Goal: Task Accomplishment & Management: Use online tool/utility

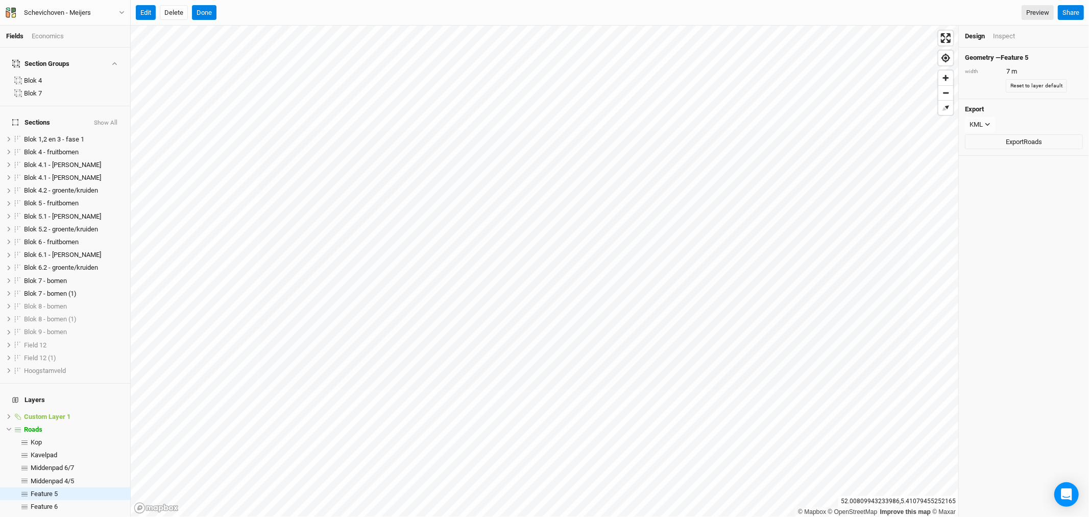
scroll to position [57, 0]
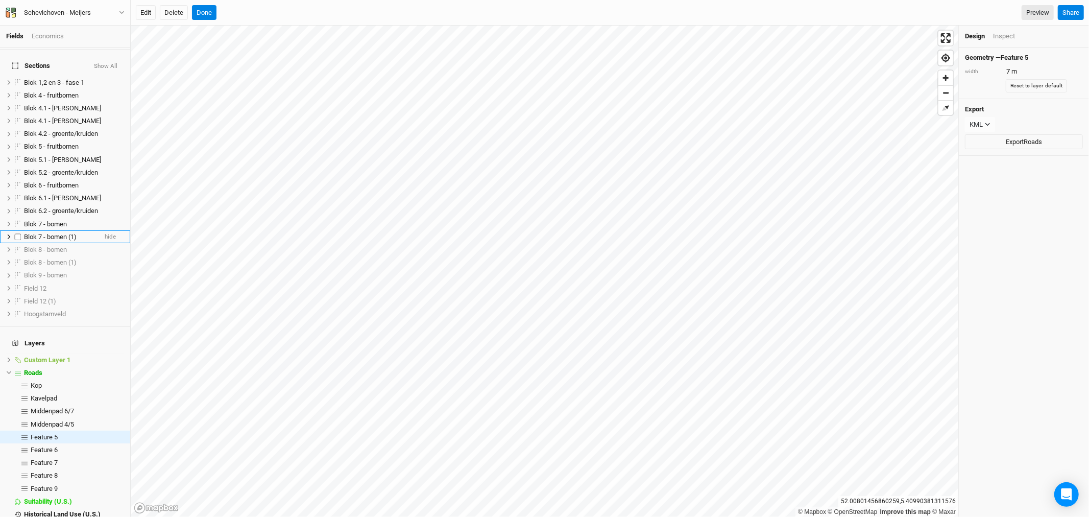
click at [55, 233] on span "Blok 7 - bomen (1)" at bounding box center [50, 237] width 53 height 8
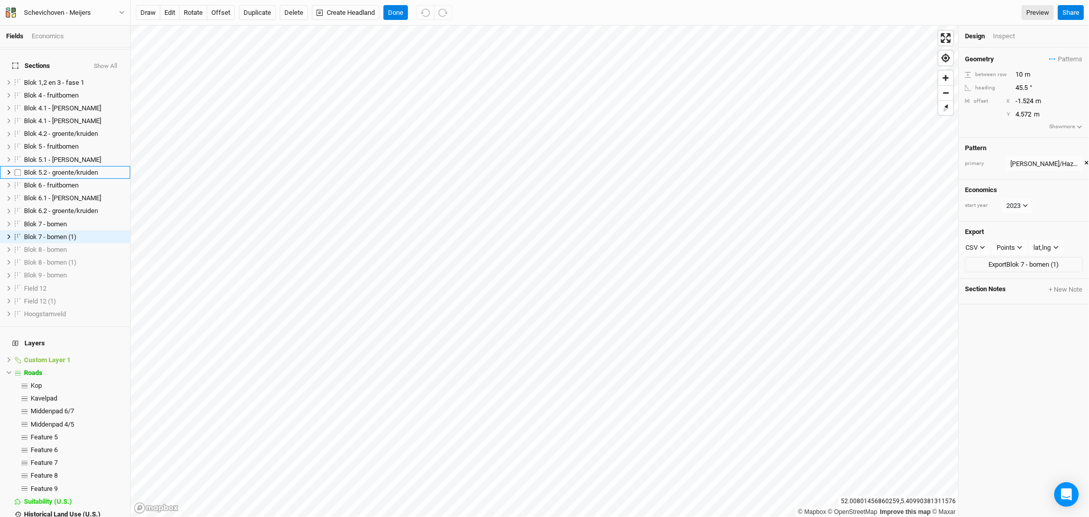
scroll to position [0, 0]
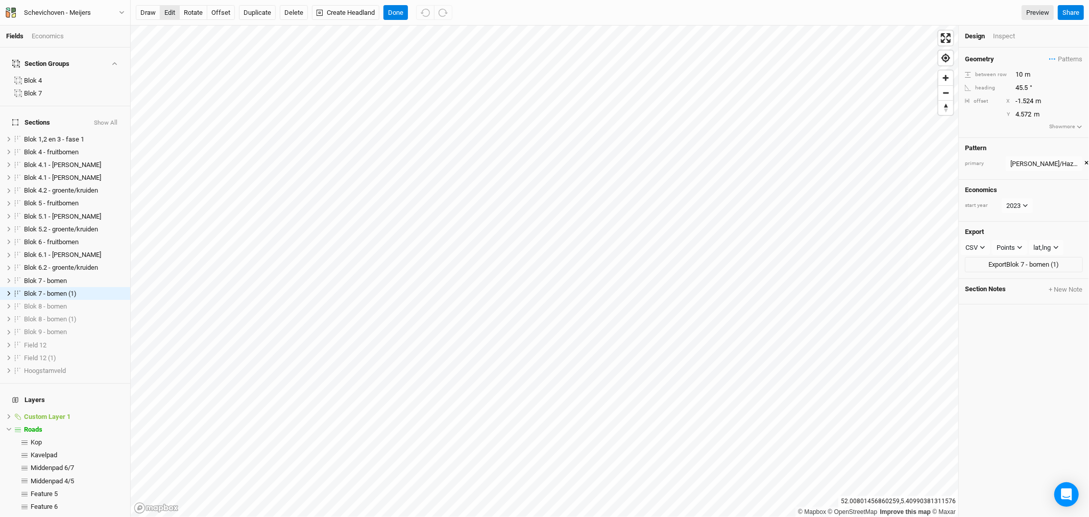
click at [171, 14] on button "edit" at bounding box center [170, 12] width 20 height 15
click at [425, 16] on icon "button" at bounding box center [425, 13] width 9 height 8
click at [234, 7] on div "Fields Economics Section Groups Blok 4 Blok 7 Sections Show All Blok 1,2 en 3 -…" at bounding box center [544, 258] width 1089 height 517
click at [170, 12] on button "edit" at bounding box center [170, 12] width 20 height 15
click at [576, 516] on html "Fields Economics Section Groups Blok 4 Blok 7 Sections Show All Blok 1,2 en 3 -…" at bounding box center [544, 258] width 1089 height 517
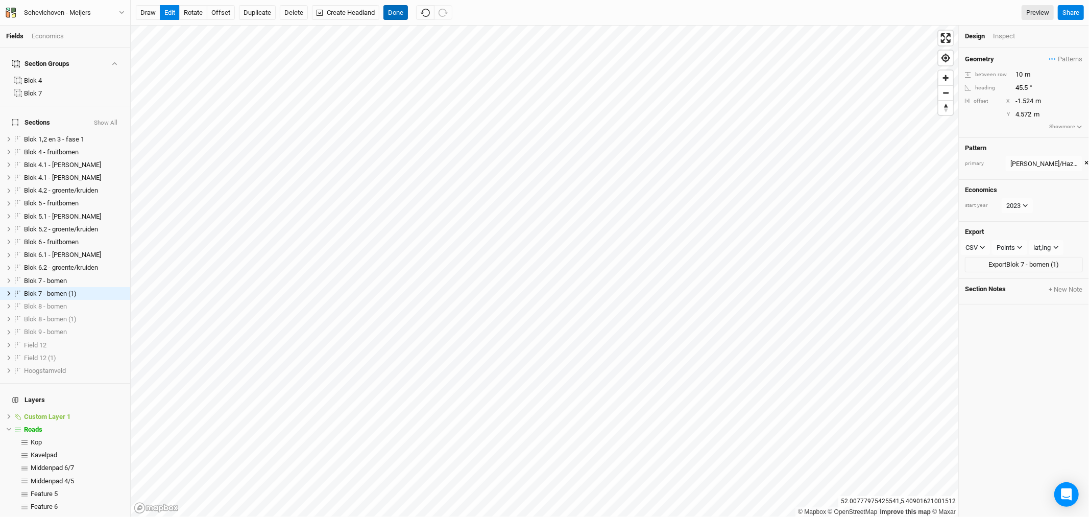
click at [397, 13] on button "Done" at bounding box center [396, 12] width 25 height 15
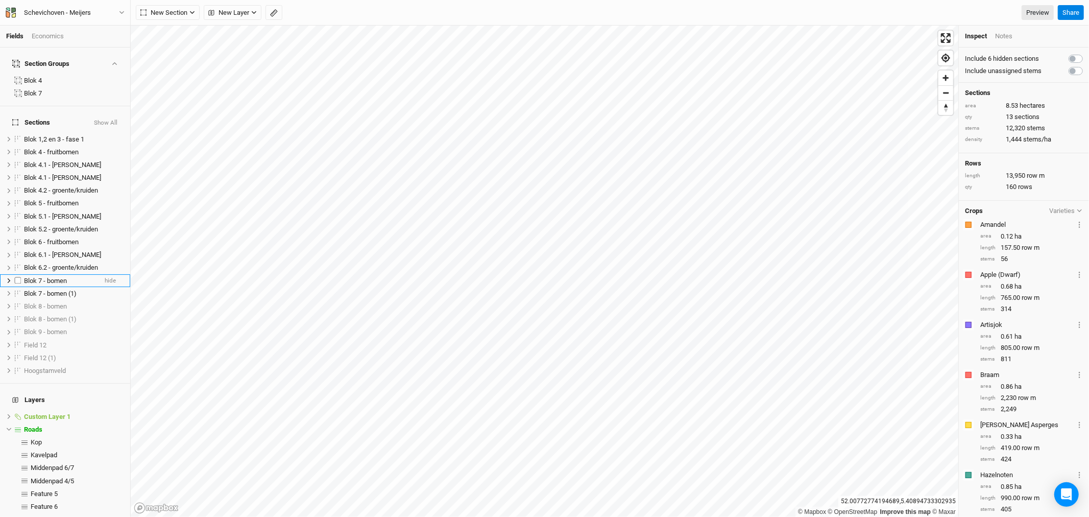
click at [57, 277] on span "Blok 7 - bomen" at bounding box center [45, 281] width 43 height 8
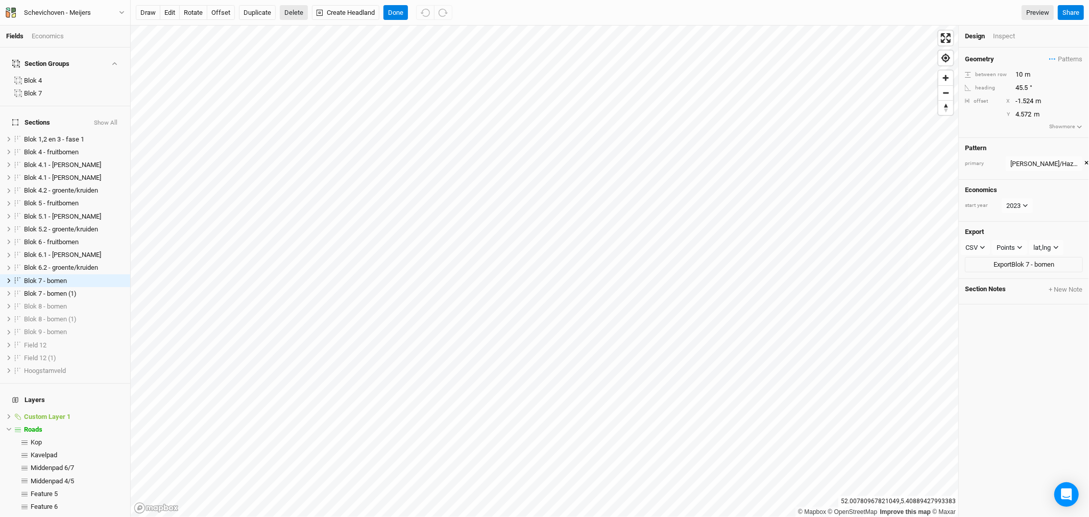
click at [287, 12] on button "Delete" at bounding box center [294, 12] width 28 height 15
click at [331, 14] on button "Confirm" at bounding box center [325, 12] width 32 height 15
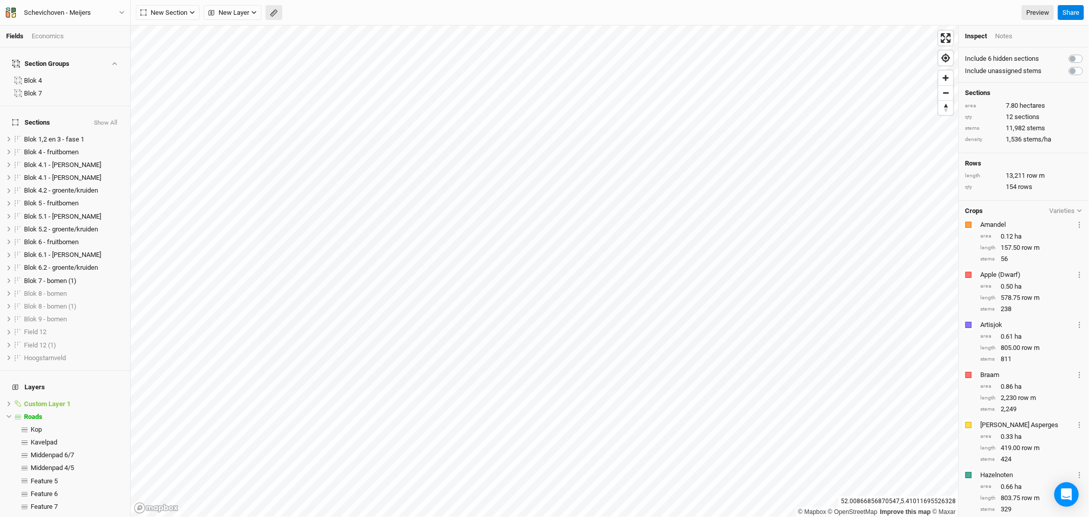
click at [269, 12] on button "button" at bounding box center [274, 12] width 17 height 15
click at [185, 10] on button "Done" at bounding box center [182, 12] width 25 height 15
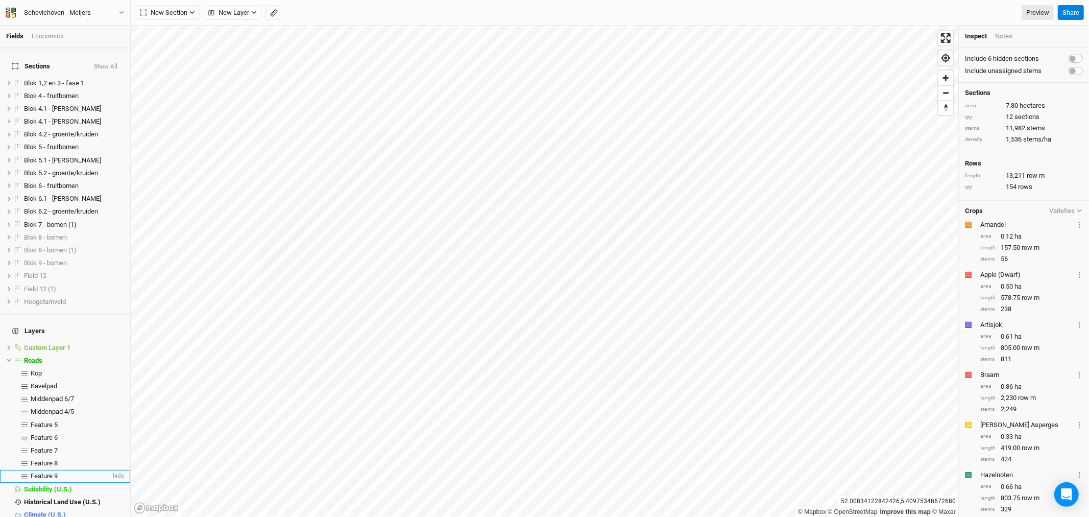
scroll to position [57, 0]
click at [55, 420] on span "Feature 5" at bounding box center [44, 424] width 27 height 8
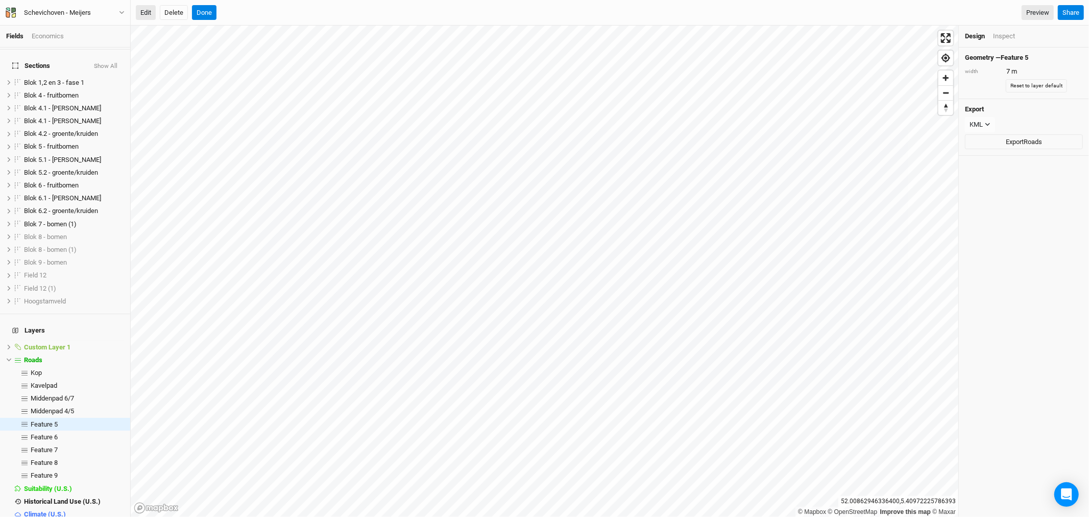
click at [147, 8] on button "Edit" at bounding box center [146, 12] width 20 height 15
click at [210, 12] on button "Done" at bounding box center [204, 12] width 25 height 15
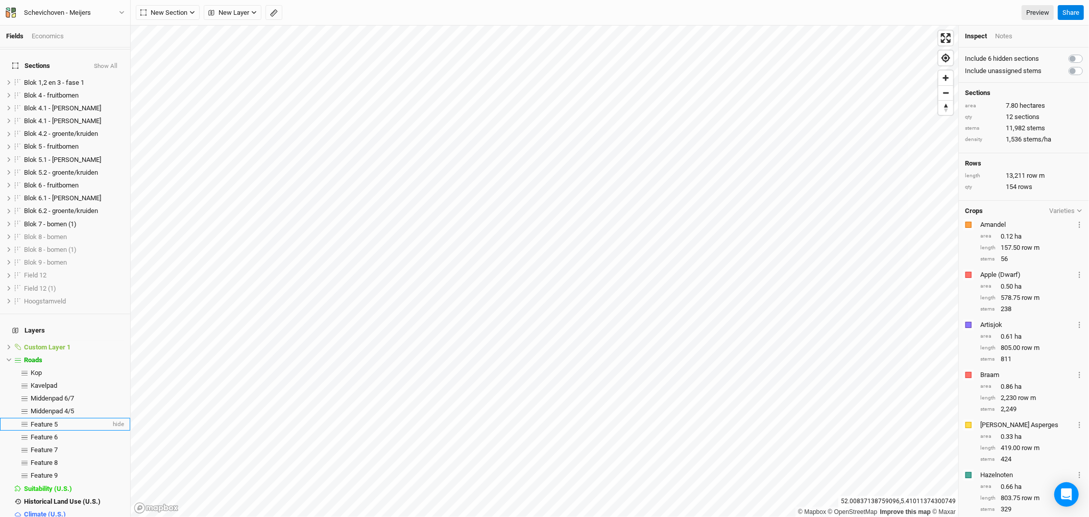
click at [53, 420] on span "Feature 5" at bounding box center [44, 424] width 27 height 8
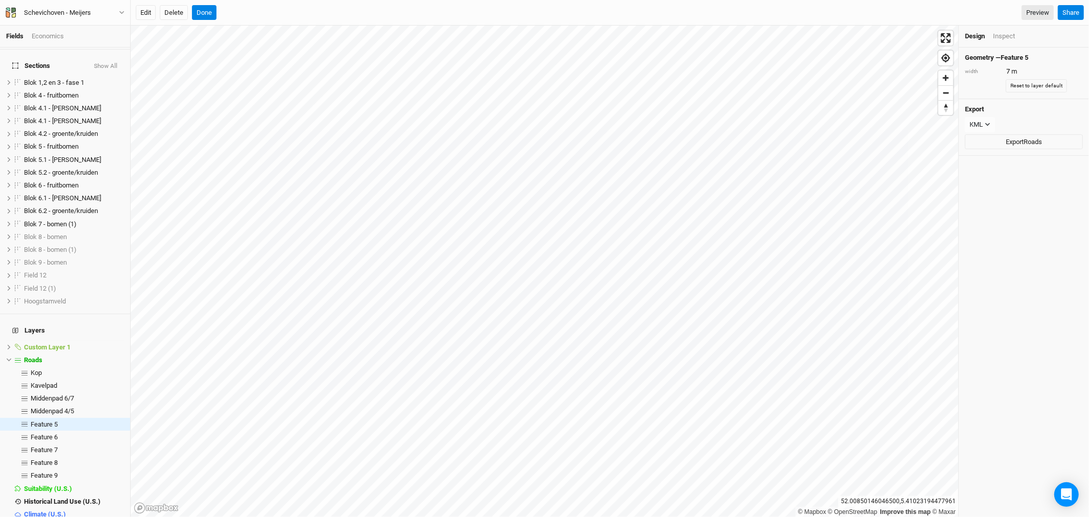
drag, startPoint x: 149, startPoint y: 12, endPoint x: 179, endPoint y: 21, distance: 31.4
click at [150, 12] on button "Edit" at bounding box center [146, 12] width 20 height 15
click at [200, 12] on button "Done" at bounding box center [204, 12] width 25 height 15
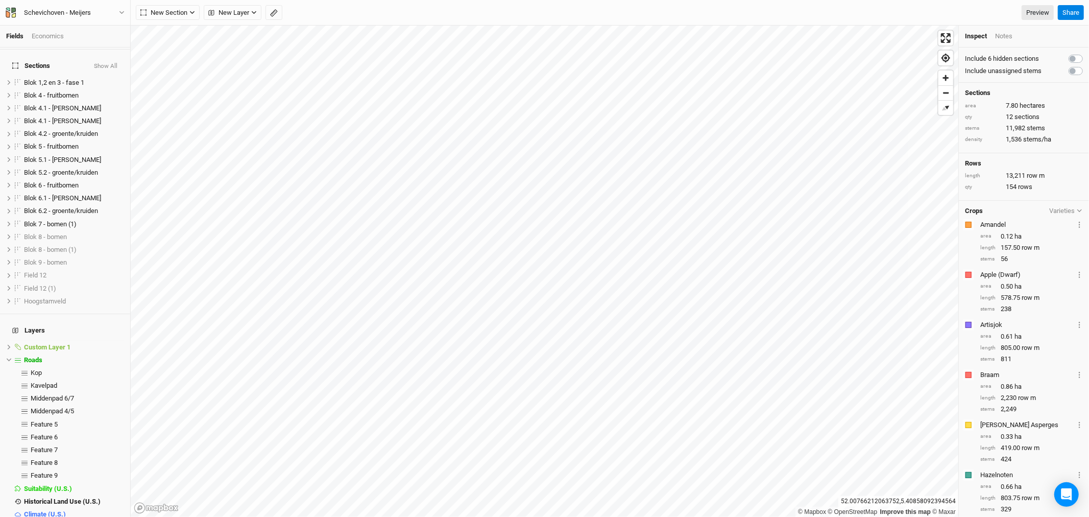
click at [274, 9] on icon "button" at bounding box center [274, 13] width 8 height 8
click at [189, 12] on button "Done" at bounding box center [182, 12] width 25 height 15
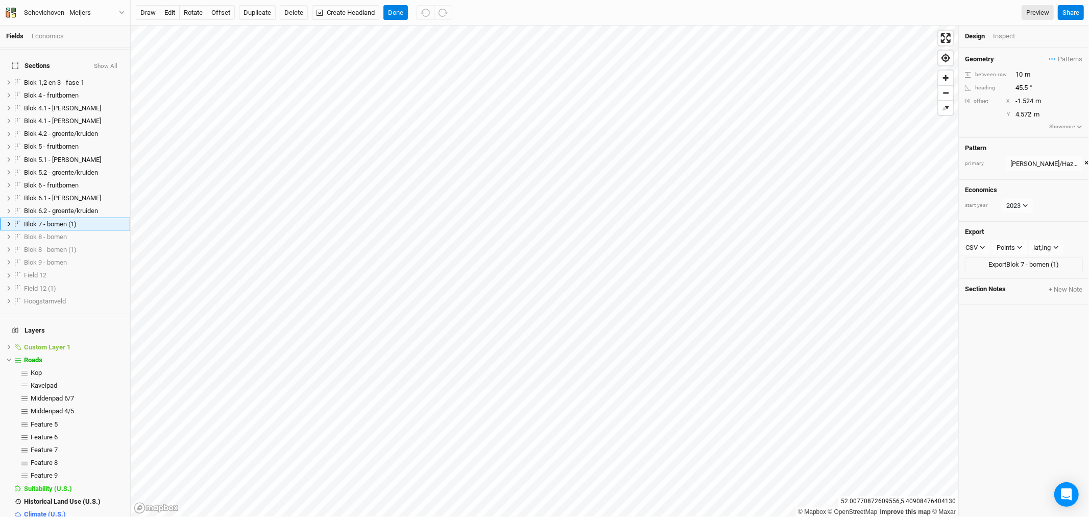
scroll to position [0, 0]
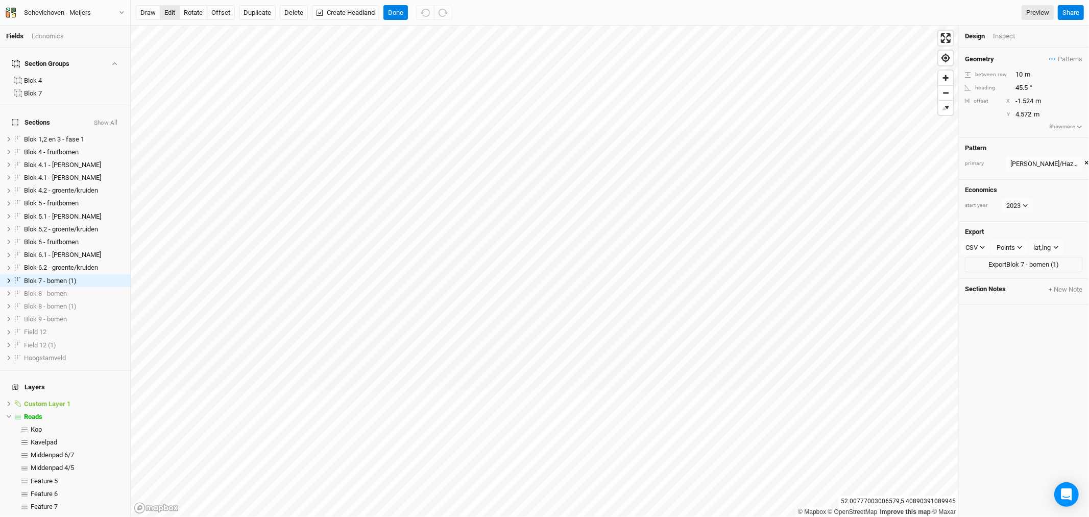
click at [170, 11] on button "edit" at bounding box center [170, 12] width 20 height 15
click at [396, 17] on button "Done" at bounding box center [396, 12] width 25 height 15
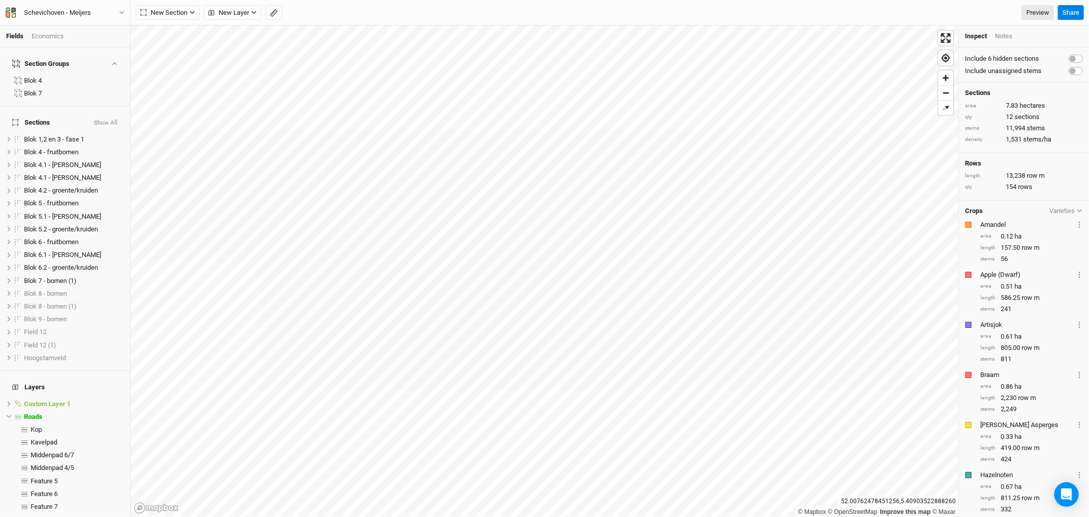
click at [276, 14] on icon "button" at bounding box center [274, 13] width 8 height 8
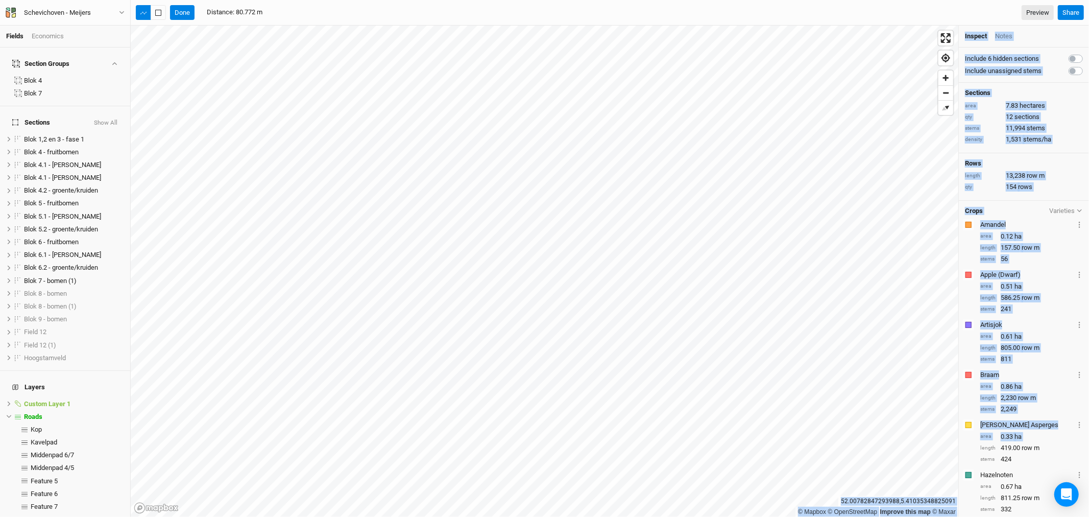
click at [923, 416] on div "© Mapbox © OpenStreetMap Improve this map © Maxar [GEOGRAPHIC_DATA] Inspect Not…" at bounding box center [610, 271] width 959 height 491
click at [186, 12] on button "Done" at bounding box center [182, 12] width 25 height 15
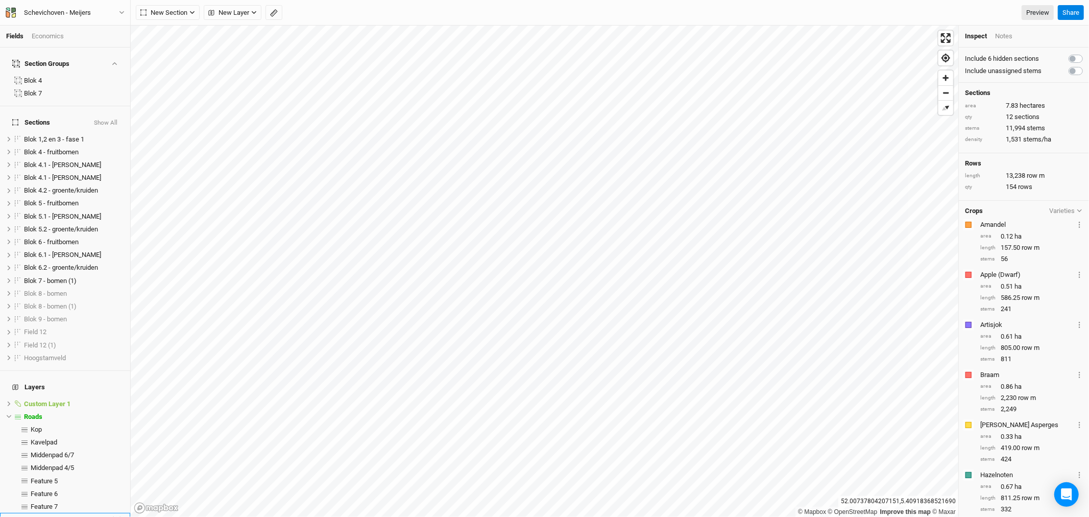
click at [50, 515] on span "Feature 8" at bounding box center [44, 519] width 27 height 8
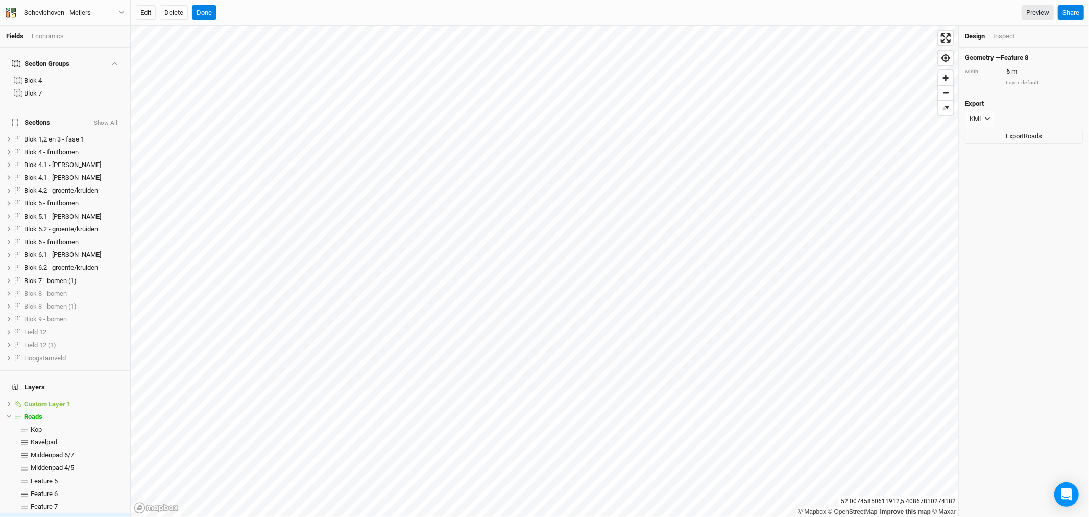
drag, startPoint x: 149, startPoint y: 12, endPoint x: 159, endPoint y: 16, distance: 11.3
click at [151, 13] on button "Edit" at bounding box center [146, 12] width 20 height 15
click at [209, 15] on button "Done" at bounding box center [204, 12] width 25 height 15
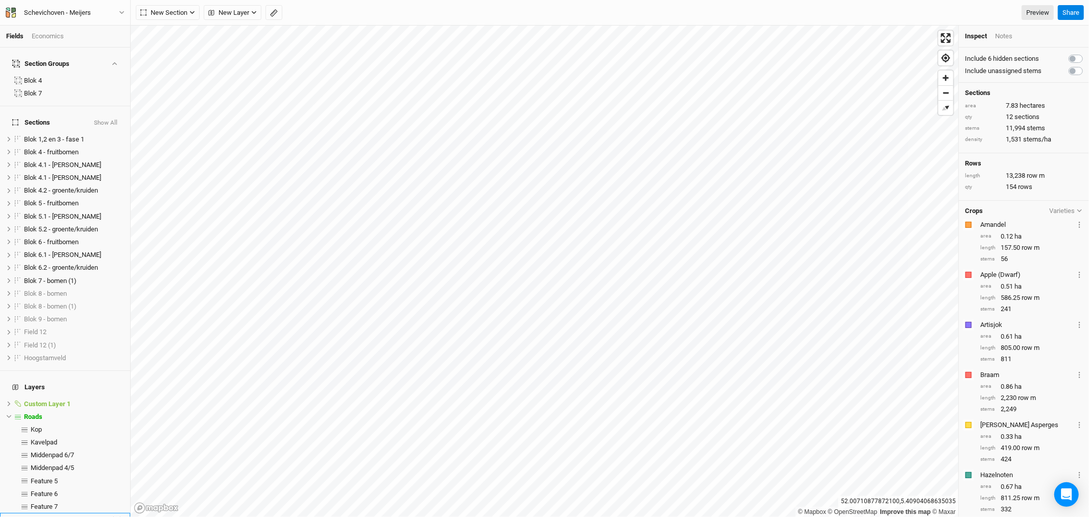
click at [53, 515] on span "Feature 8" at bounding box center [44, 519] width 27 height 8
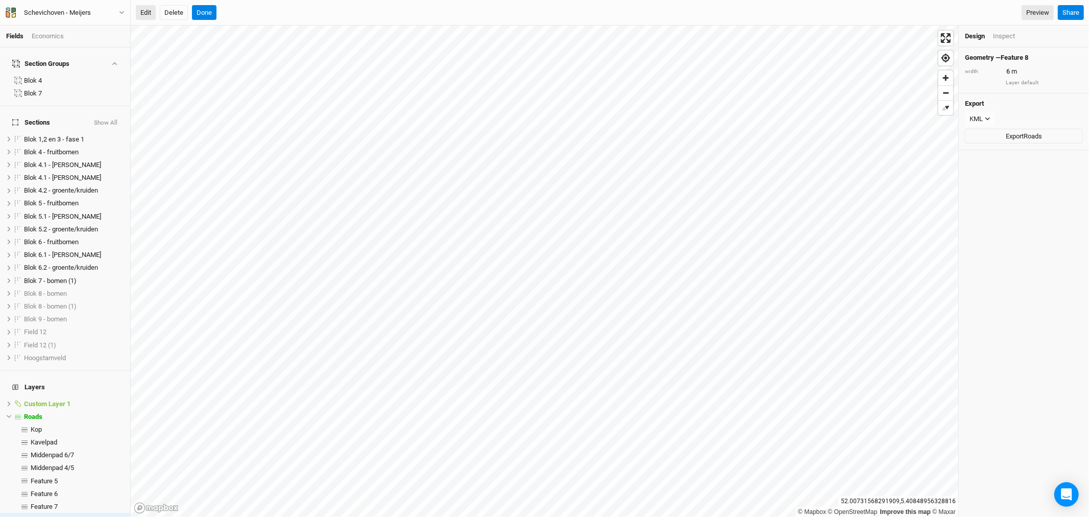
click at [145, 12] on button "Edit" at bounding box center [146, 12] width 20 height 15
click at [203, 8] on button "Done" at bounding box center [204, 12] width 25 height 15
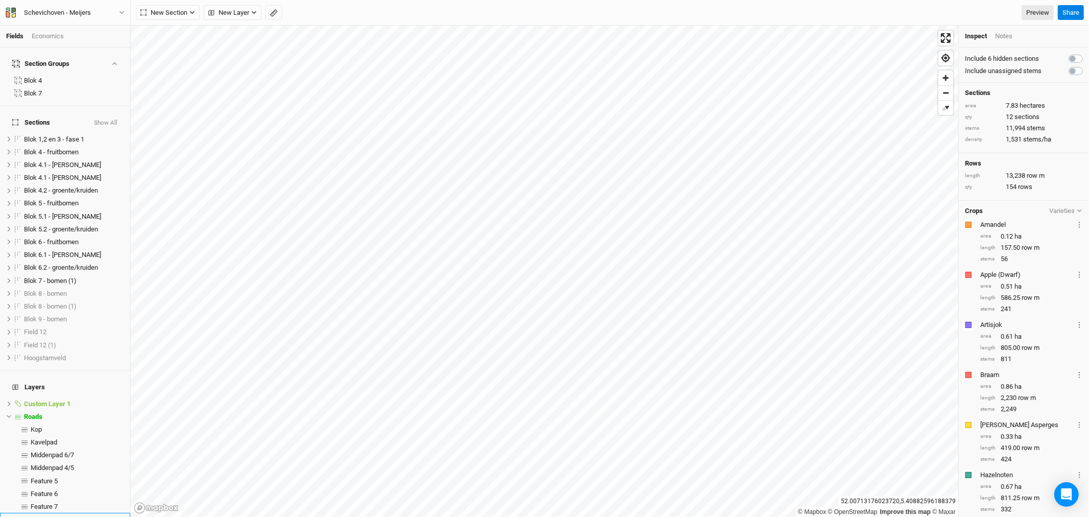
click at [54, 515] on span "Feature 8" at bounding box center [44, 519] width 27 height 8
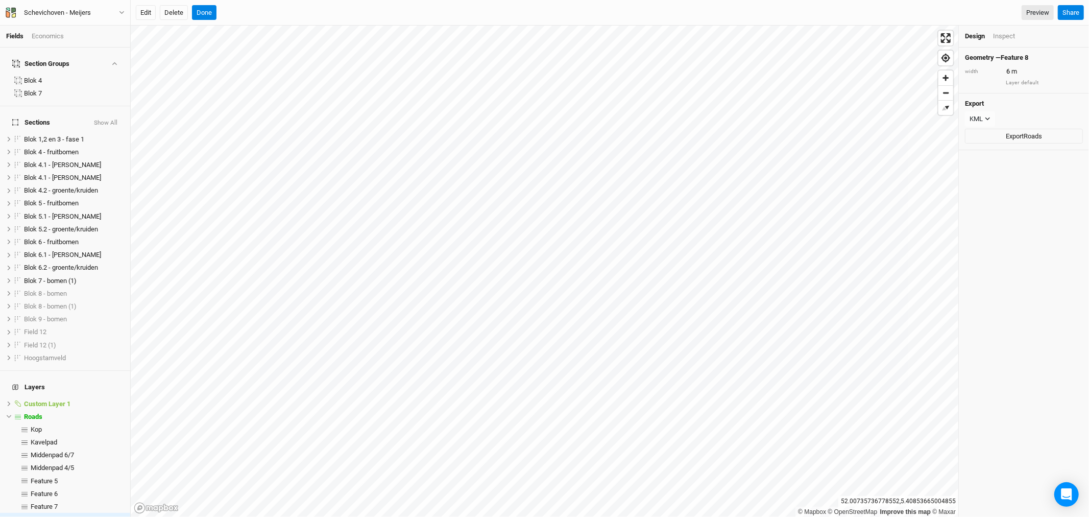
drag, startPoint x: 146, startPoint y: 11, endPoint x: 158, endPoint y: 16, distance: 13.3
click at [147, 11] on button "Edit" at bounding box center [146, 12] width 20 height 15
click at [205, 12] on button "Done" at bounding box center [204, 12] width 25 height 15
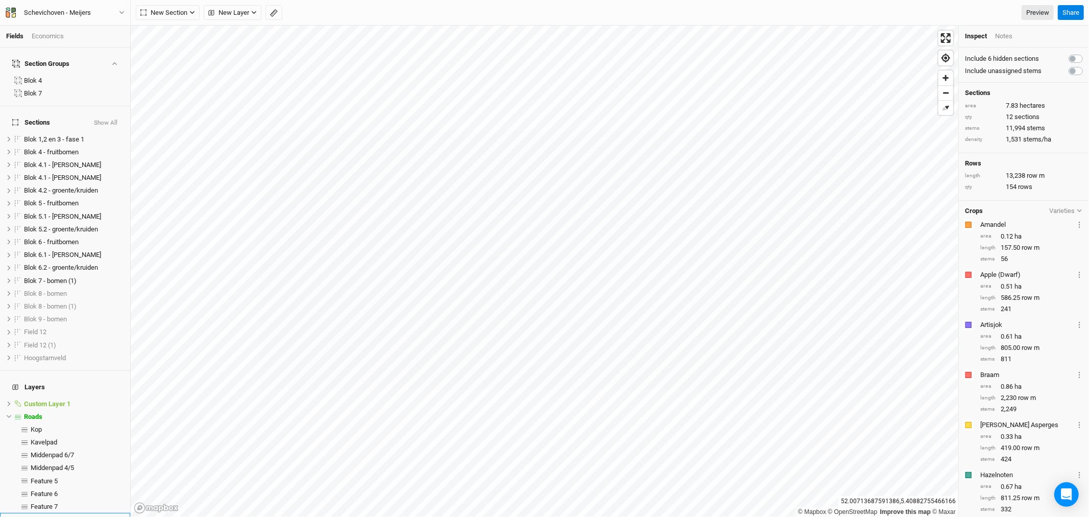
click at [54, 515] on span "Feature 8" at bounding box center [44, 519] width 27 height 8
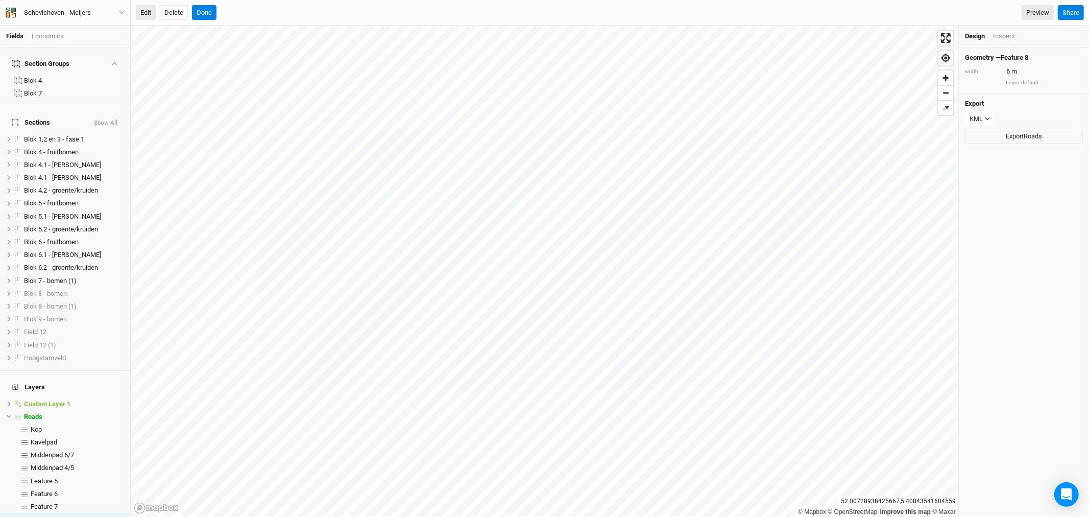
click at [153, 12] on button "Edit" at bounding box center [146, 12] width 20 height 15
click at [203, 9] on button "Done" at bounding box center [204, 12] width 25 height 15
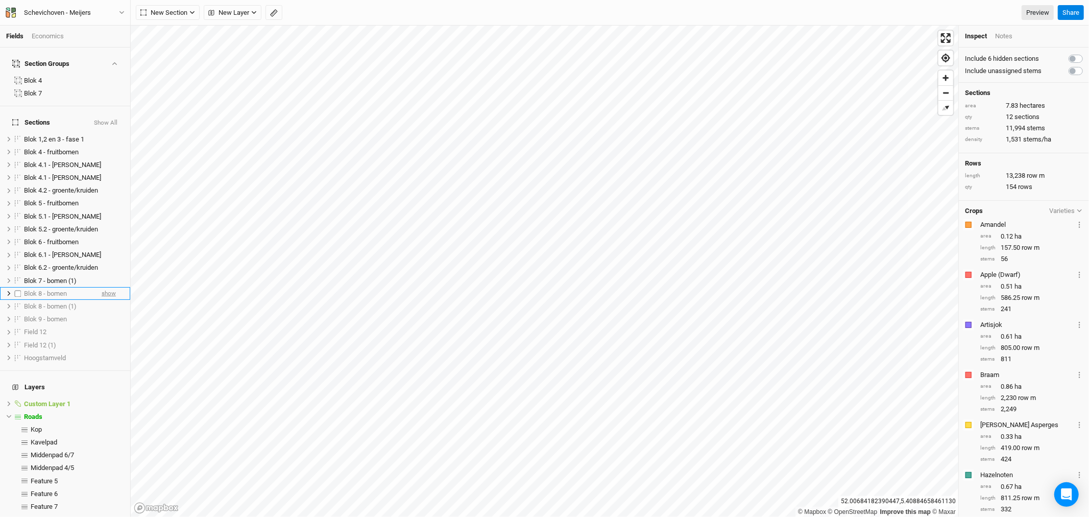
click at [102, 287] on span "show" at bounding box center [109, 293] width 14 height 13
click at [46, 302] on span "Blok 8 - bomen (1)" at bounding box center [50, 306] width 53 height 8
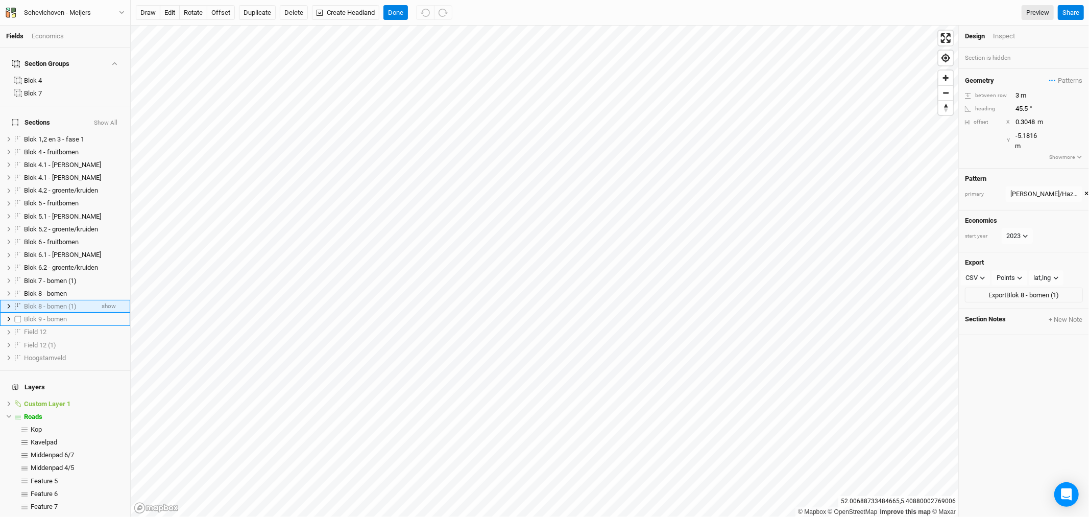
scroll to position [12, 0]
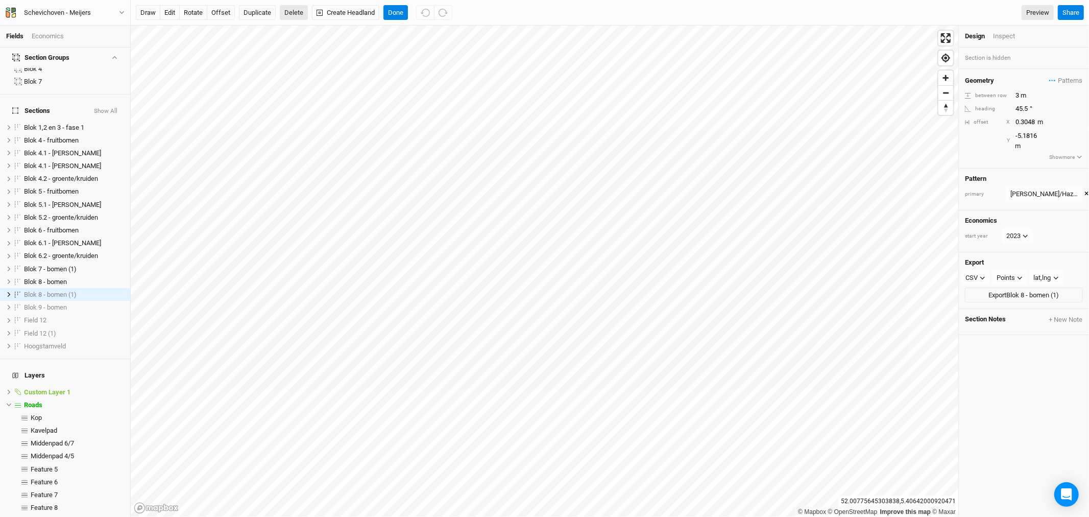
click at [294, 9] on button "Delete" at bounding box center [294, 12] width 28 height 15
click at [340, 11] on button "Confirm" at bounding box center [336, 12] width 32 height 15
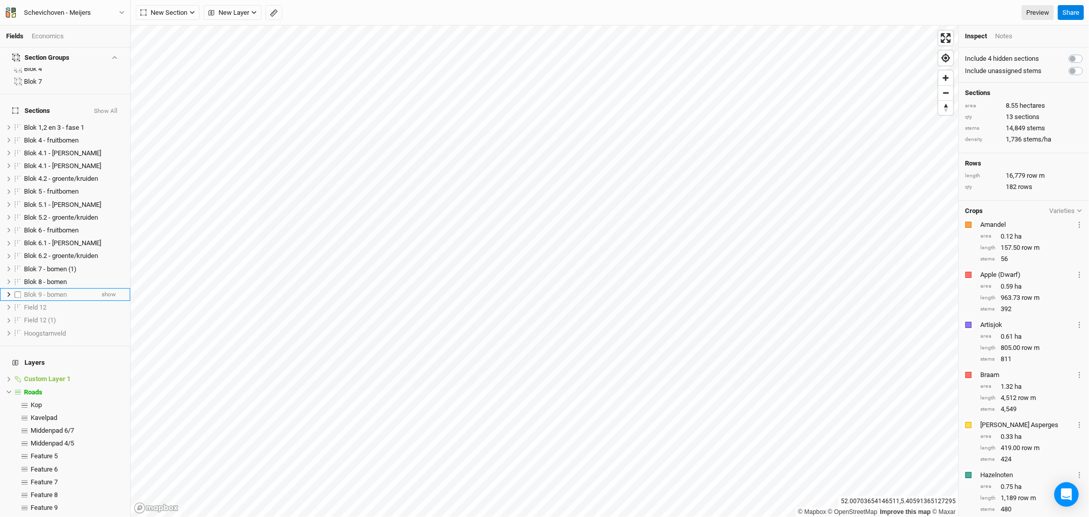
click at [59, 291] on span "Blok 9 - bomen" at bounding box center [45, 295] width 43 height 8
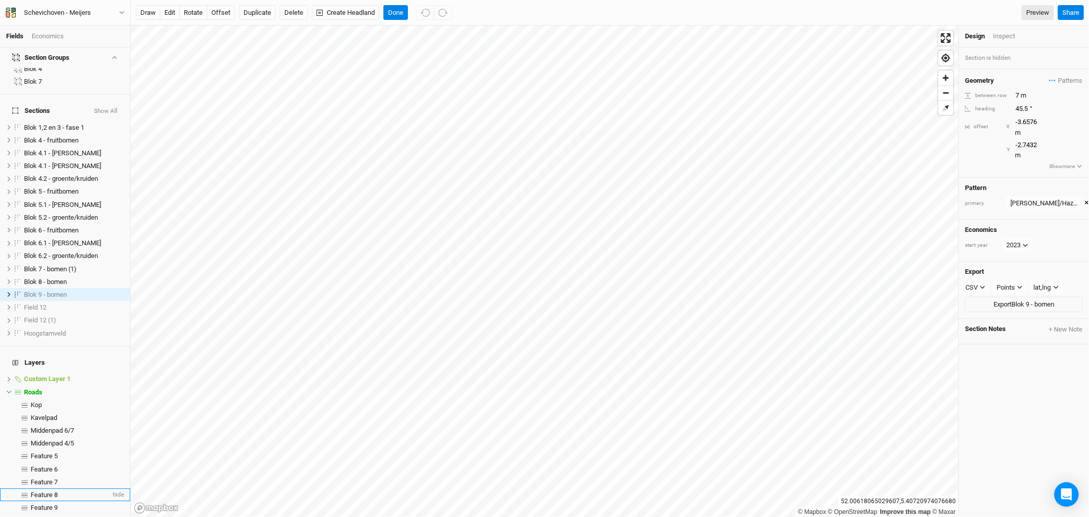
click at [47, 488] on li "Feature 8 hide" at bounding box center [65, 494] width 130 height 13
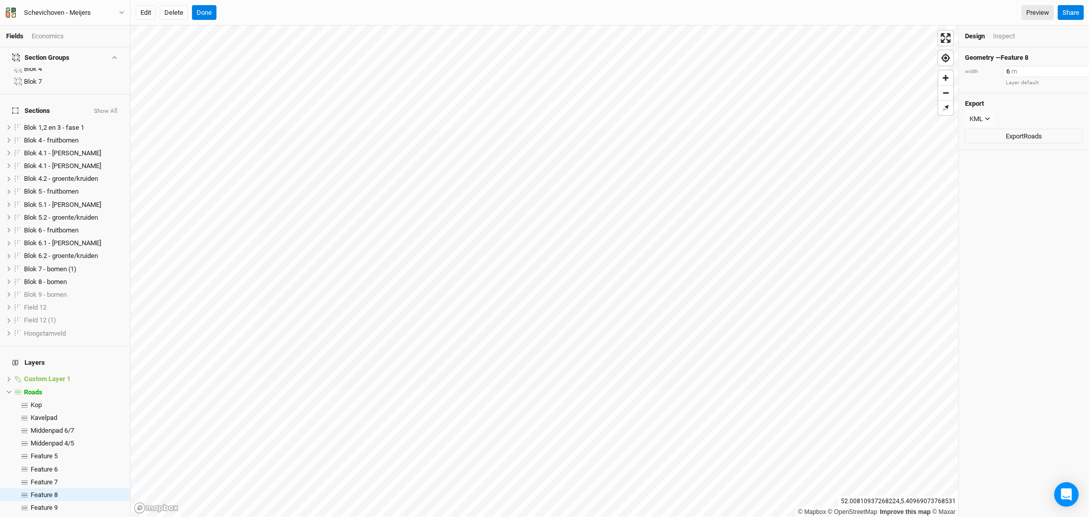
drag, startPoint x: 1013, startPoint y: 70, endPoint x: 988, endPoint y: 70, distance: 25.0
click at [988, 70] on div "width 6 m" at bounding box center [1024, 71] width 118 height 11
type input "8"
click at [1055, 69] on input "8" at bounding box center [1048, 71] width 89 height 11
click at [1014, 303] on div "Geometry — Feature 8 width 8 m Reset to layer default Export KML JSON KML Expor…" at bounding box center [1024, 281] width 130 height 469
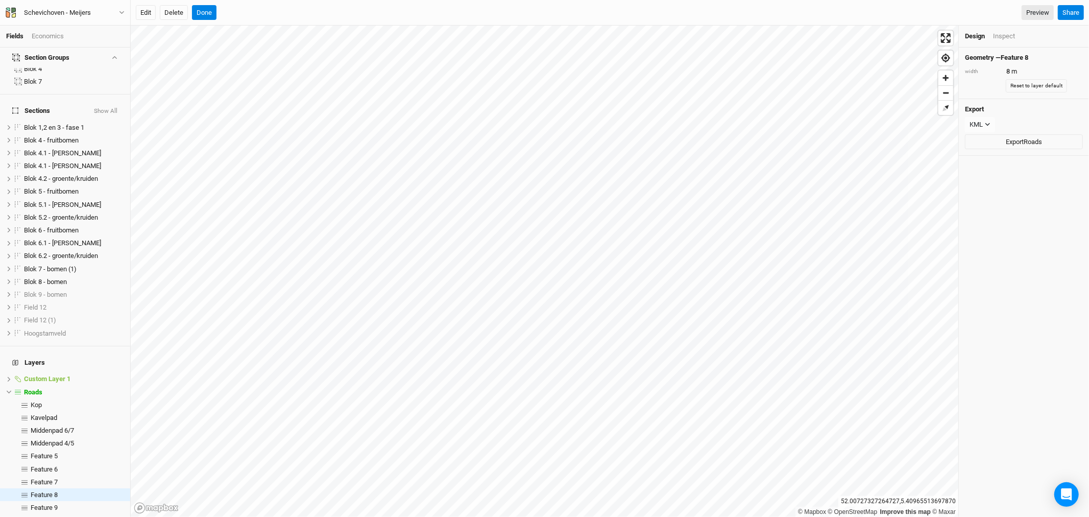
click at [517, 516] on html "Fields Economics Section Groups Blok 4 Blok 7 Sections Show All Blok 1,2 en 3 -…" at bounding box center [544, 258] width 1089 height 517
click at [210, 14] on button "Done" at bounding box center [204, 12] width 25 height 15
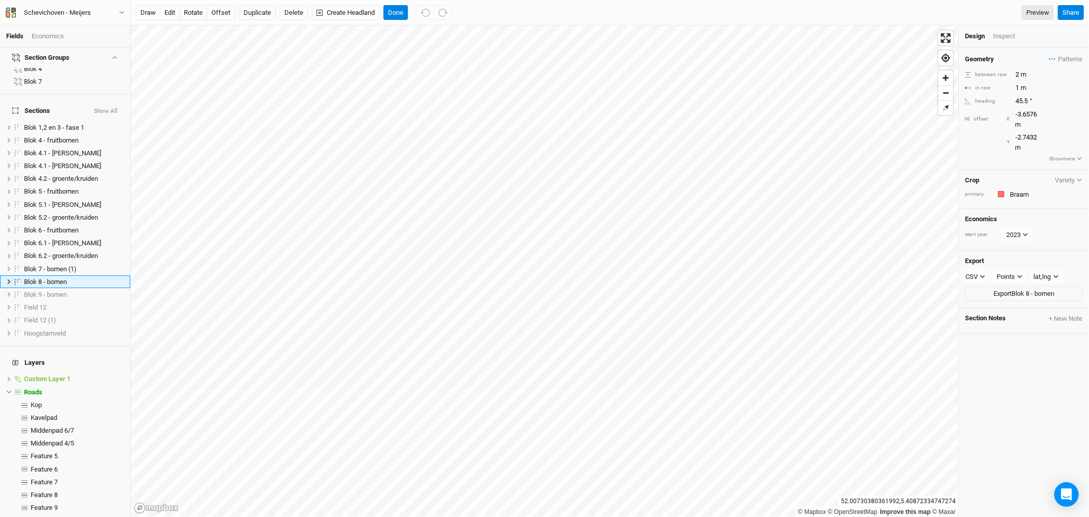
scroll to position [0, 0]
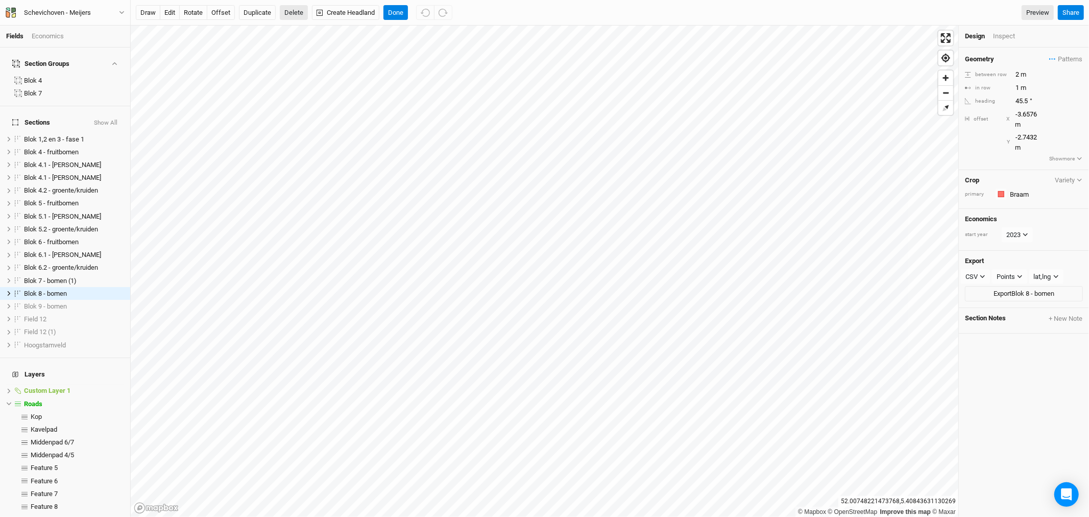
click at [292, 10] on button "Delete" at bounding box center [294, 12] width 28 height 15
click at [328, 9] on button "Confirm" at bounding box center [325, 12] width 32 height 15
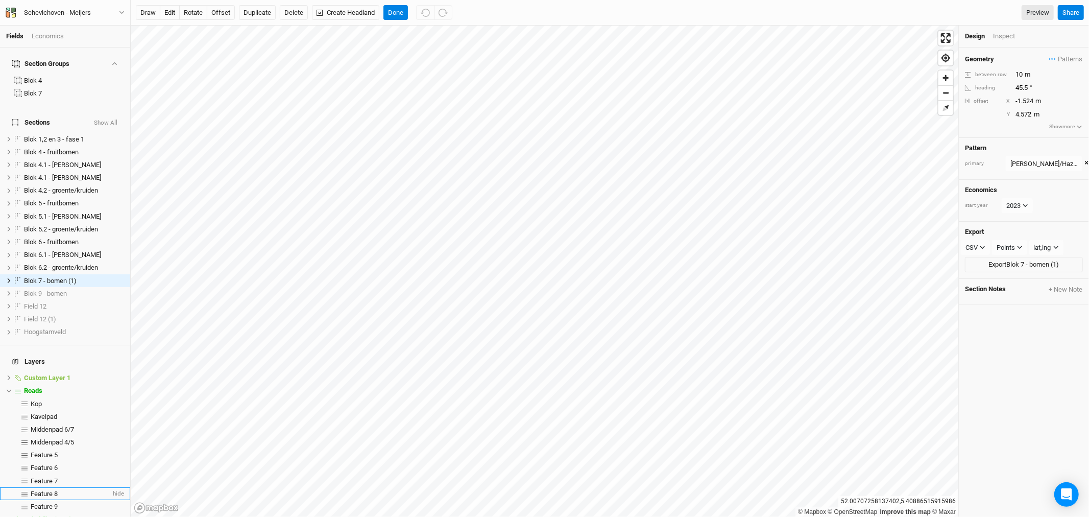
click at [50, 490] on span "Feature 8" at bounding box center [44, 494] width 27 height 8
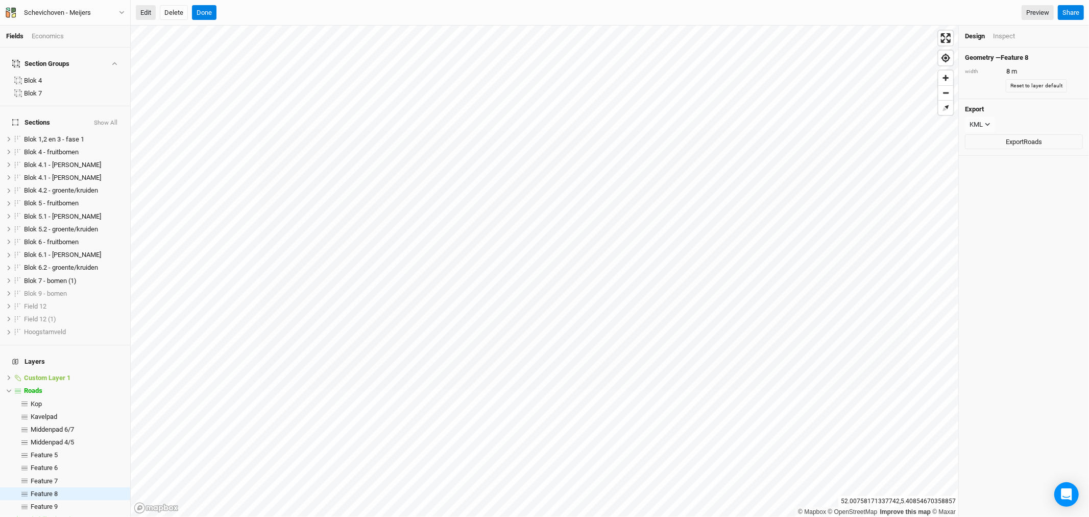
click at [141, 9] on button "Edit" at bounding box center [146, 12] width 20 height 15
click at [202, 11] on button "Done" at bounding box center [204, 12] width 25 height 15
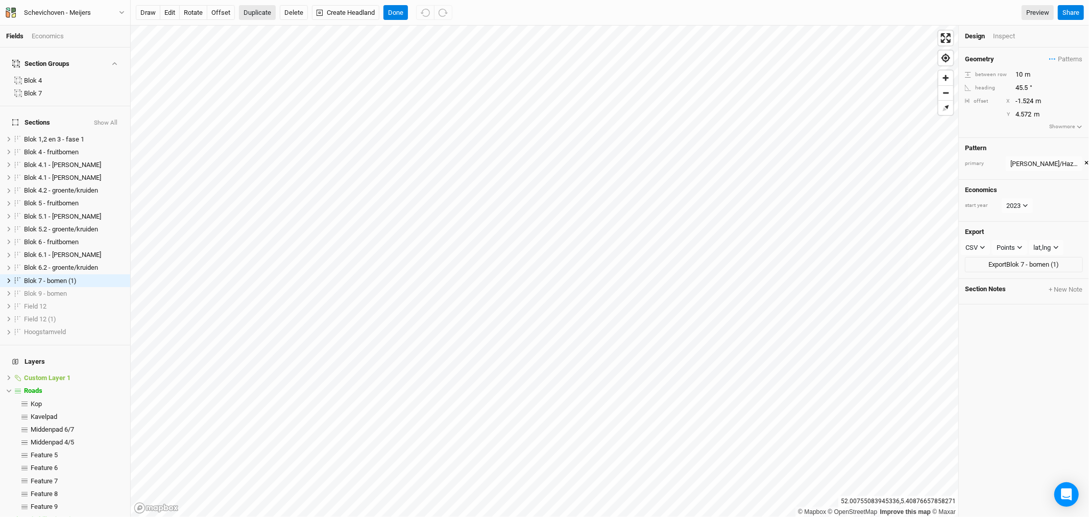
click at [269, 12] on button "Duplicate" at bounding box center [257, 12] width 37 height 15
click at [171, 12] on button "edit" at bounding box center [170, 12] width 20 height 15
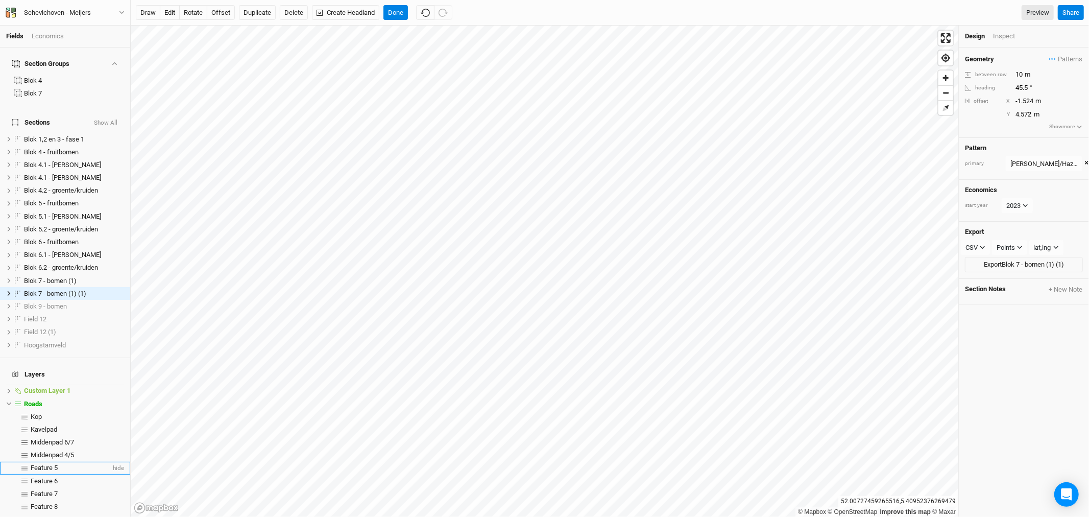
click at [53, 464] on span "Feature 5" at bounding box center [44, 468] width 27 height 8
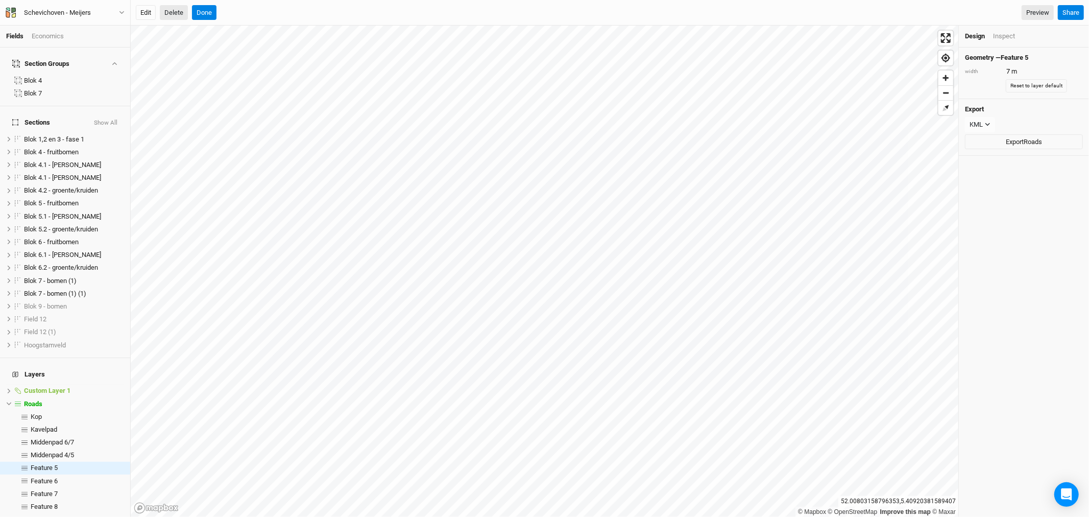
click at [170, 6] on button "Delete" at bounding box center [174, 12] width 28 height 15
click at [320, 13] on button "Confirm" at bounding box center [310, 12] width 32 height 15
type input "6"
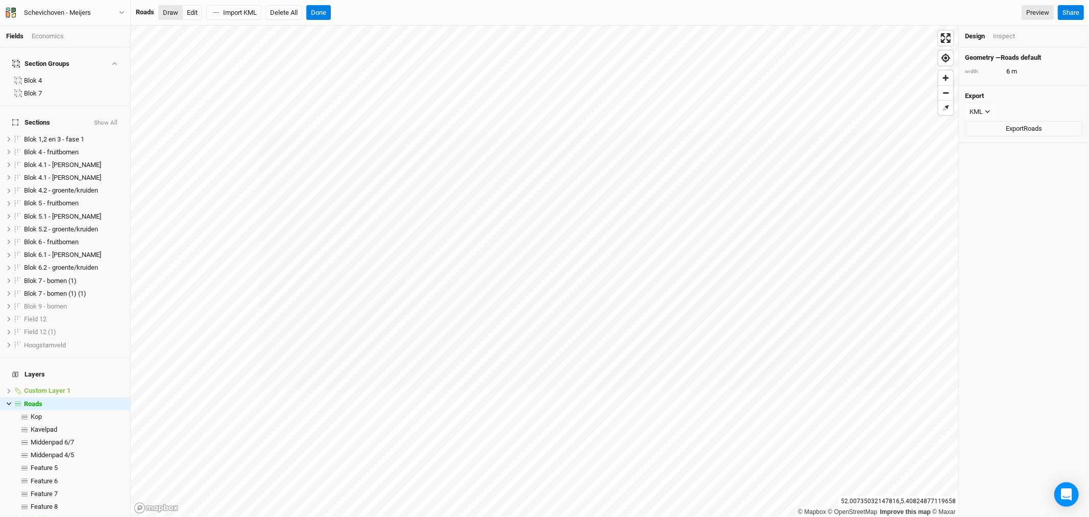
click at [171, 12] on button "Draw" at bounding box center [170, 12] width 25 height 15
click at [293, 12] on button "Delete All" at bounding box center [284, 12] width 37 height 15
click at [340, 11] on button "Confirm" at bounding box center [343, 12] width 32 height 15
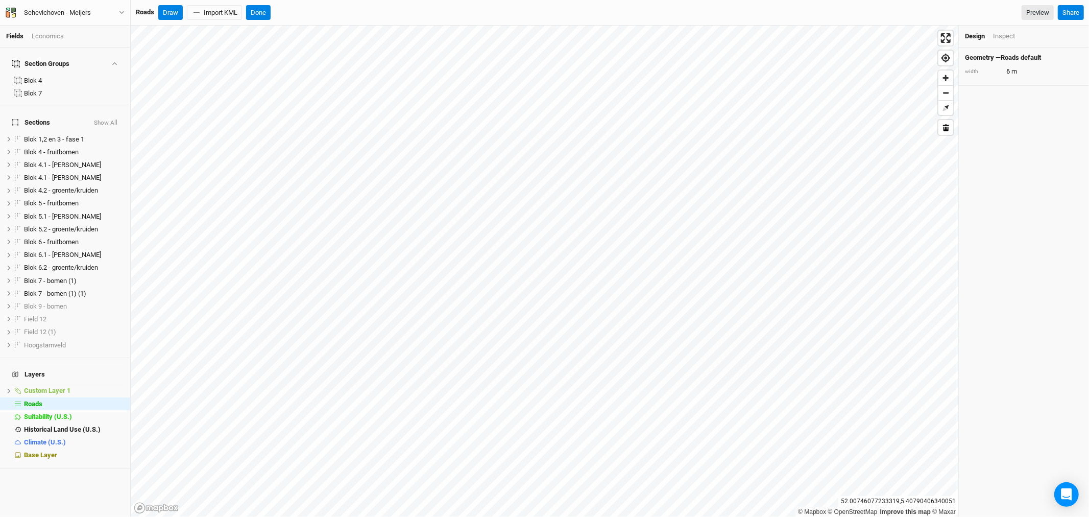
click at [340, 11] on div "Roads Draw Import KML Done Preview" at bounding box center [595, 12] width 918 height 15
click at [259, 7] on button "Done" at bounding box center [258, 12] width 25 height 15
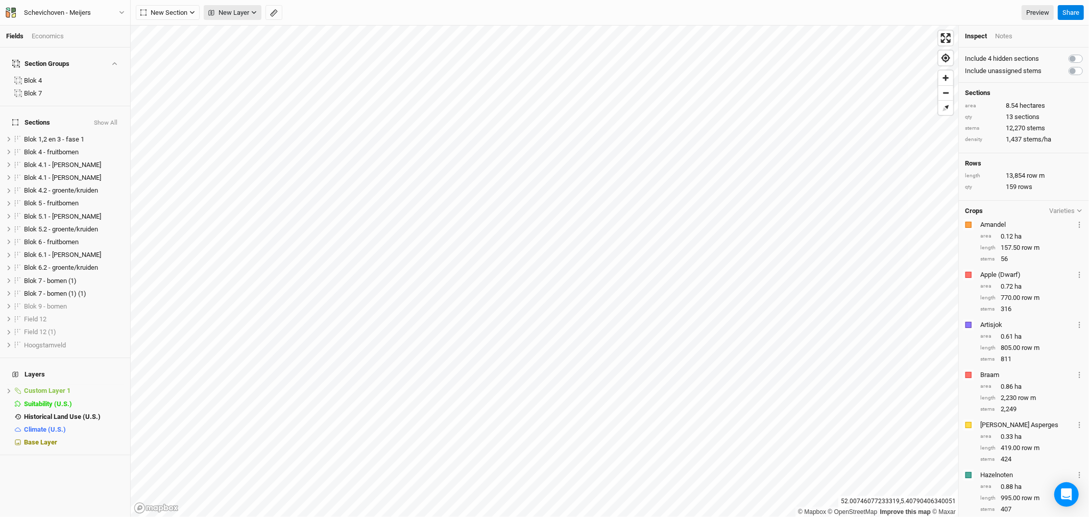
click at [251, 12] on icon "button" at bounding box center [254, 13] width 6 height 6
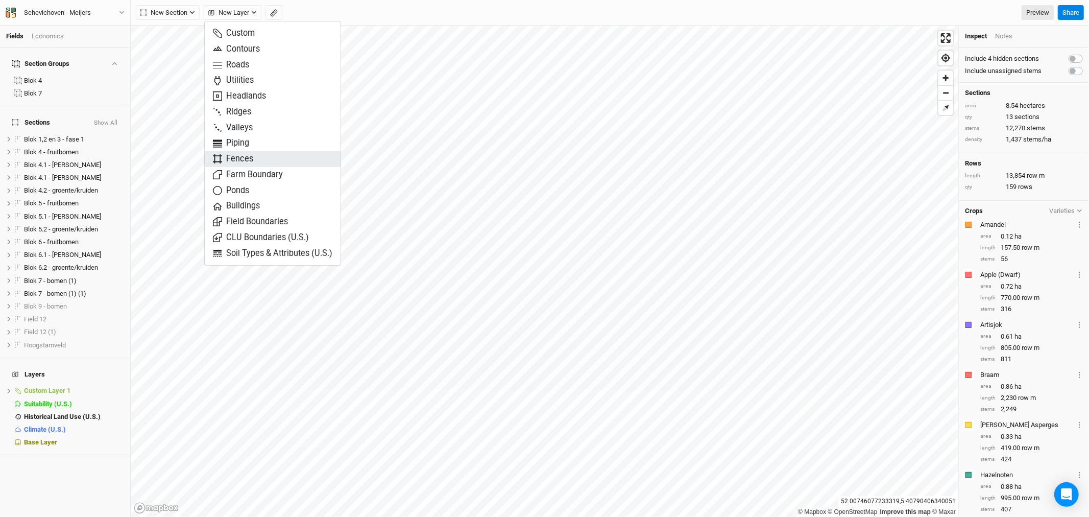
click at [248, 159] on span "Fences" at bounding box center [233, 159] width 40 height 12
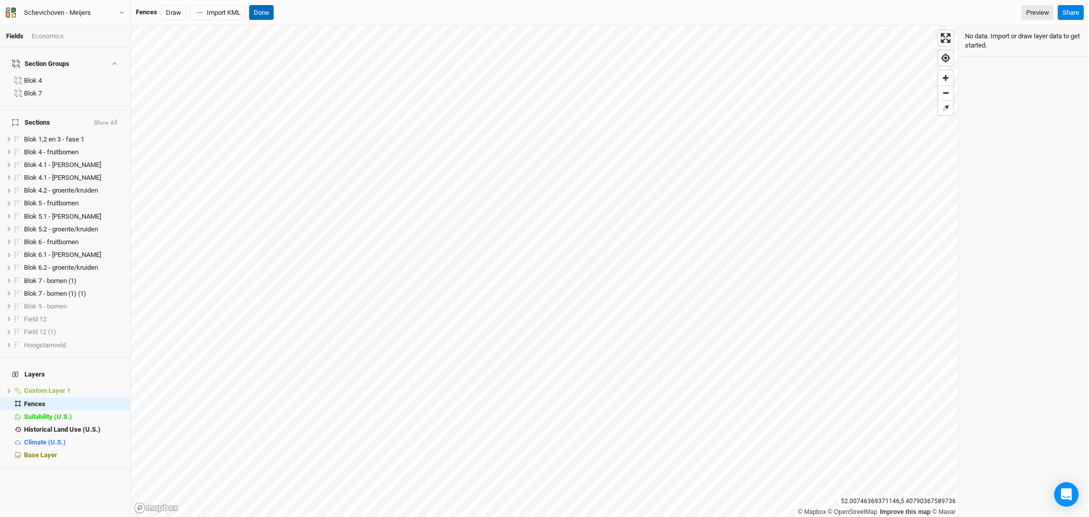
click at [272, 12] on button "Done" at bounding box center [261, 12] width 25 height 15
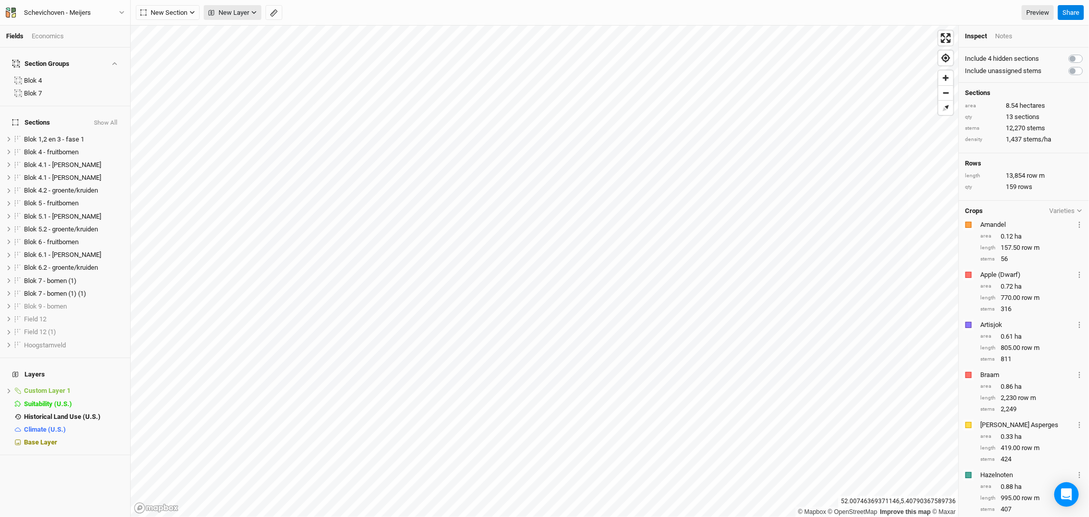
click at [246, 13] on span "New Layer" at bounding box center [228, 13] width 41 height 10
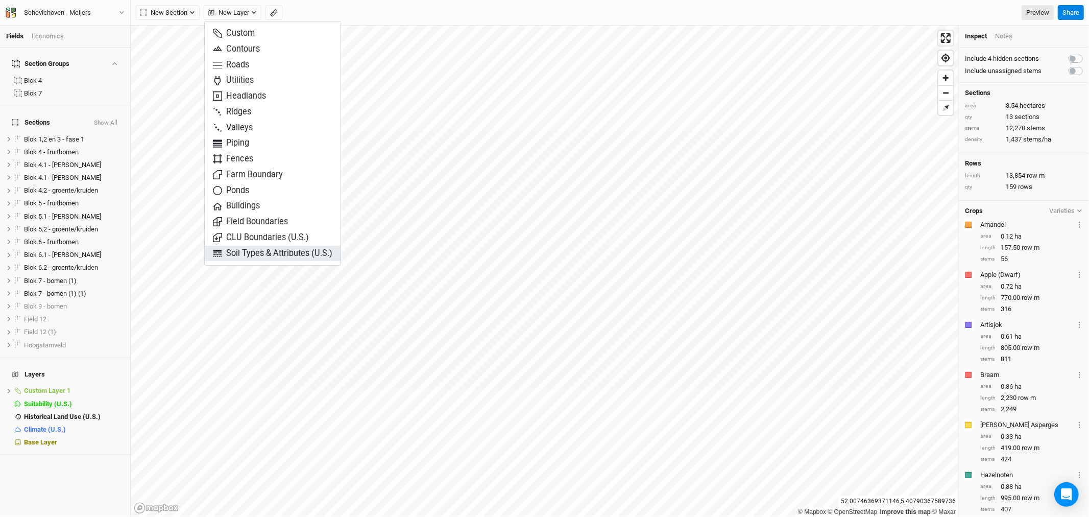
click at [275, 252] on span "Soil Types & Attributes (U.S.)" at bounding box center [273, 254] width 120 height 12
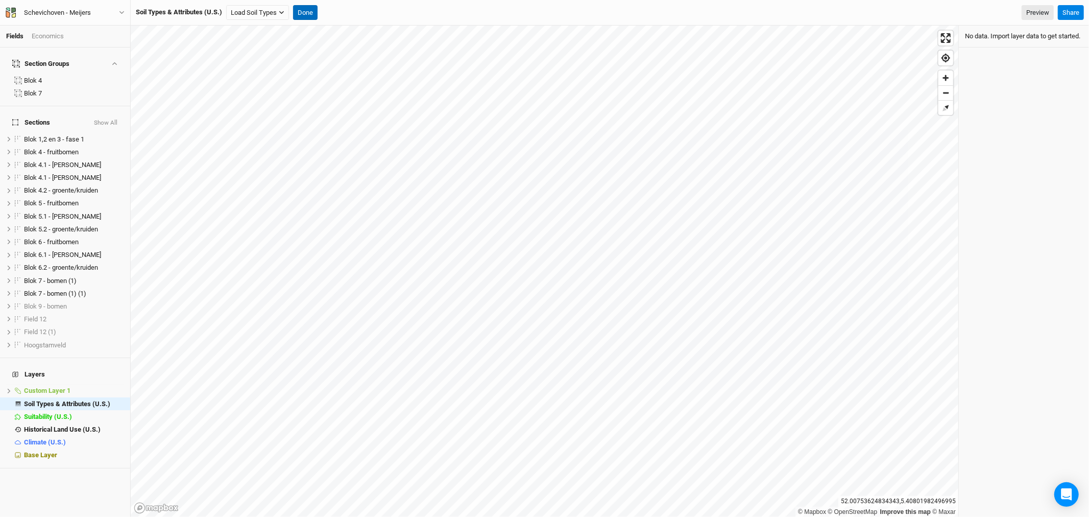
drag, startPoint x: 314, startPoint y: 14, endPoint x: 300, endPoint y: 15, distance: 14.3
click at [314, 14] on button "Done" at bounding box center [305, 12] width 25 height 15
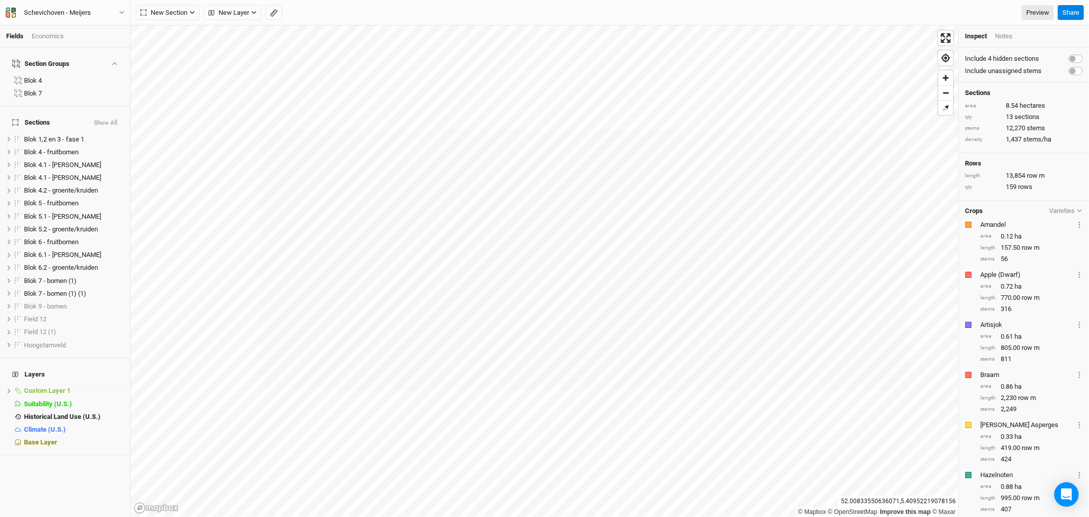
click at [1087, 53] on label at bounding box center [1087, 53] width 0 height 0
click at [1069, 59] on input "checkbox" at bounding box center [1073, 58] width 8 height 10
click at [1087, 53] on label at bounding box center [1087, 53] width 0 height 0
click at [1069, 59] on input "checkbox" at bounding box center [1073, 58] width 8 height 10
click at [273, 7] on button "button" at bounding box center [274, 12] width 17 height 15
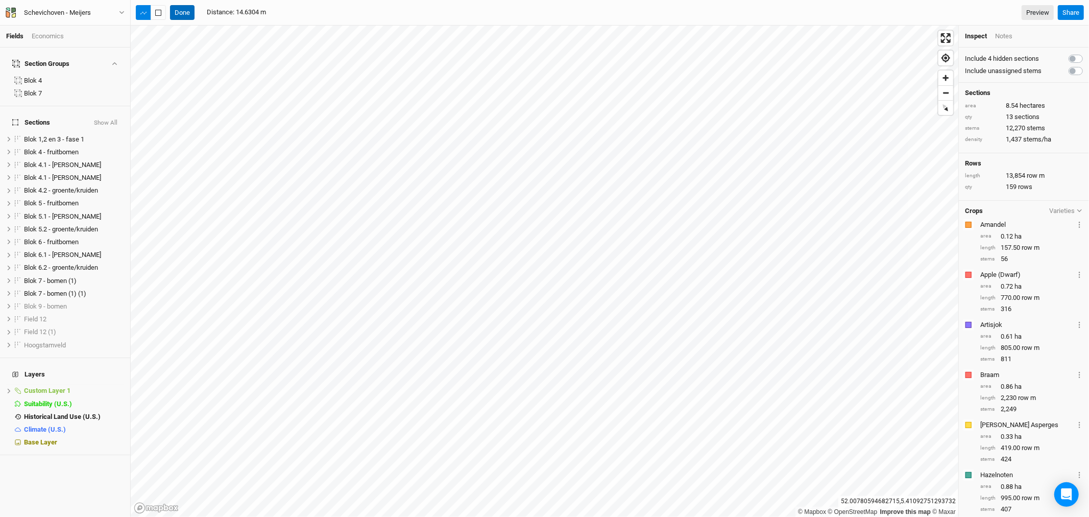
click at [182, 12] on button "Done" at bounding box center [182, 12] width 25 height 15
click at [999, 271] on div "© Mapbox © OpenStreetMap Improve this map © Maxar [GEOGRAPHIC_DATA] Inspect Not…" at bounding box center [610, 271] width 959 height 491
click at [1087, 53] on label at bounding box center [1087, 53] width 0 height 0
click at [1069, 59] on input "checkbox" at bounding box center [1073, 58] width 8 height 10
checkbox input "true"
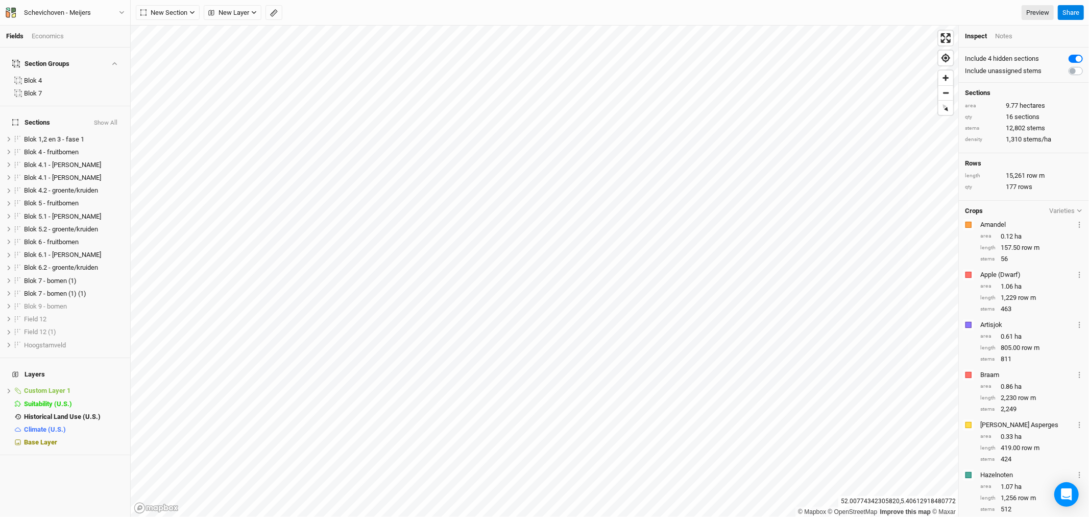
click at [1087, 65] on label at bounding box center [1087, 65] width 0 height 0
click at [1069, 69] on input "checkbox" at bounding box center [1073, 70] width 8 height 10
click at [1087, 65] on label at bounding box center [1087, 65] width 0 height 0
click at [1069, 69] on input "checkbox" at bounding box center [1073, 70] width 8 height 10
checkbox input "false"
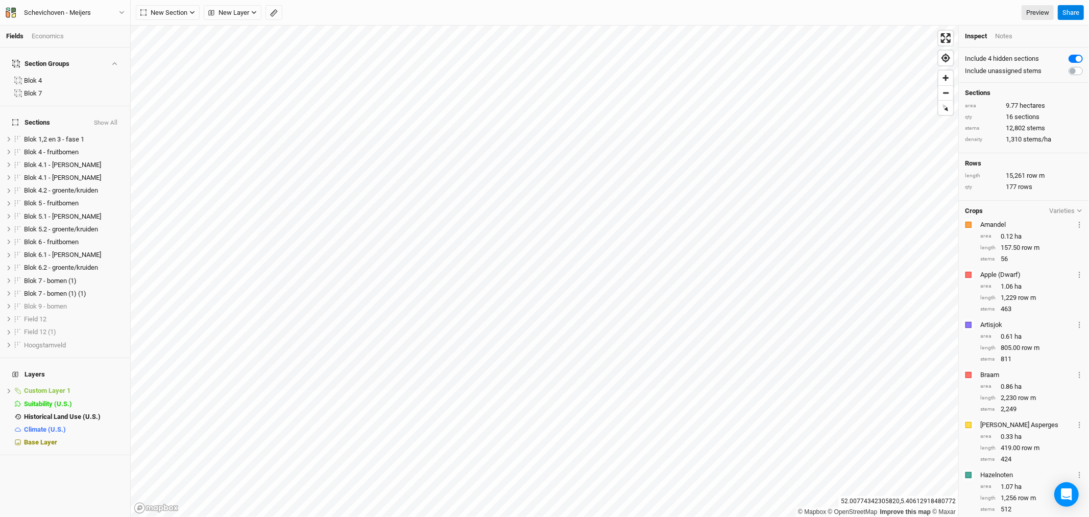
click at [1087, 53] on label at bounding box center [1087, 53] width 0 height 0
click at [1069, 57] on input "checkbox" at bounding box center [1073, 58] width 8 height 10
checkbox input "false"
click at [8, 388] on icon at bounding box center [9, 391] width 6 height 6
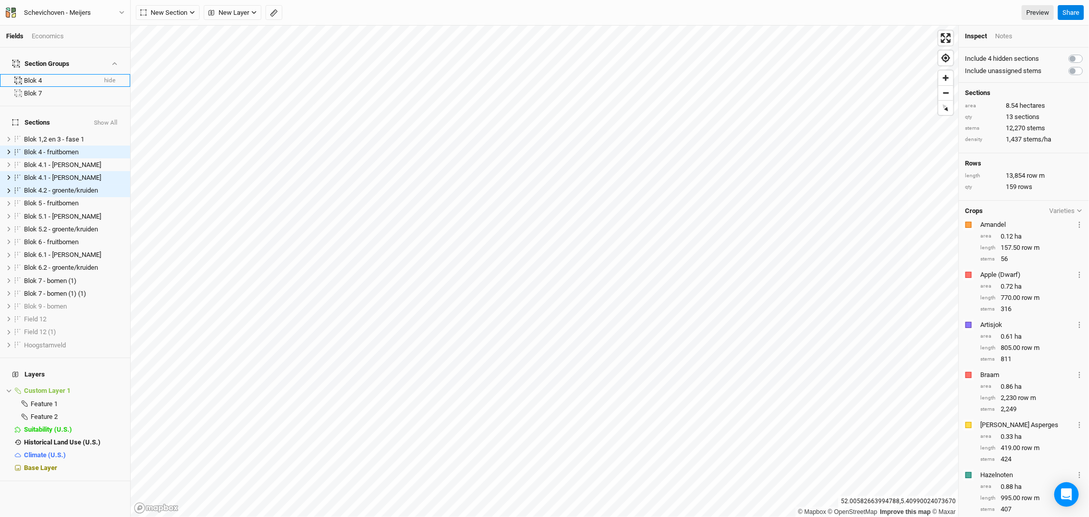
click at [48, 77] on div "Blok 4" at bounding box center [60, 81] width 72 height 8
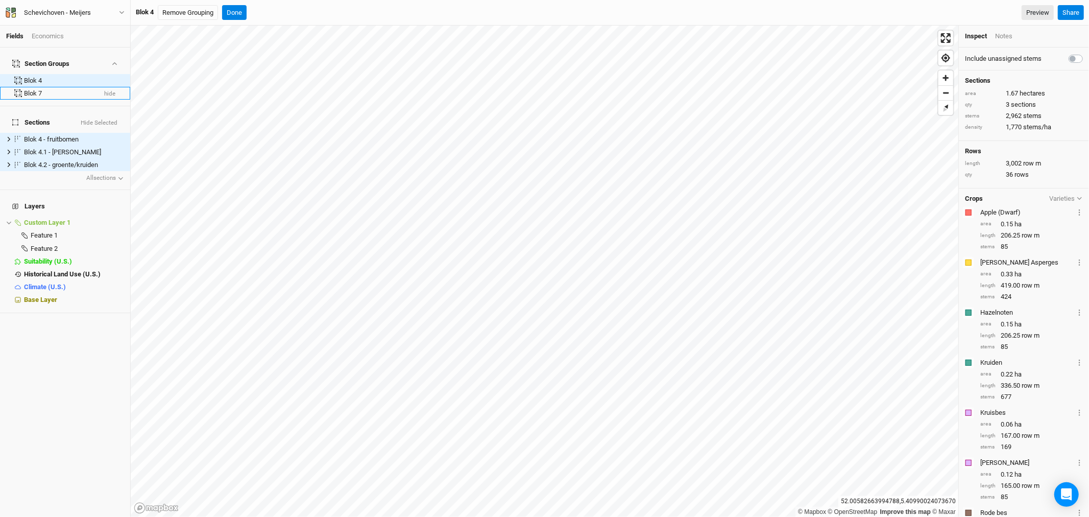
click at [41, 89] on div "Blok 7" at bounding box center [60, 93] width 72 height 8
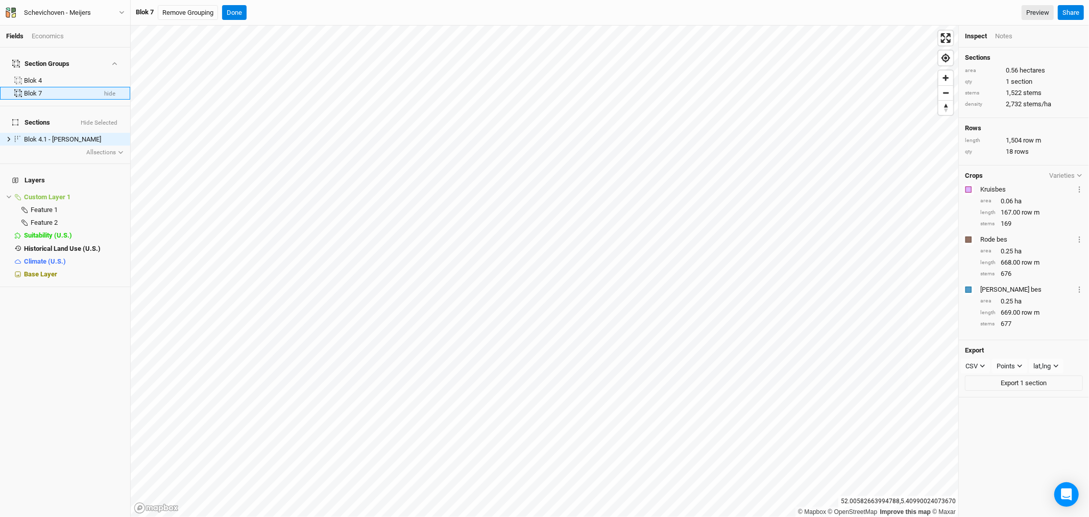
click at [106, 90] on button "hide" at bounding box center [110, 93] width 12 height 7
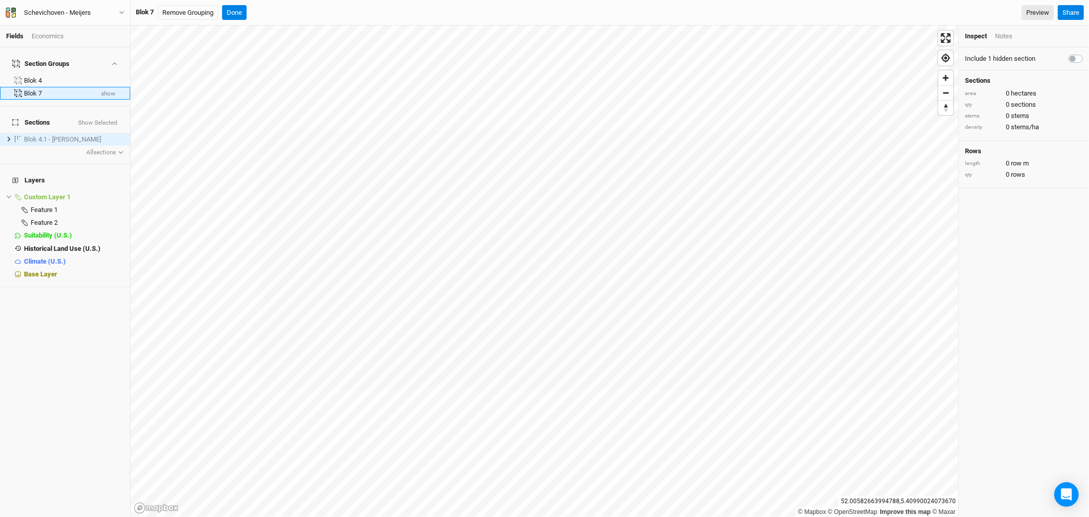
click at [106, 90] on button "show" at bounding box center [108, 93] width 15 height 7
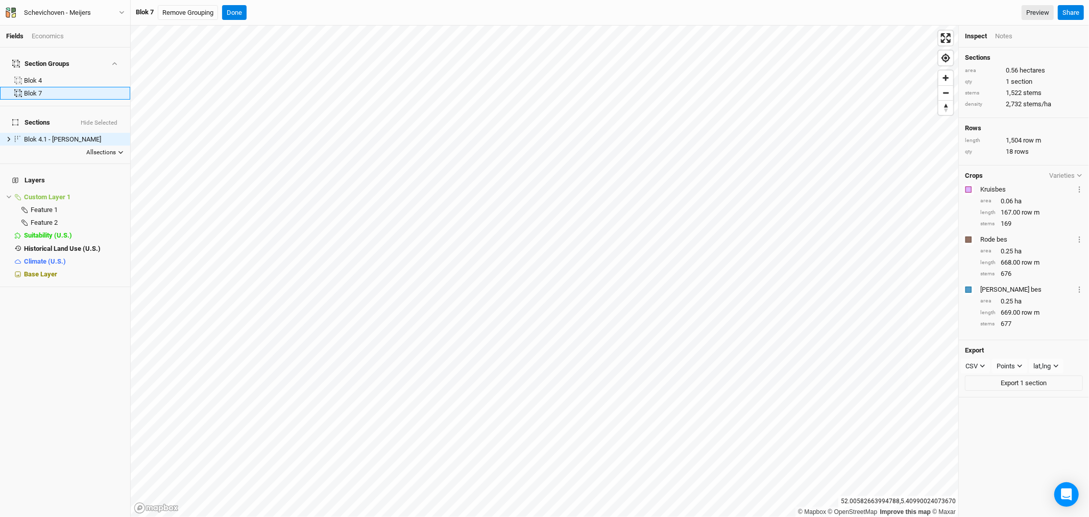
click at [101, 148] on button "All sections" at bounding box center [105, 153] width 38 height 10
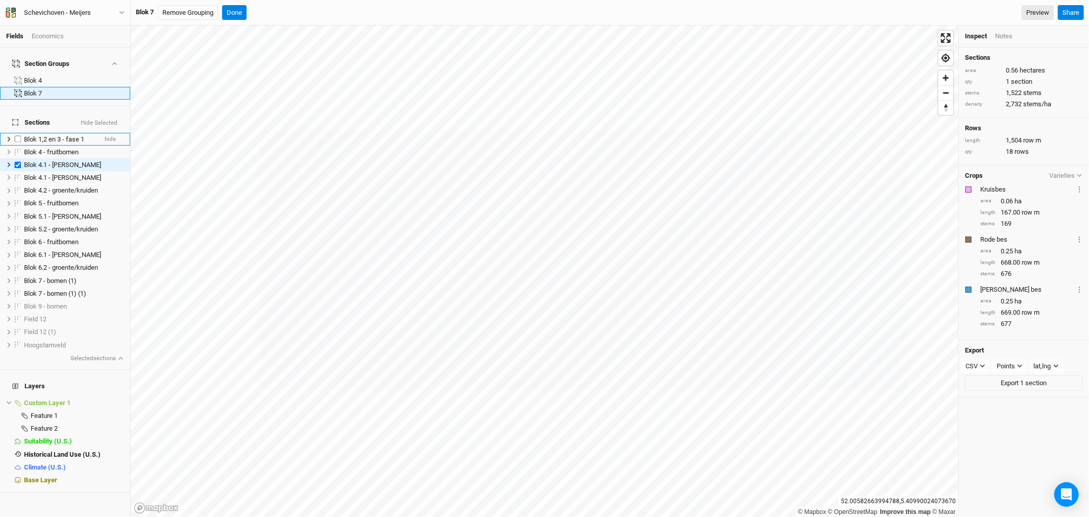
click at [18, 133] on label at bounding box center [18, 139] width 13 height 13
click at [18, 136] on input "checkbox" at bounding box center [18, 139] width 7 height 7
checkbox input "true"
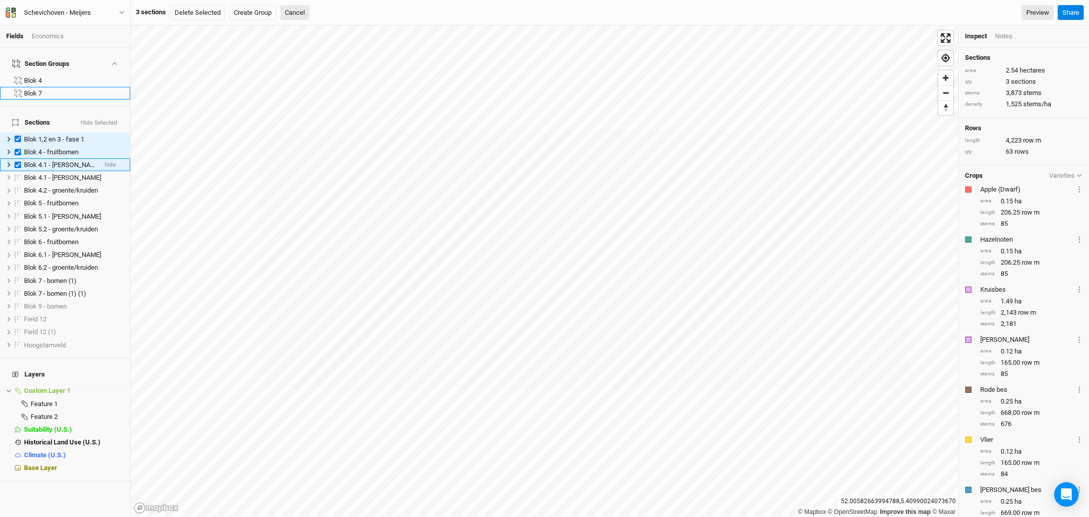
click at [14, 158] on label at bounding box center [18, 164] width 13 height 13
click at [15, 161] on input "checkbox" at bounding box center [18, 164] width 7 height 7
checkbox input "false"
click at [17, 146] on label at bounding box center [18, 152] width 13 height 13
click at [17, 149] on input "checkbox" at bounding box center [18, 152] width 7 height 7
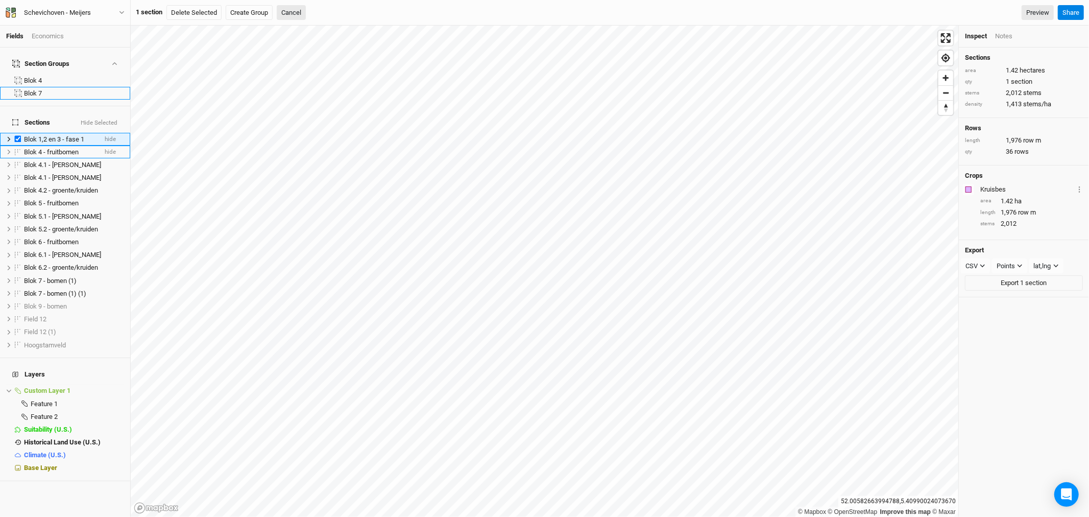
click at [16, 133] on label at bounding box center [18, 139] width 13 height 13
click at [16, 136] on input "checkbox" at bounding box center [18, 139] width 7 height 7
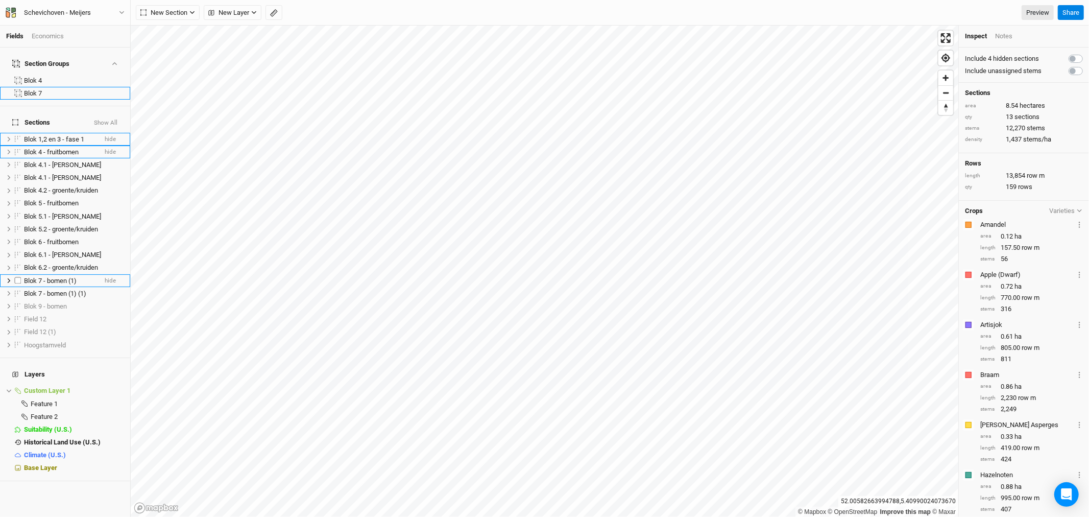
click at [41, 277] on span "Blok 7 - bomen (1)" at bounding box center [50, 281] width 53 height 8
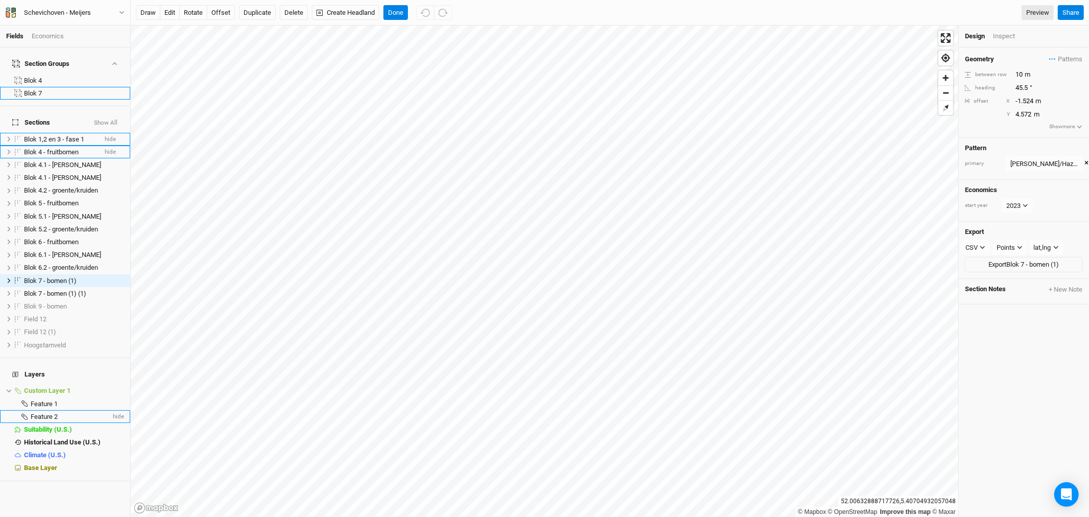
click at [40, 413] on span "Feature 2" at bounding box center [44, 417] width 27 height 8
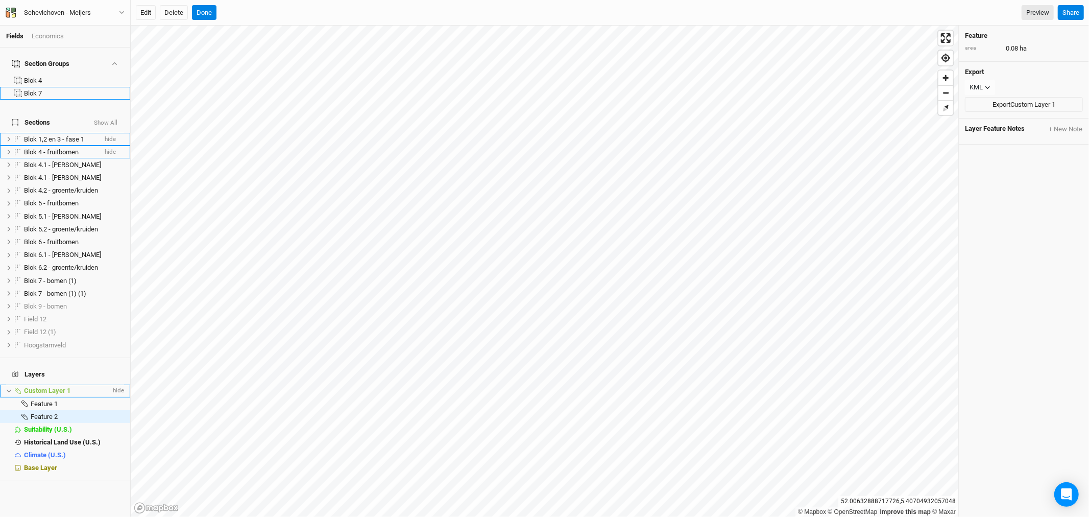
click at [8, 388] on icon at bounding box center [9, 391] width 6 height 6
click at [43, 387] on span "Custom Layer 1" at bounding box center [47, 391] width 46 height 8
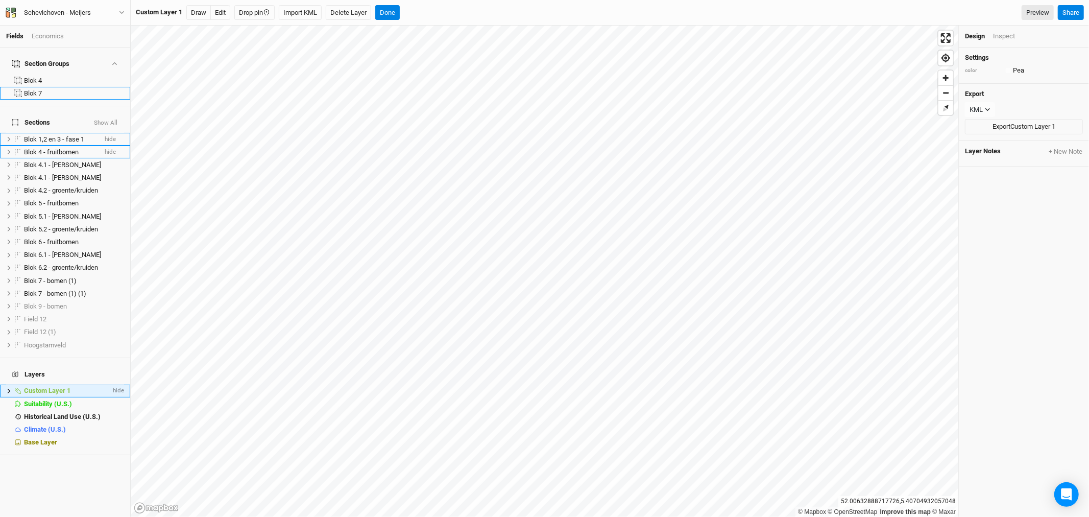
click at [47, 387] on span "Custom Layer 1" at bounding box center [47, 391] width 46 height 8
click at [112, 385] on span "hide" at bounding box center [117, 391] width 13 height 13
click at [110, 385] on span "show" at bounding box center [116, 391] width 16 height 13
click at [111, 410] on span "hide" at bounding box center [117, 416] width 13 height 13
click at [109, 410] on span "show" at bounding box center [116, 416] width 16 height 13
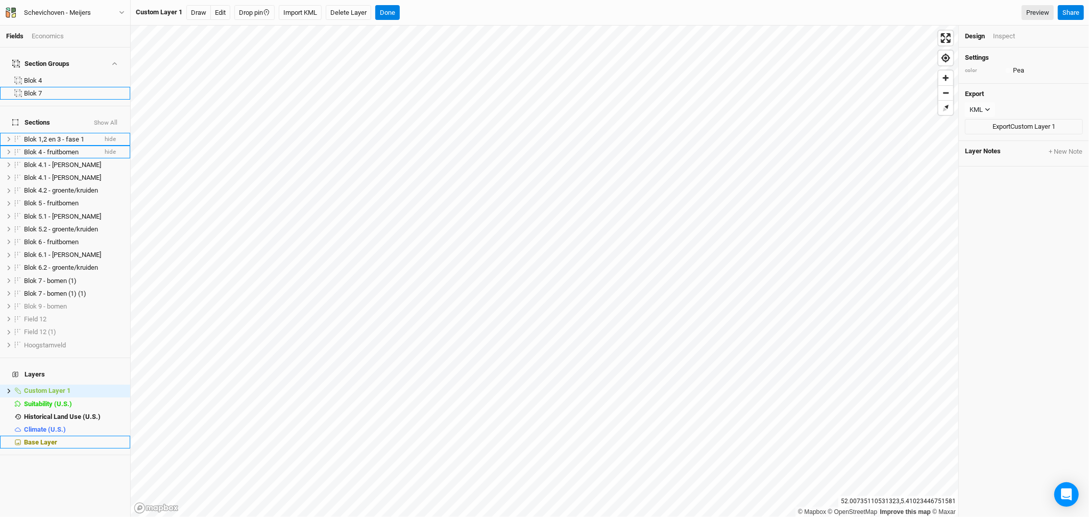
click at [54, 436] on li "Base Layer" at bounding box center [65, 442] width 130 height 13
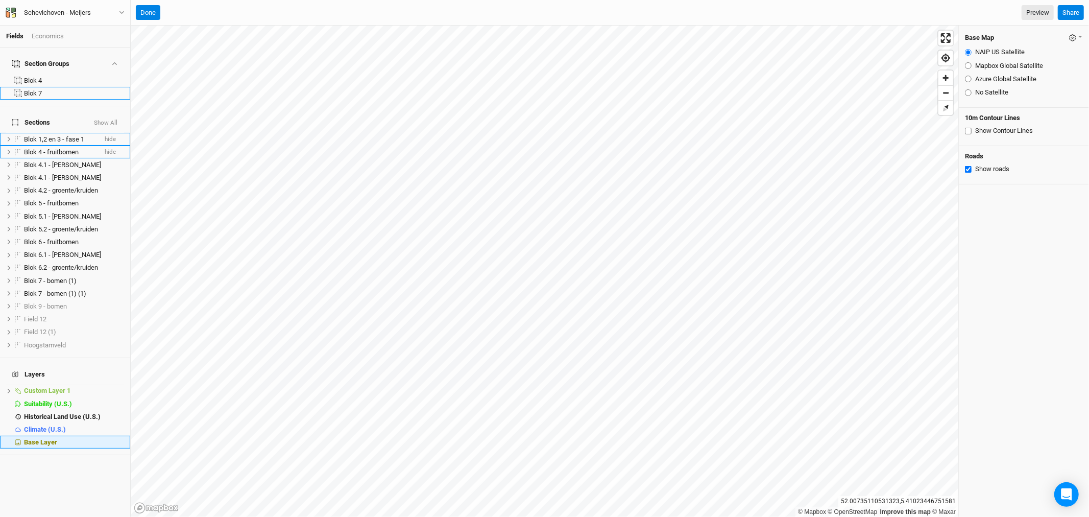
click at [62, 438] on div "Base Layer" at bounding box center [74, 442] width 100 height 8
click at [154, 13] on button "Done" at bounding box center [148, 12] width 25 height 15
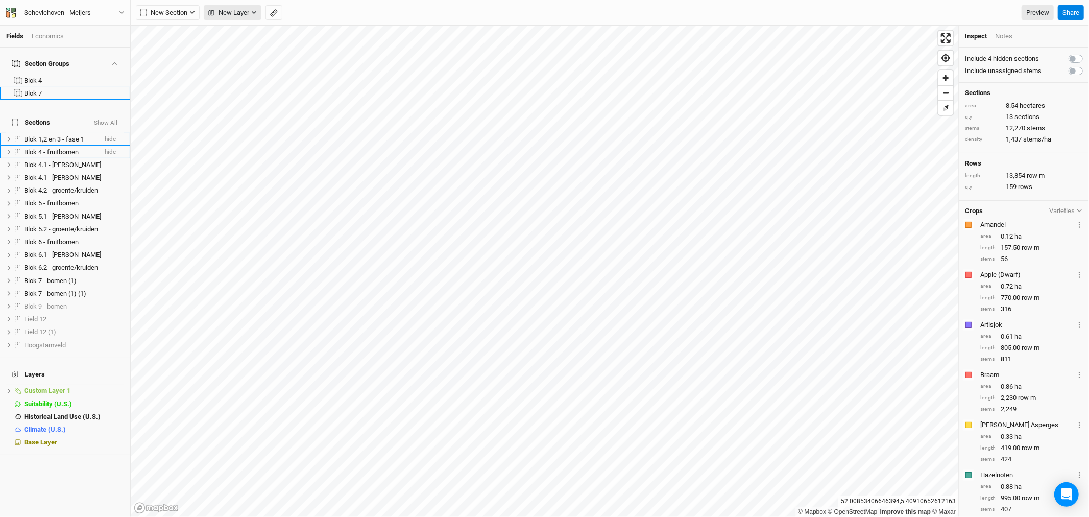
click at [249, 10] on span "New Layer" at bounding box center [228, 13] width 41 height 10
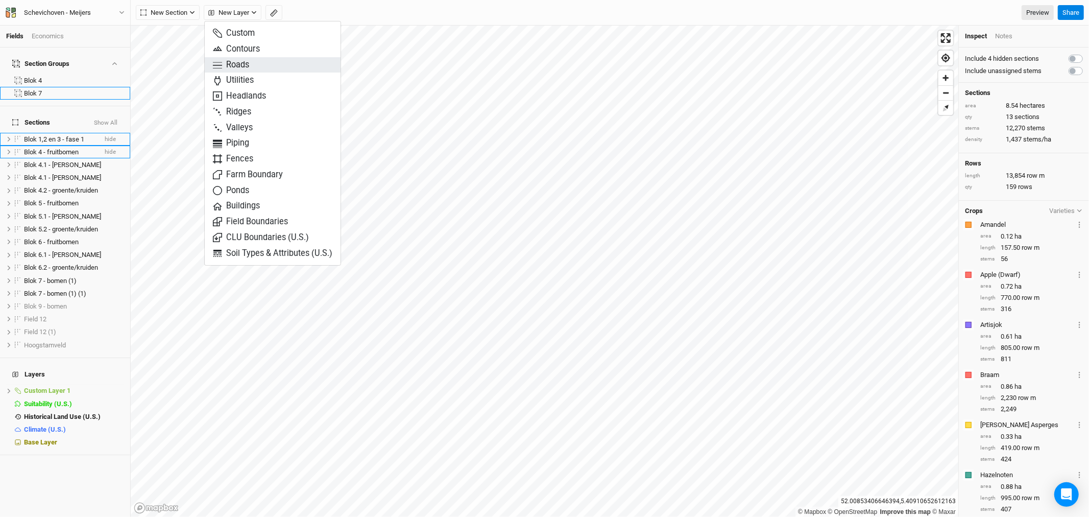
click at [248, 61] on span "Roads" at bounding box center [231, 65] width 36 height 12
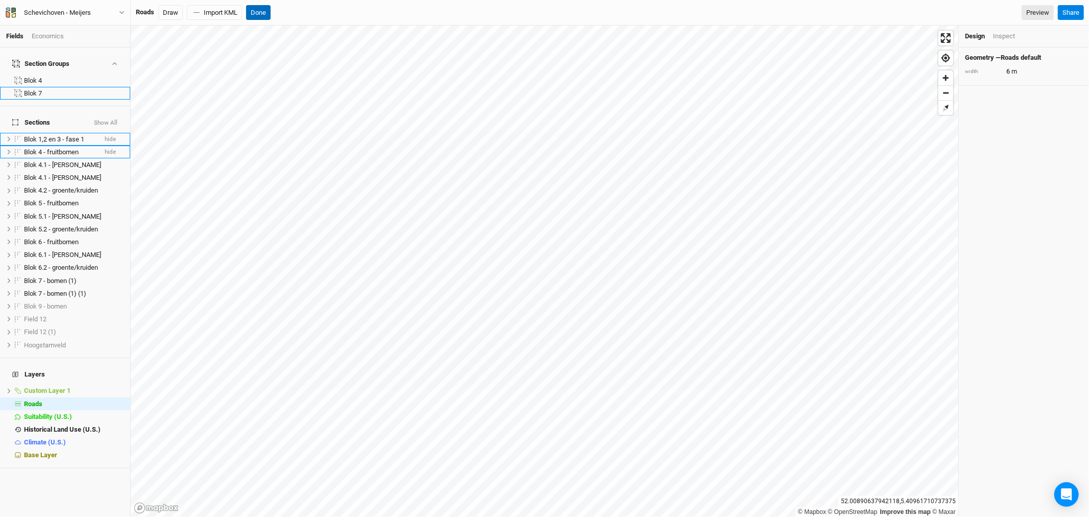
click at [266, 11] on button "Done" at bounding box center [258, 12] width 25 height 15
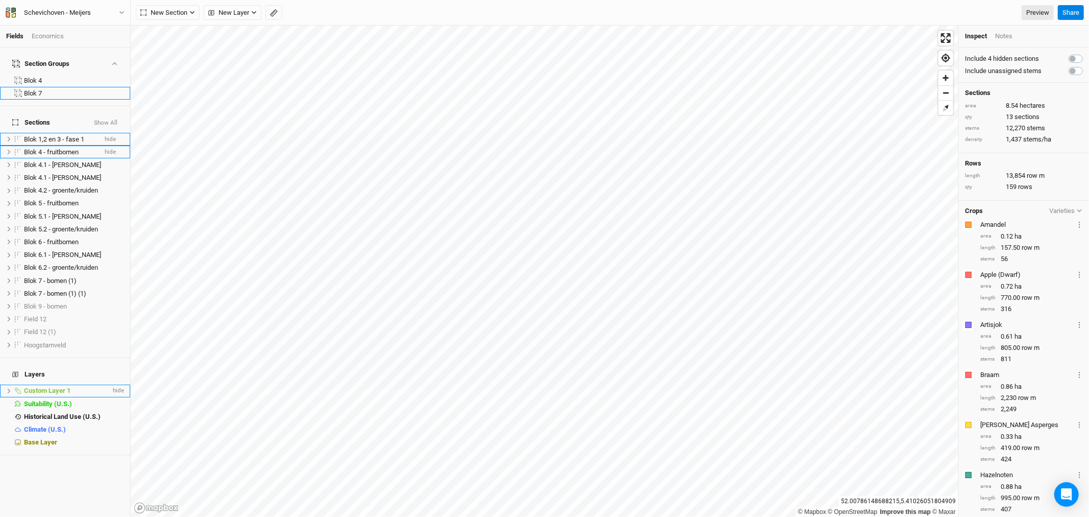
click at [8, 388] on icon at bounding box center [9, 391] width 6 height 6
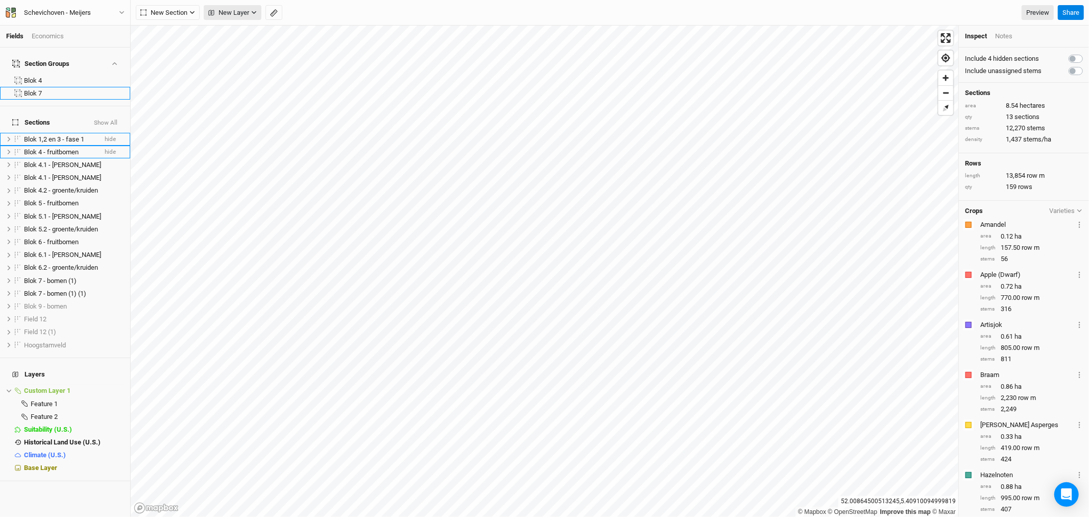
click at [233, 9] on span "New Layer" at bounding box center [228, 13] width 41 height 10
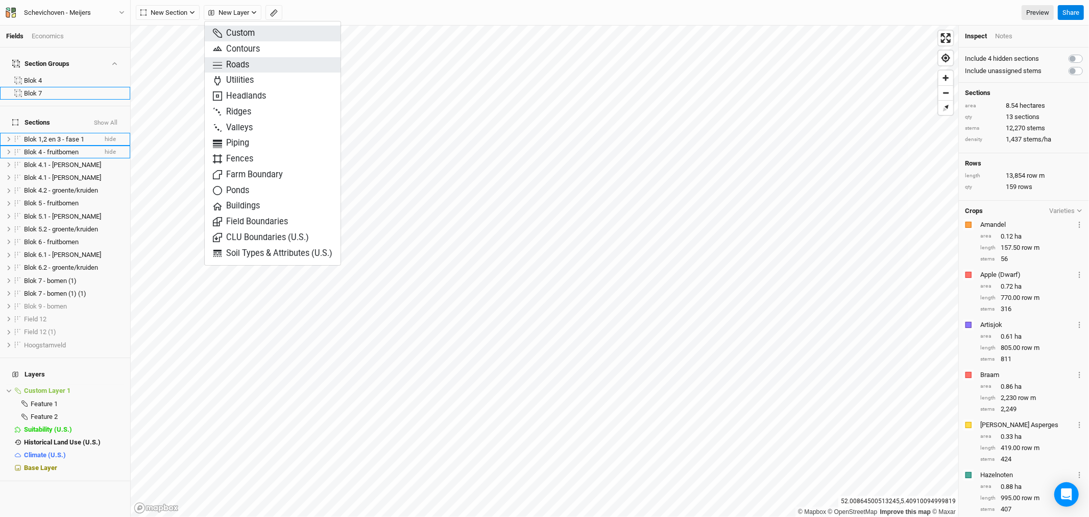
drag, startPoint x: 243, startPoint y: 28, endPoint x: 239, endPoint y: 63, distance: 35.0
click at [239, 63] on div "Custom Contours Roads Utilities Headlands Ridges Valleys Piping Fences Farm Bou…" at bounding box center [272, 143] width 137 height 245
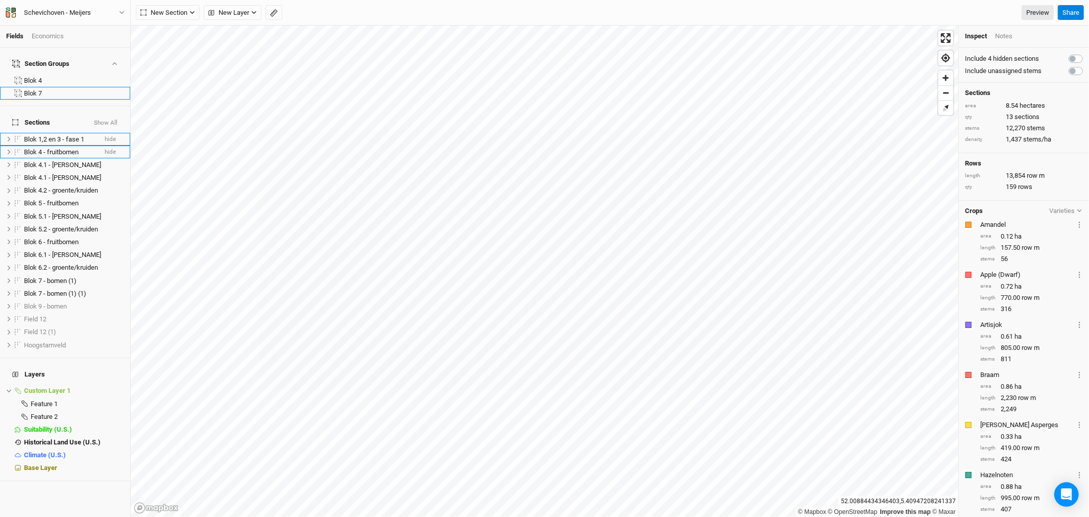
click at [244, 22] on div "New Section Grid Line Keyline Beta Upload New Layer Custom Contours Roads Utili…" at bounding box center [610, 13] width 959 height 26
click at [247, 17] on button "New Layer" at bounding box center [233, 12] width 58 height 15
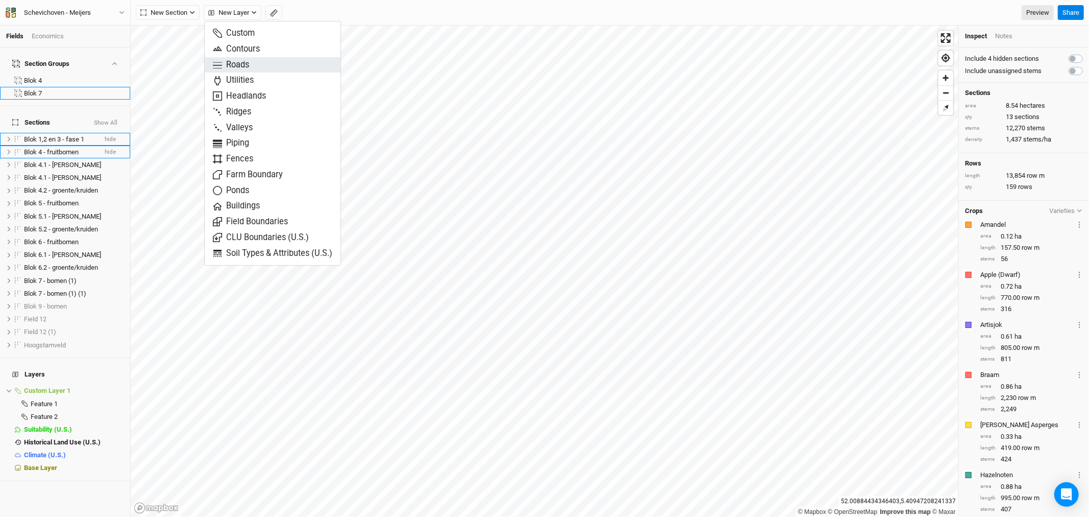
click at [235, 67] on span "Roads" at bounding box center [231, 65] width 36 height 12
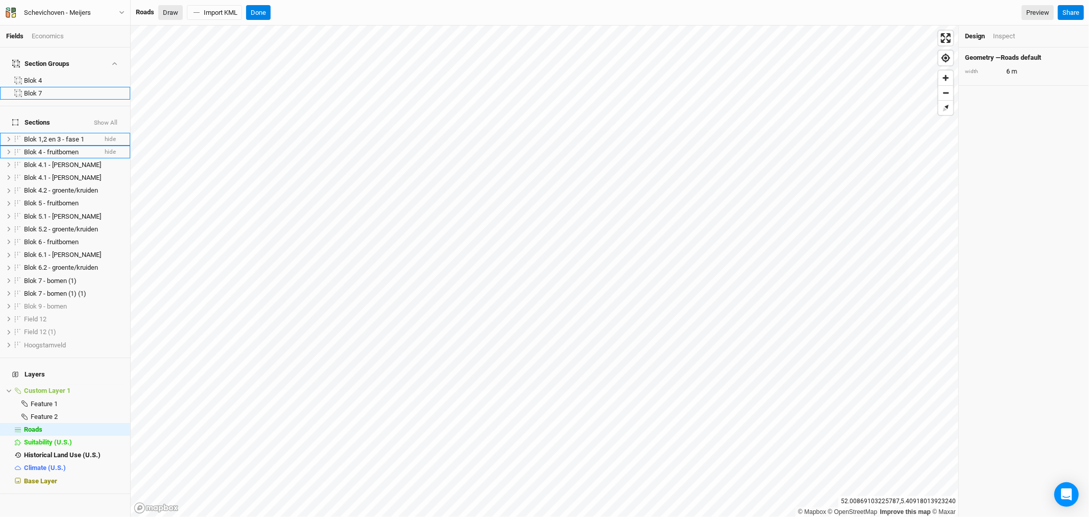
click at [175, 11] on button "Draw" at bounding box center [170, 12] width 25 height 15
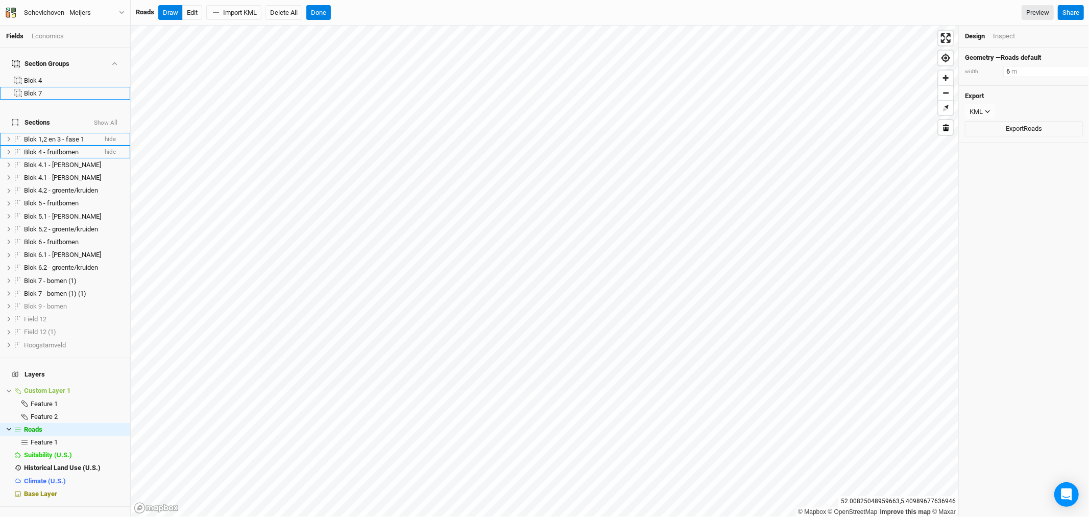
drag, startPoint x: 1010, startPoint y: 70, endPoint x: 989, endPoint y: 67, distance: 21.6
click at [989, 67] on div "width 6 m" at bounding box center [1024, 71] width 118 height 11
type input "8"
click at [322, 11] on button "Done" at bounding box center [318, 12] width 25 height 15
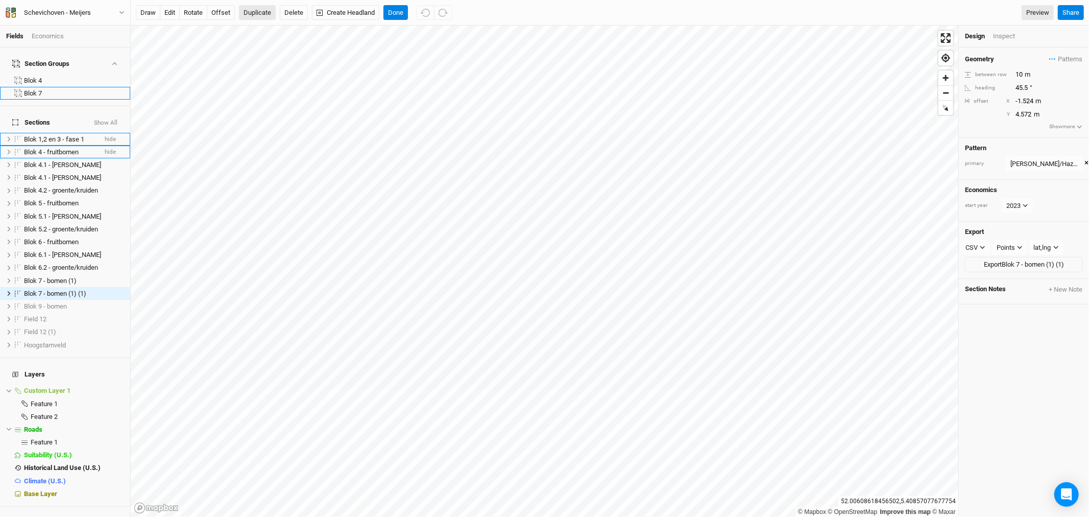
click at [263, 12] on button "Duplicate" at bounding box center [257, 12] width 37 height 15
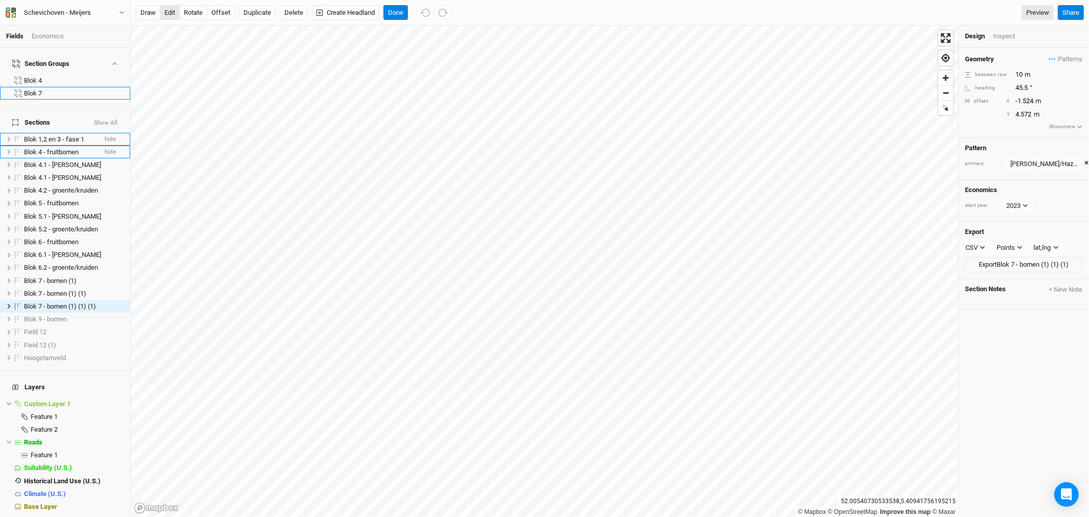
click at [167, 10] on button "edit" at bounding box center [170, 12] width 20 height 15
click at [170, 13] on button "edit" at bounding box center [170, 12] width 20 height 15
click at [398, 12] on button "Done" at bounding box center [396, 12] width 25 height 15
click at [294, 15] on button "Delete" at bounding box center [294, 12] width 28 height 15
click at [355, 13] on button "Confirm" at bounding box center [346, 12] width 32 height 15
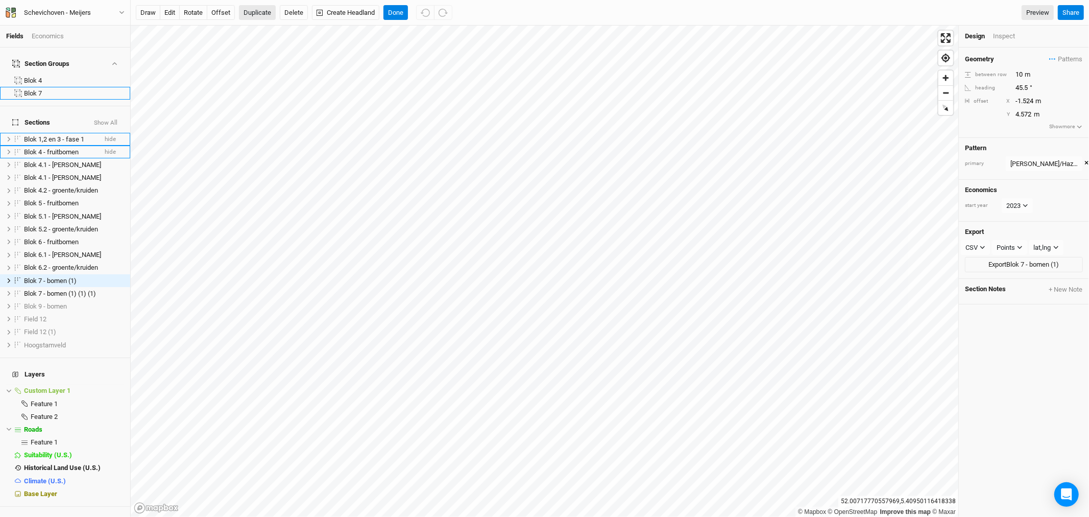
click at [252, 12] on button "Duplicate" at bounding box center [257, 12] width 37 height 15
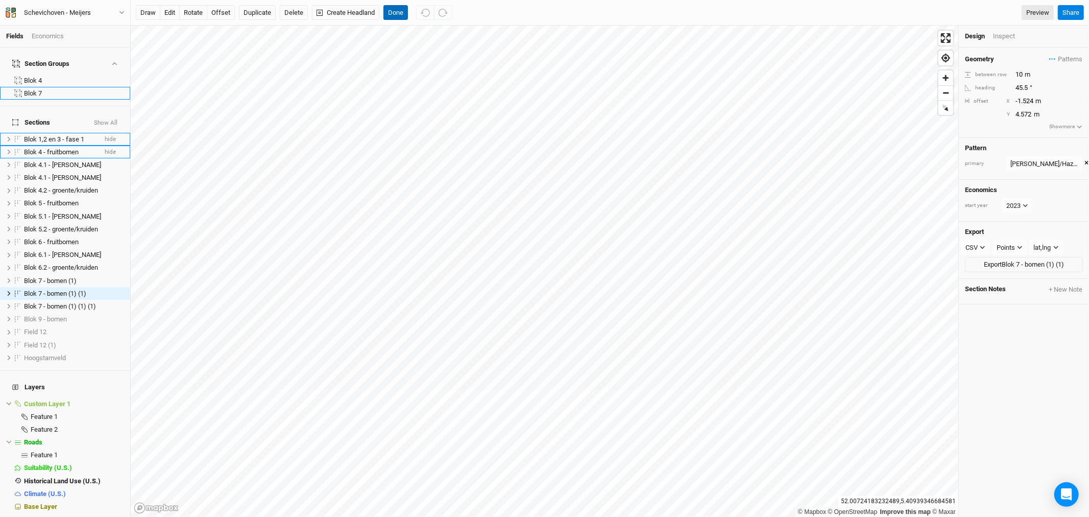
click at [395, 16] on button "Done" at bounding box center [396, 12] width 25 height 15
click at [167, 13] on button "edit" at bounding box center [170, 12] width 20 height 15
click at [295, 14] on button "Delete" at bounding box center [294, 12] width 28 height 15
click at [366, 15] on button "Confirm" at bounding box center [356, 12] width 32 height 15
click at [256, 13] on button "Duplicate" at bounding box center [257, 12] width 37 height 15
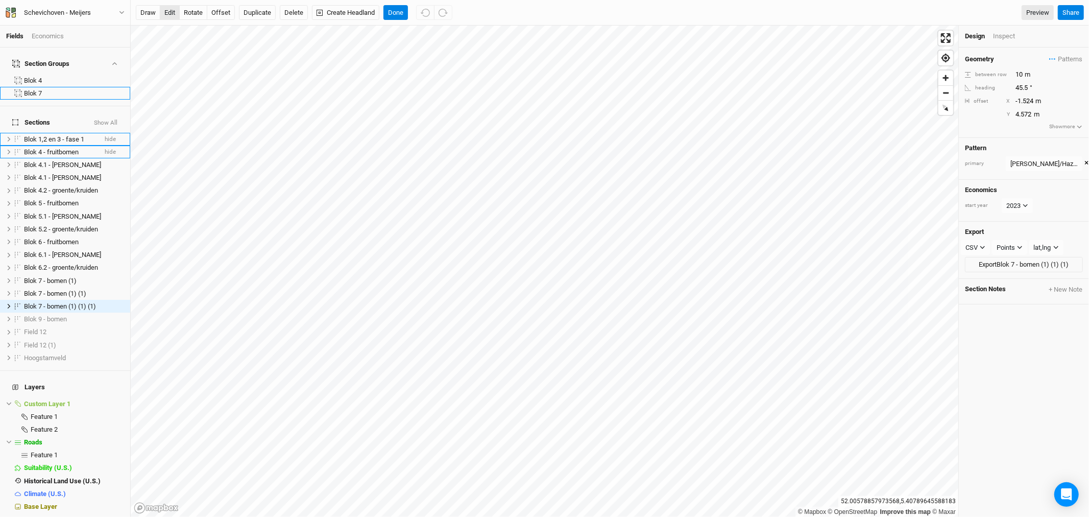
click at [175, 13] on button "edit" at bounding box center [170, 12] width 20 height 15
click at [32, 438] on span "Roads" at bounding box center [33, 442] width 18 height 8
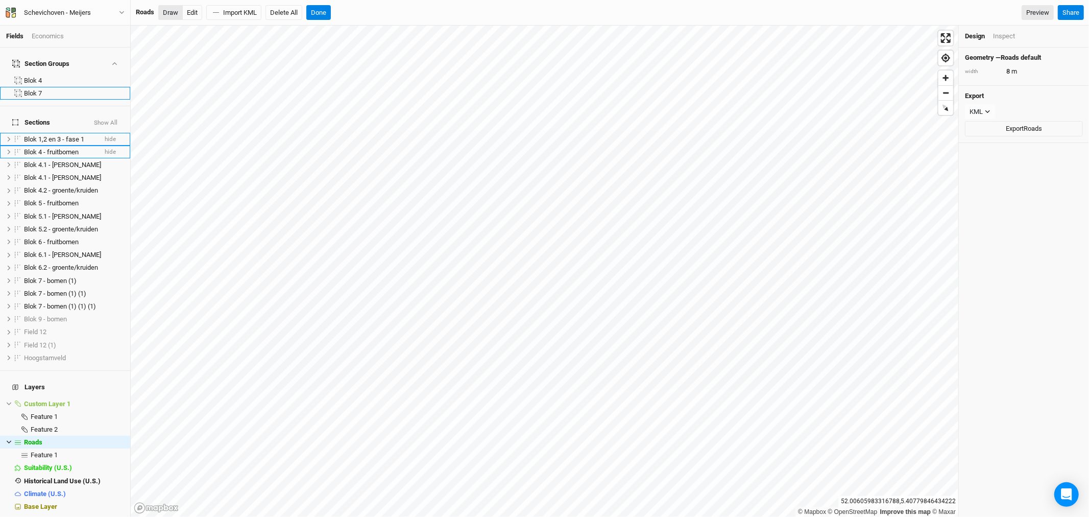
click at [174, 12] on button "Draw" at bounding box center [170, 12] width 25 height 15
click at [318, 12] on button "Done" at bounding box center [318, 12] width 25 height 15
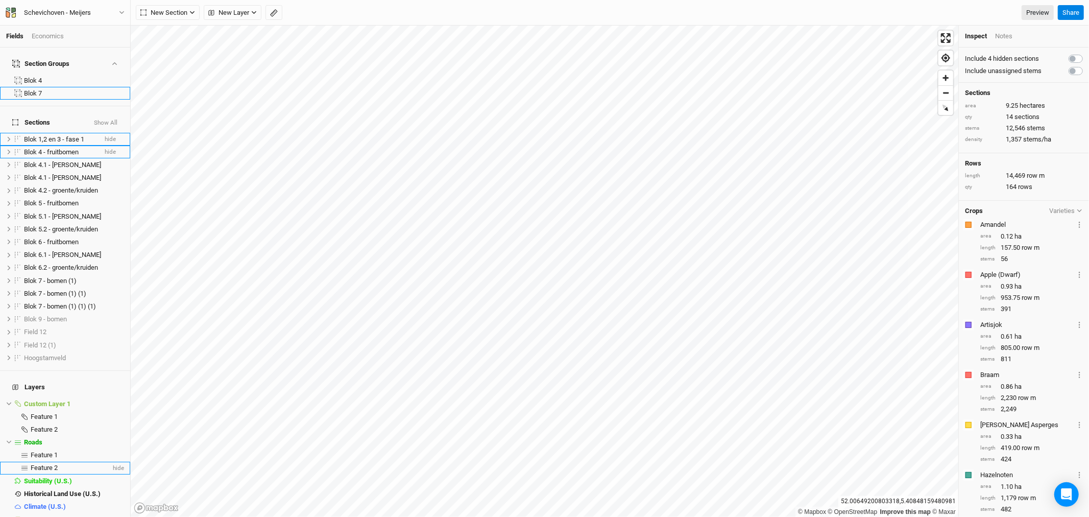
click at [49, 464] on span "Feature 2" at bounding box center [44, 468] width 27 height 8
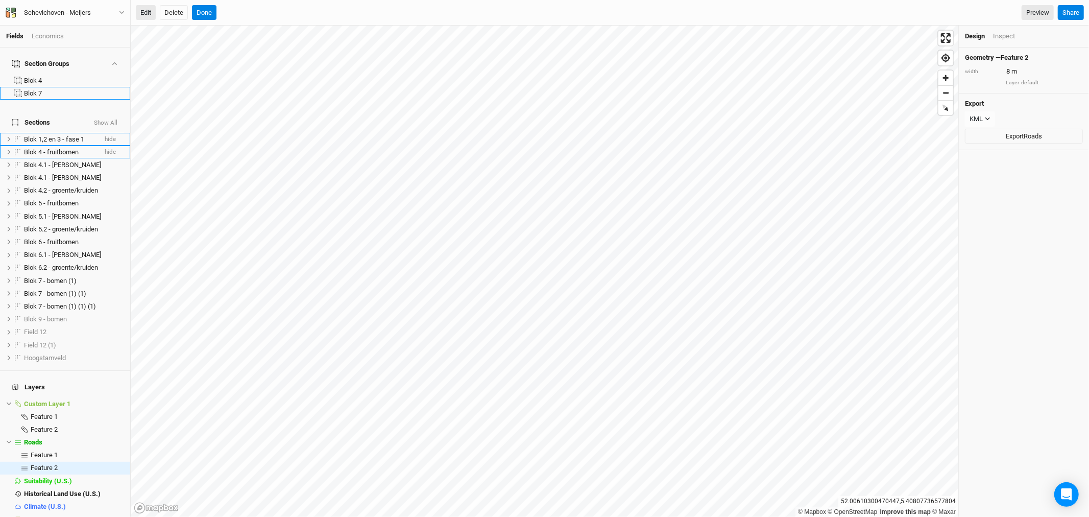
click at [149, 6] on button "Edit" at bounding box center [146, 12] width 20 height 15
click at [207, 12] on button "Done" at bounding box center [204, 12] width 25 height 15
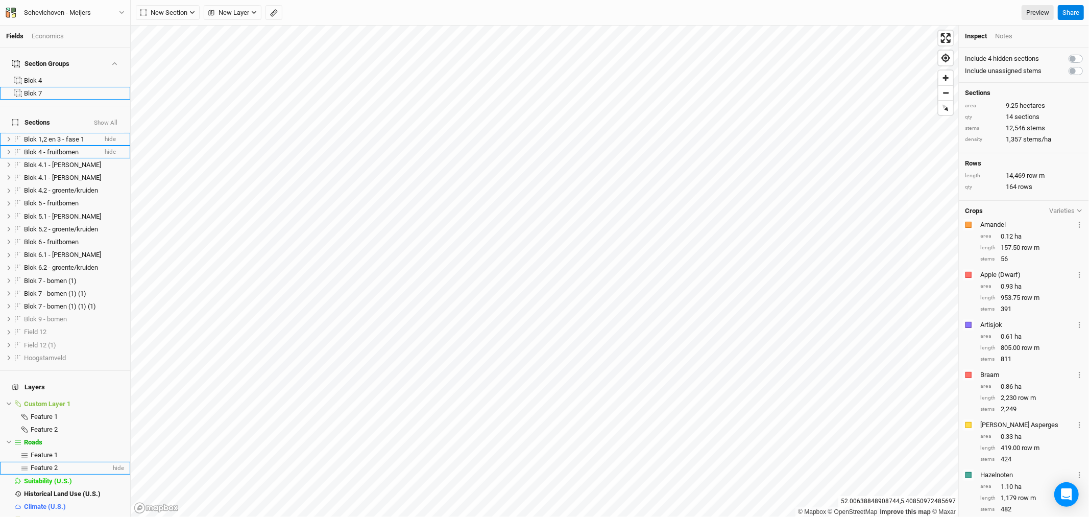
click at [54, 464] on span "Feature 2" at bounding box center [44, 468] width 27 height 8
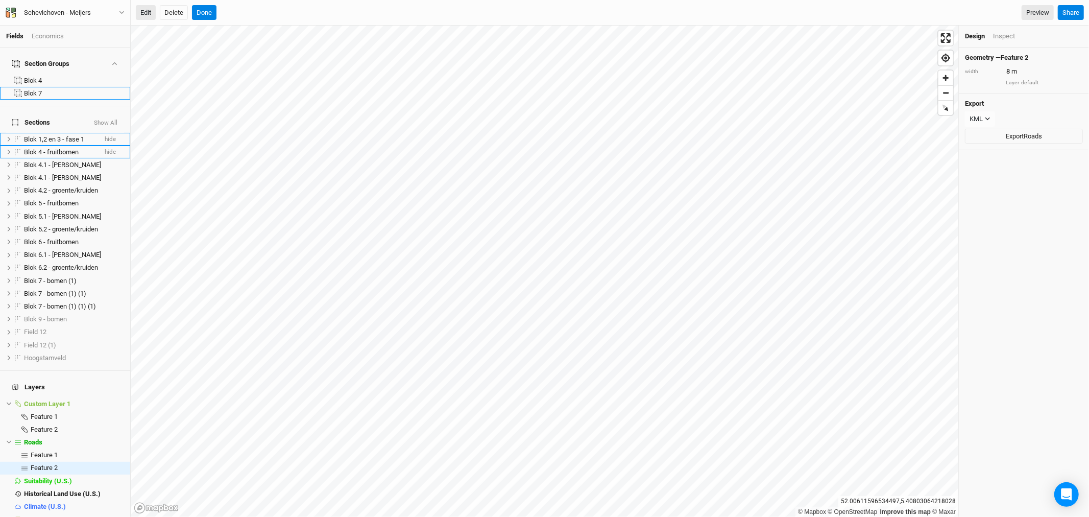
click at [148, 8] on button "Edit" at bounding box center [146, 12] width 20 height 15
click at [206, 9] on button "Done" at bounding box center [204, 12] width 25 height 15
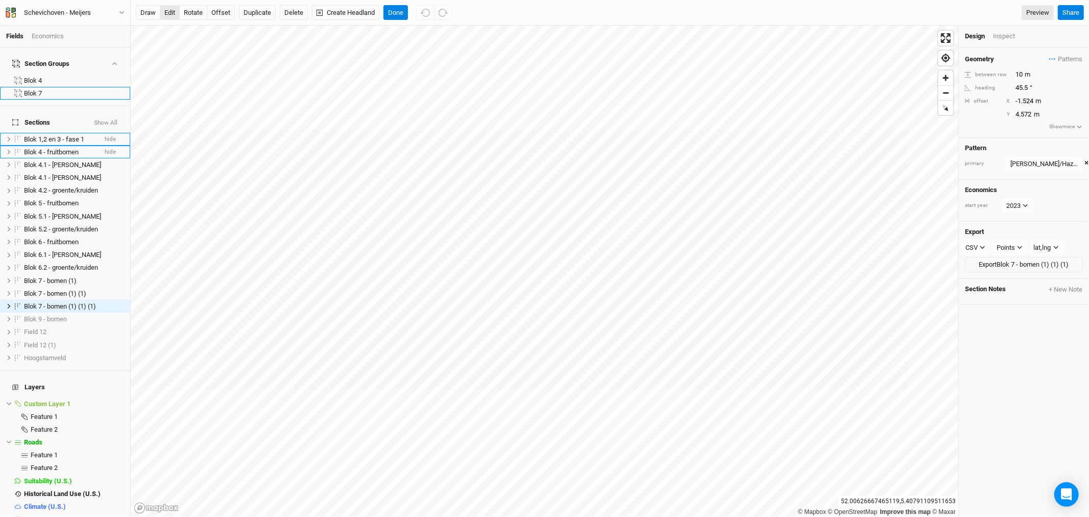
click at [169, 9] on button "edit" at bounding box center [170, 12] width 20 height 15
click at [400, 14] on button "Done" at bounding box center [396, 12] width 25 height 15
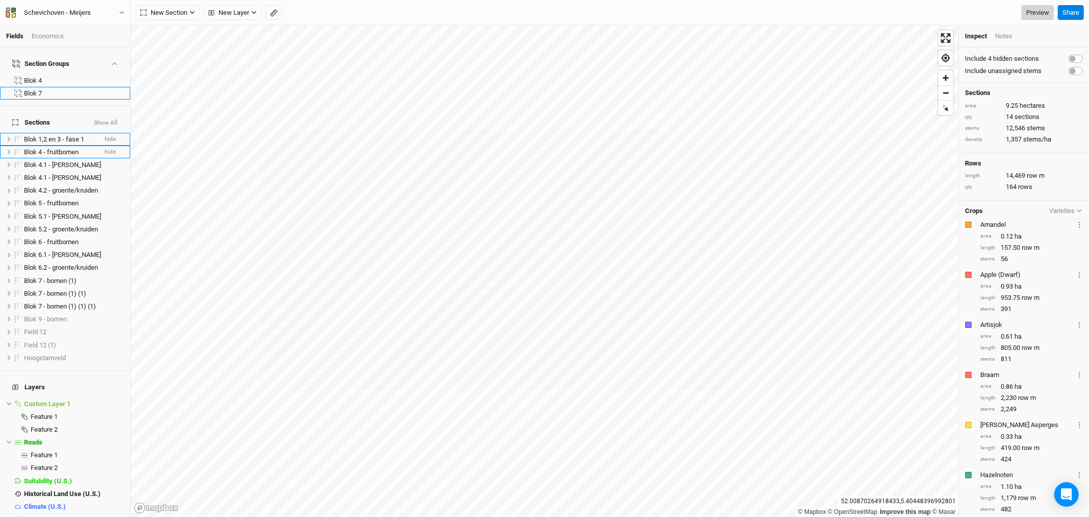
click at [1042, 8] on link "Preview" at bounding box center [1038, 12] width 32 height 15
click at [61, 315] on span "Blok 9 - bomen" at bounding box center [45, 319] width 43 height 8
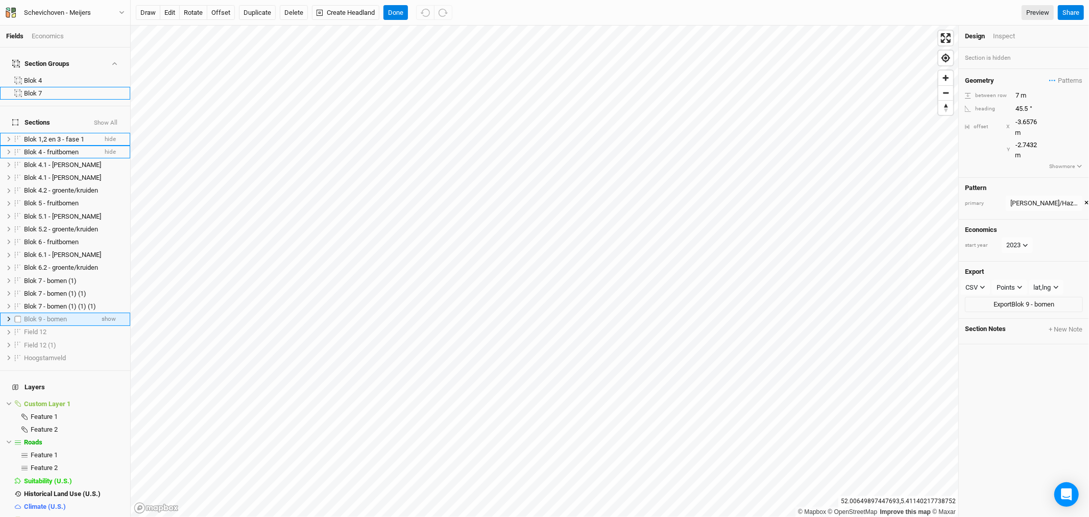
click at [47, 315] on span "Blok 9 - bomen" at bounding box center [45, 319] width 43 height 8
click at [102, 313] on span "show" at bounding box center [109, 319] width 14 height 13
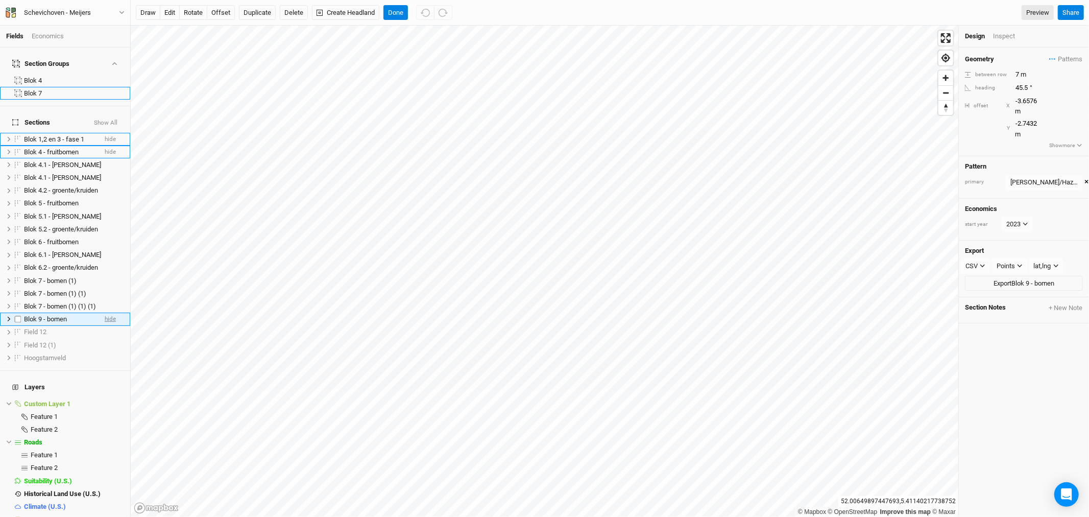
click at [95, 313] on li "Blok 9 - bomen hide" at bounding box center [65, 319] width 130 height 13
click at [292, 7] on button "Delete" at bounding box center [294, 12] width 28 height 15
click at [329, 11] on button "Confirm" at bounding box center [325, 12] width 32 height 15
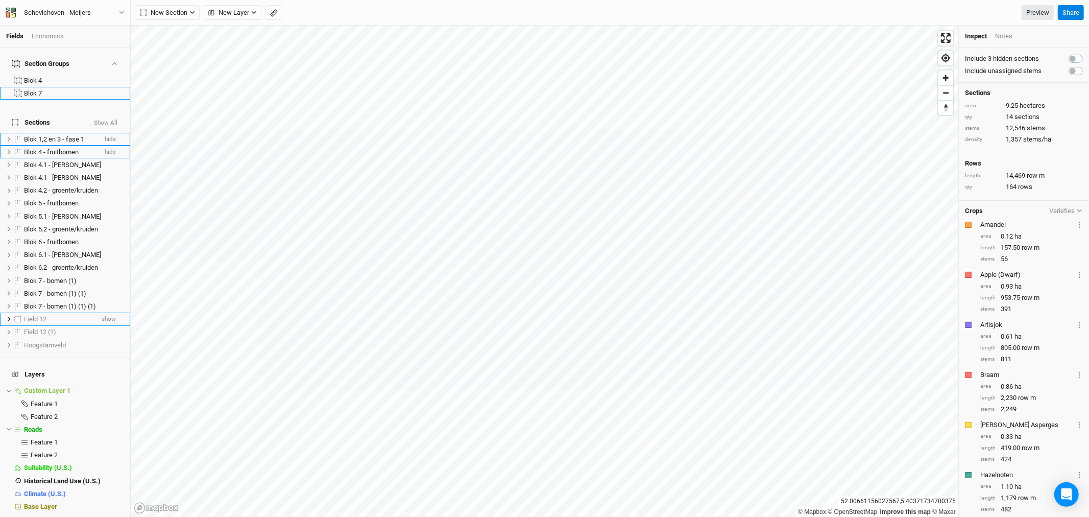
click at [70, 315] on div "Field 12" at bounding box center [58, 319] width 69 height 8
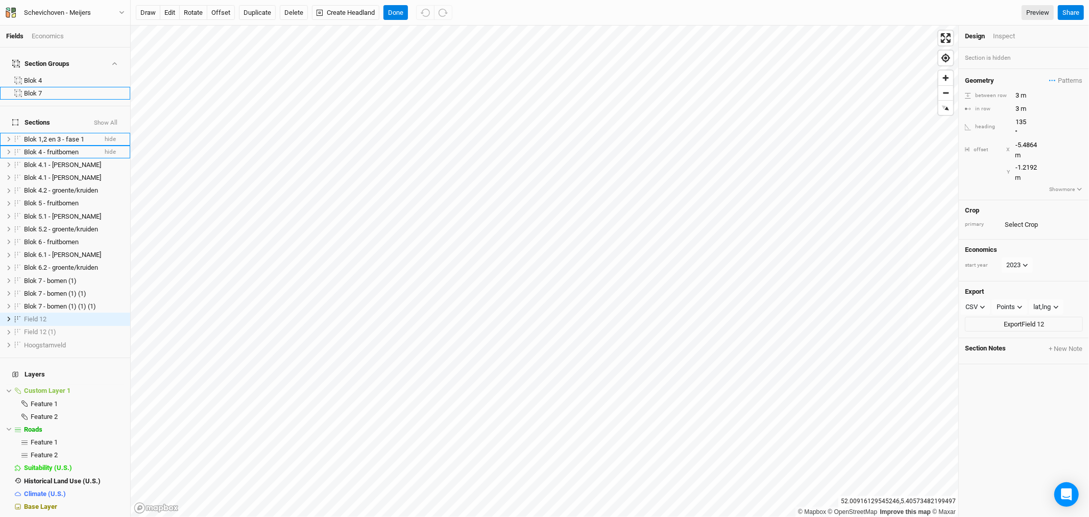
click at [1077, 186] on icon "button" at bounding box center [1080, 189] width 6 height 6
click at [1021, 195] on input "checkbox" at bounding box center [1024, 198] width 7 height 7
click at [1023, 195] on input "checkbox" at bounding box center [1024, 198] width 7 height 7
checkbox input "false"
click at [1022, 185] on input "checkbox" at bounding box center [1018, 188] width 7 height 7
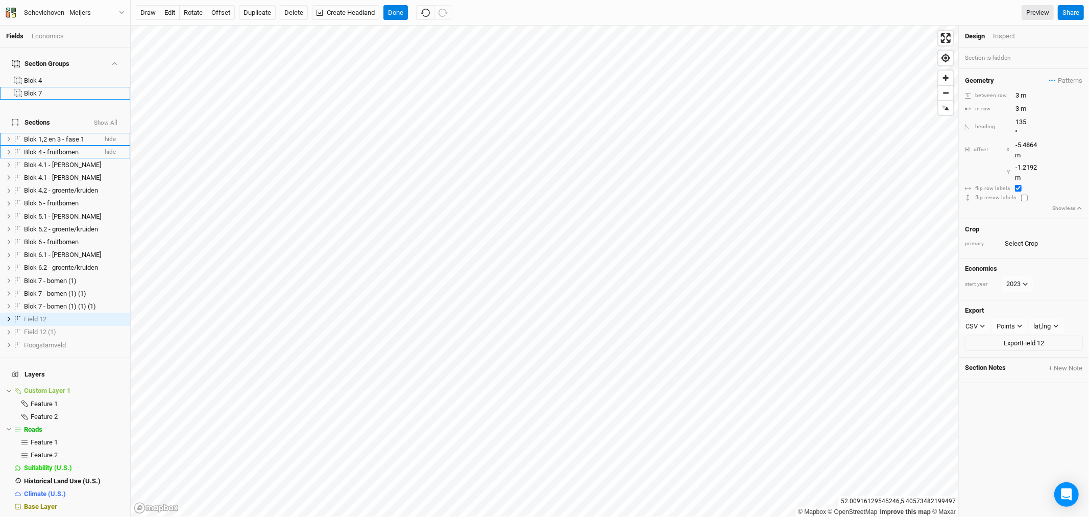
click at [1022, 185] on input "checkbox" at bounding box center [1018, 188] width 7 height 7
checkbox input "false"
click at [1064, 79] on span "Patterns" at bounding box center [1066, 81] width 33 height 10
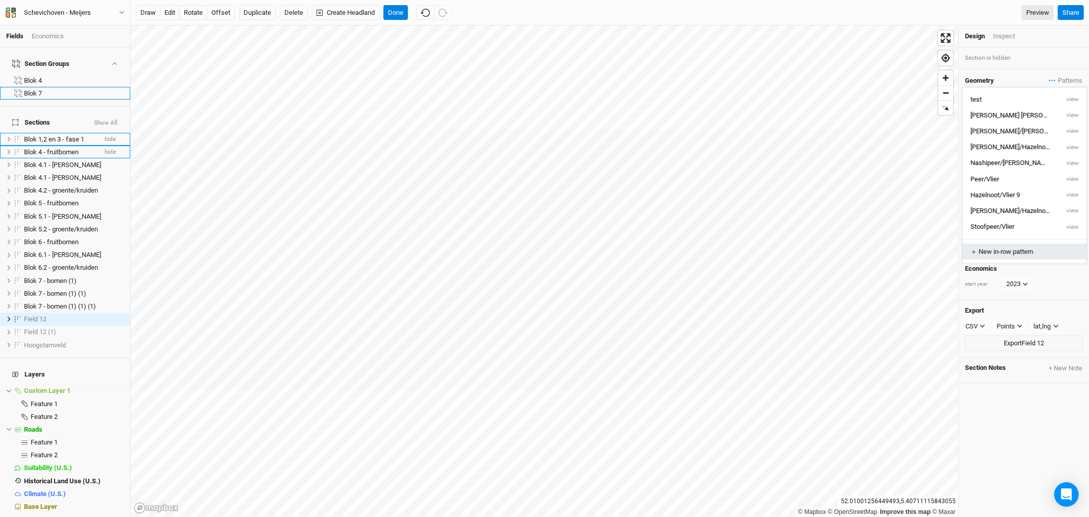
click at [998, 253] on div "＋ New in-row pattern" at bounding box center [1025, 251] width 108 height 9
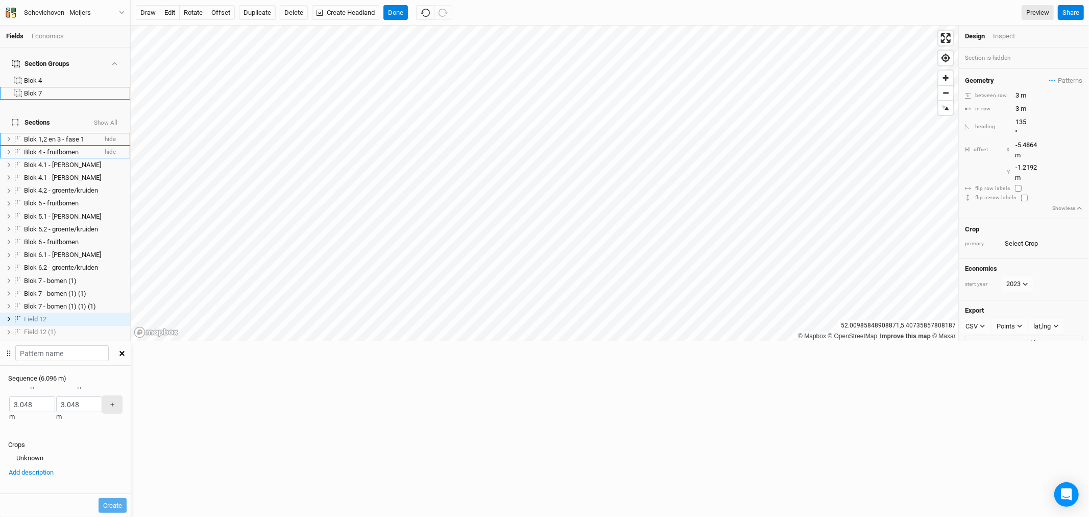
click at [125, 351] on icon "button" at bounding box center [122, 353] width 5 height 5
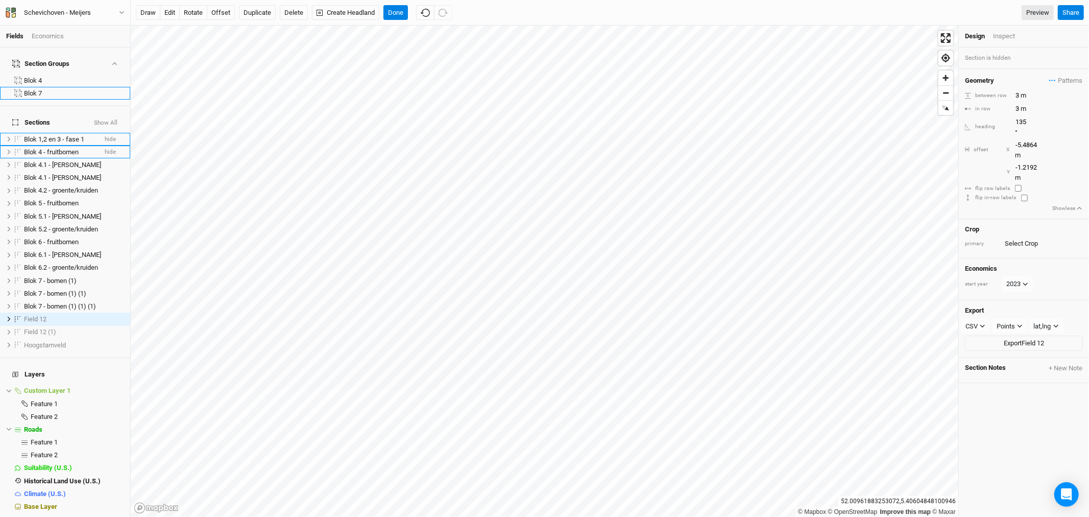
drag, startPoint x: 988, startPoint y: 95, endPoint x: 998, endPoint y: 98, distance: 11.0
click at [988, 96] on div "between row" at bounding box center [987, 96] width 45 height 8
click at [1022, 98] on input "3" at bounding box center [1057, 95] width 89 height 11
type input "3.5"
click at [47, 302] on span "Blok 7 - bomen (1) (1) (1)" at bounding box center [60, 306] width 72 height 8
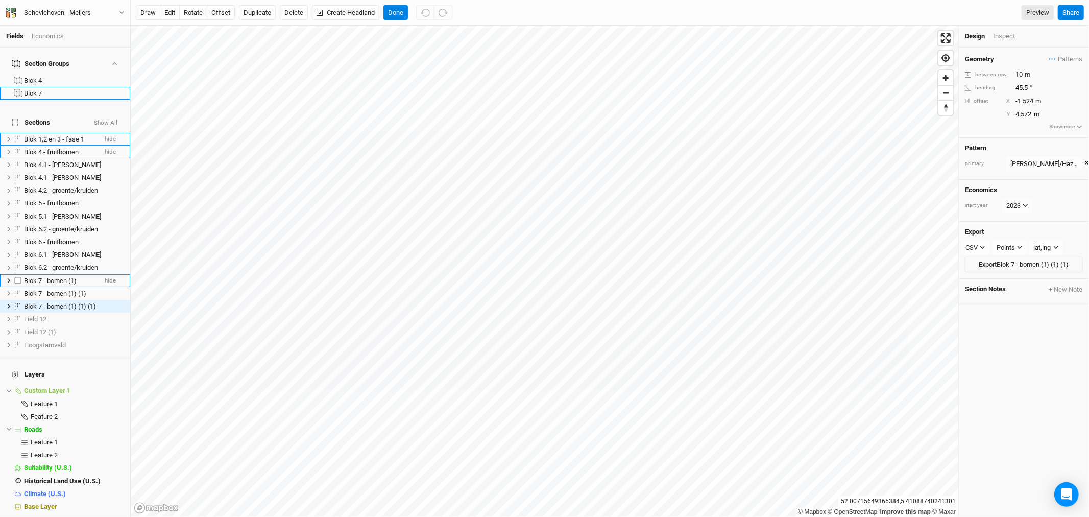
click at [54, 277] on span "Blok 7 - bomen (1)" at bounding box center [50, 281] width 53 height 8
click at [1022, 73] on input "10" at bounding box center [1057, 74] width 89 height 11
type input "1"
type input "3"
drag, startPoint x: 1025, startPoint y: 73, endPoint x: 1011, endPoint y: 73, distance: 13.8
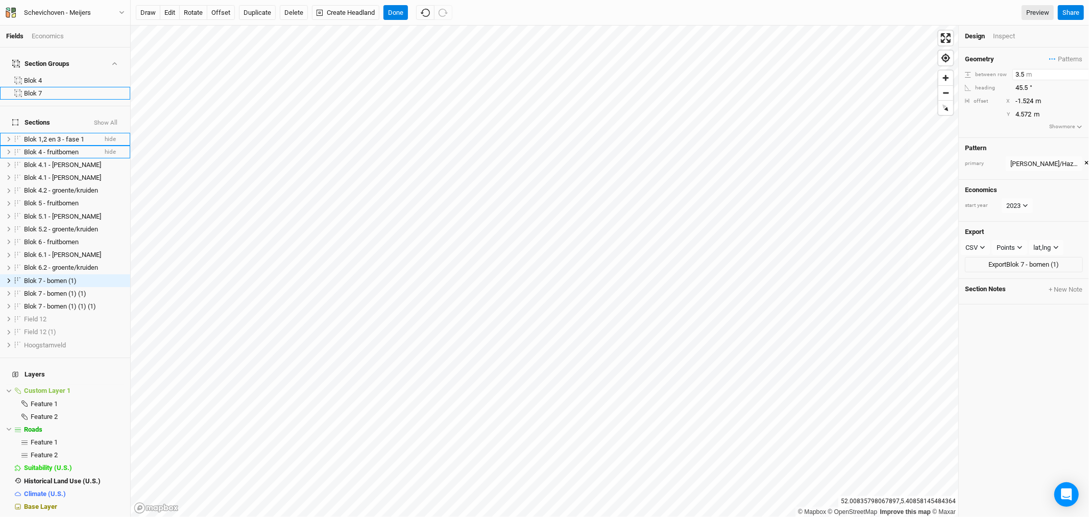
click at [1011, 73] on div "between row 3.5 m" at bounding box center [1024, 74] width 118 height 11
type input "7"
click at [261, 10] on button "Duplicate" at bounding box center [257, 12] width 37 height 15
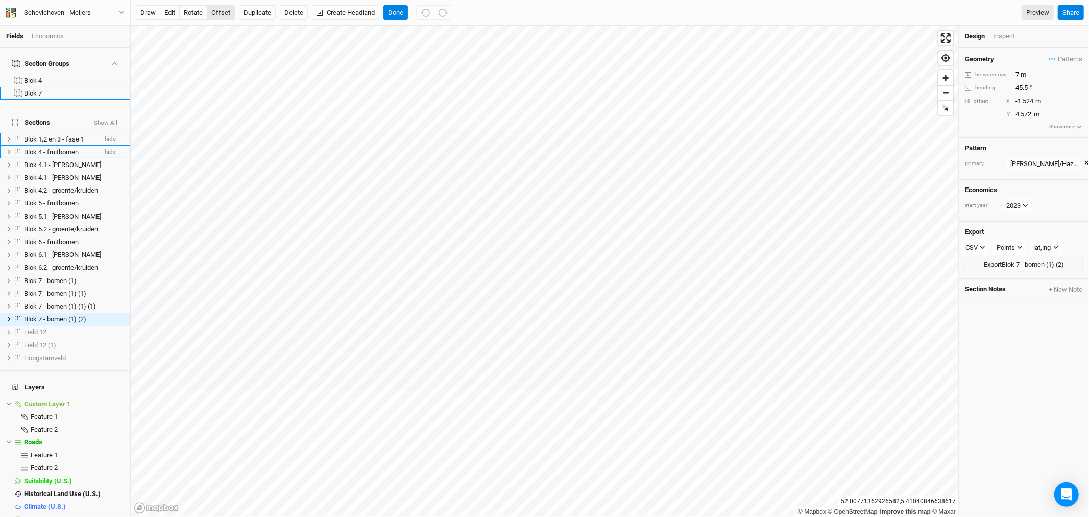
click at [218, 9] on button "offset" at bounding box center [221, 12] width 28 height 15
type input "2.7432"
click at [44, 290] on span "Blok 7 - bomen (1) (1)" at bounding box center [55, 294] width 62 height 8
click at [40, 290] on span "Blok 7 - bomen (1) (1)" at bounding box center [55, 294] width 62 height 8
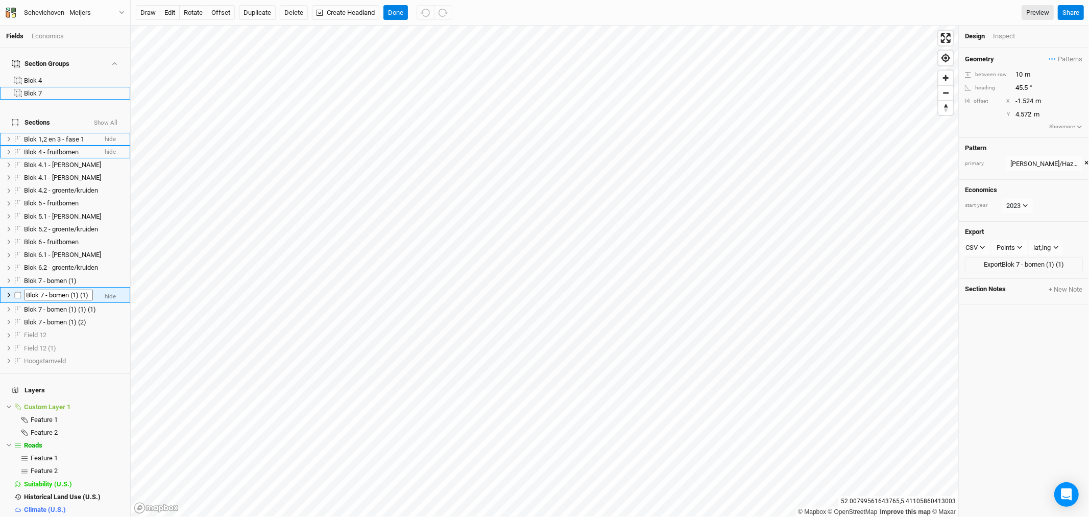
scroll to position [0, 2]
click at [39, 290] on input "Blok 7 - bomen (1) (1)" at bounding box center [58, 295] width 69 height 11
type input "Blok 8 - bomen (1) (1)"
click at [37, 290] on span "Blok 7 - bomen (1) (1) (1)" at bounding box center [60, 294] width 72 height 8
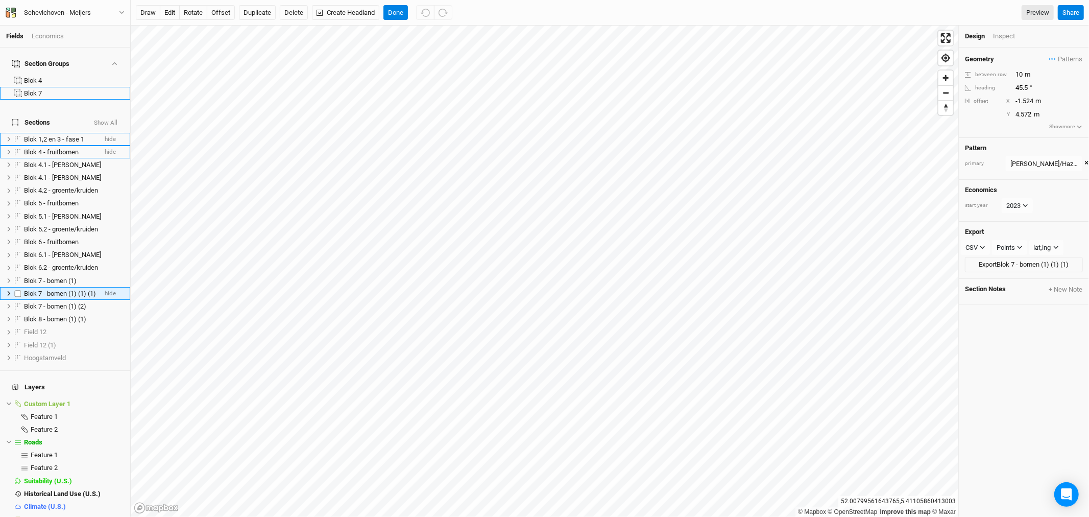
click at [41, 290] on span "Blok 7 - bomen (1) (1) (1)" at bounding box center [60, 294] width 72 height 8
type input "Blok 9 - bomen (1) (1) (1)"
click at [54, 277] on span "Blok 7 - bomen (1)" at bounding box center [50, 281] width 53 height 8
click at [1085, 165] on button "×" at bounding box center [1087, 163] width 4 height 11
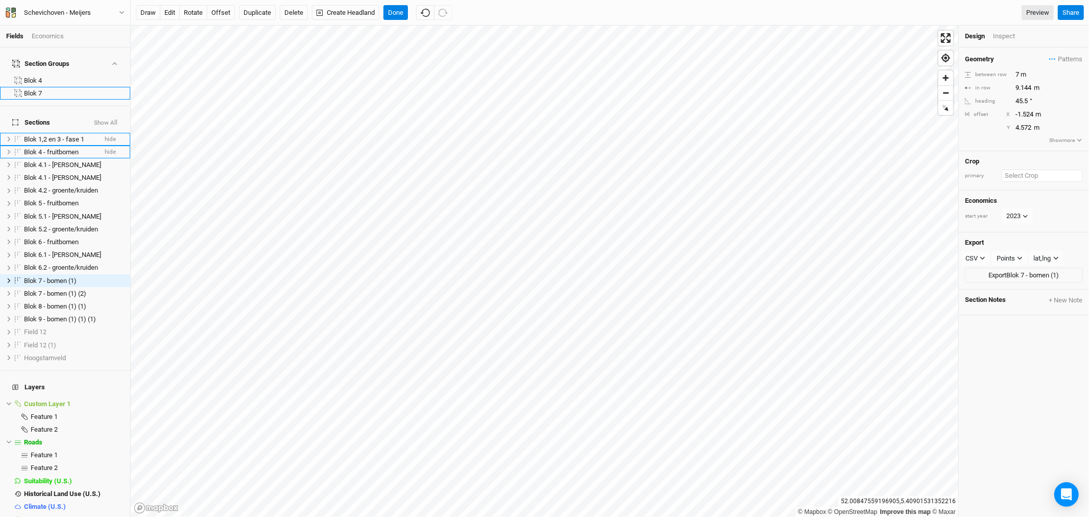
click at [1032, 179] on input "text" at bounding box center [1042, 176] width 81 height 12
type input "pec"
type input "pecan"
click at [1007, 209] on div "Pec an Public" at bounding box center [1015, 210] width 78 height 9
type input "Pecan"
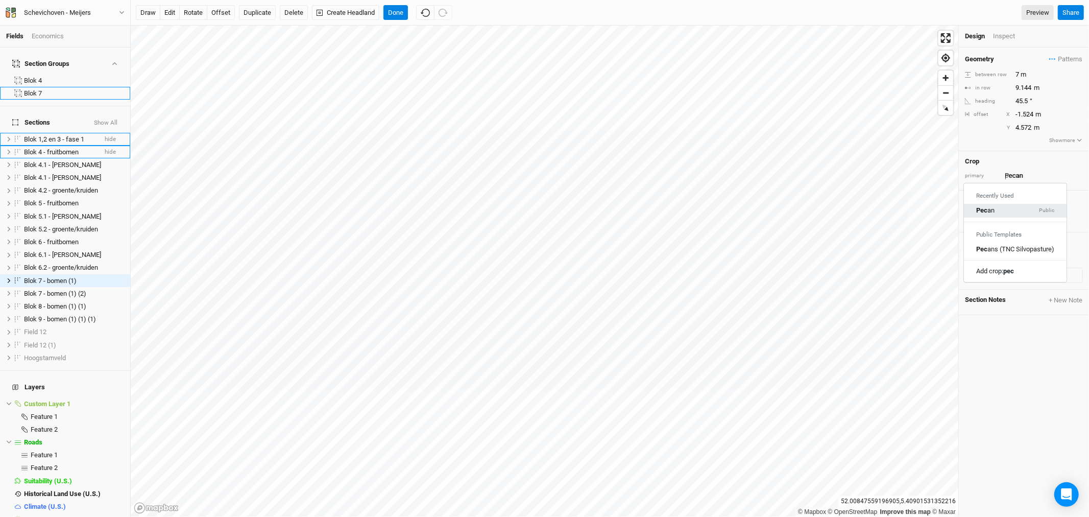
type input "12.192"
type input "6.096"
click at [1022, 74] on input "12.192" at bounding box center [1057, 74] width 89 height 11
drag, startPoint x: 1023, startPoint y: 74, endPoint x: 1014, endPoint y: 75, distance: 9.2
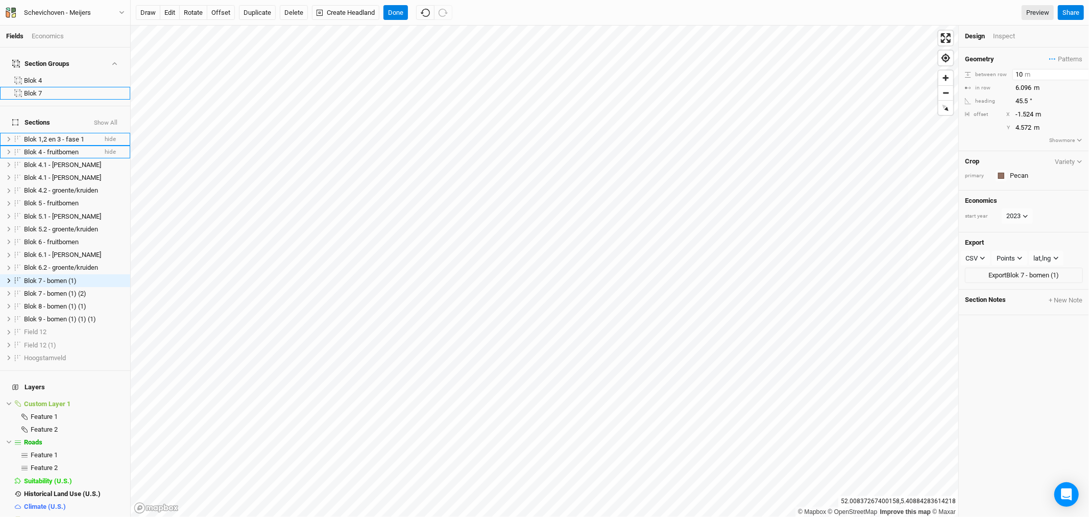
click at [1014, 75] on input "10" at bounding box center [1057, 74] width 89 height 11
type input "7"
drag, startPoint x: 1032, startPoint y: 88, endPoint x: 994, endPoint y: 82, distance: 38.3
click at [994, 82] on div "Geometry Patterns test view [PERSON_NAME] [PERSON_NAME] meijers 3 view [PERSON_…" at bounding box center [1024, 99] width 130 height 104
type input "8"
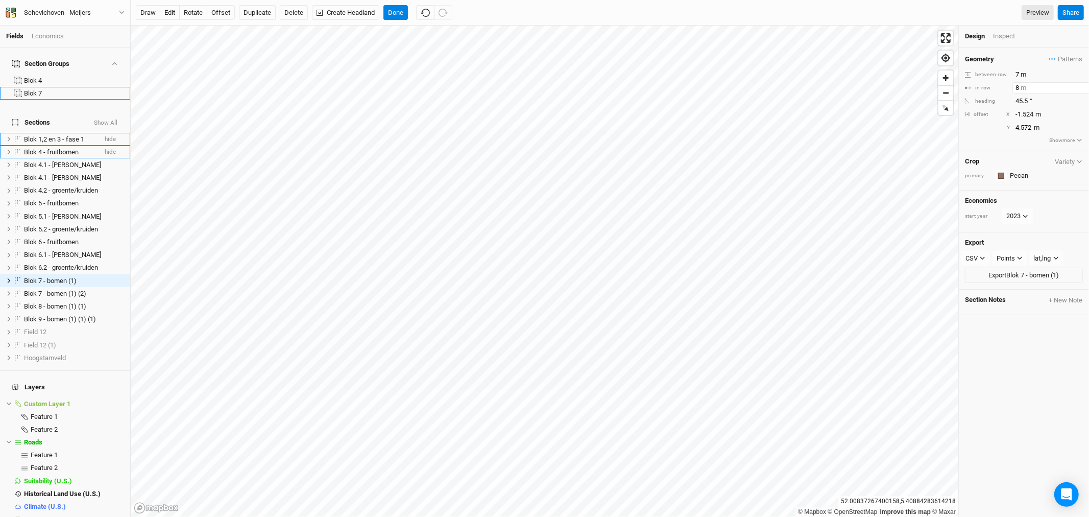
click at [1015, 87] on input "8" at bounding box center [1057, 87] width 89 height 11
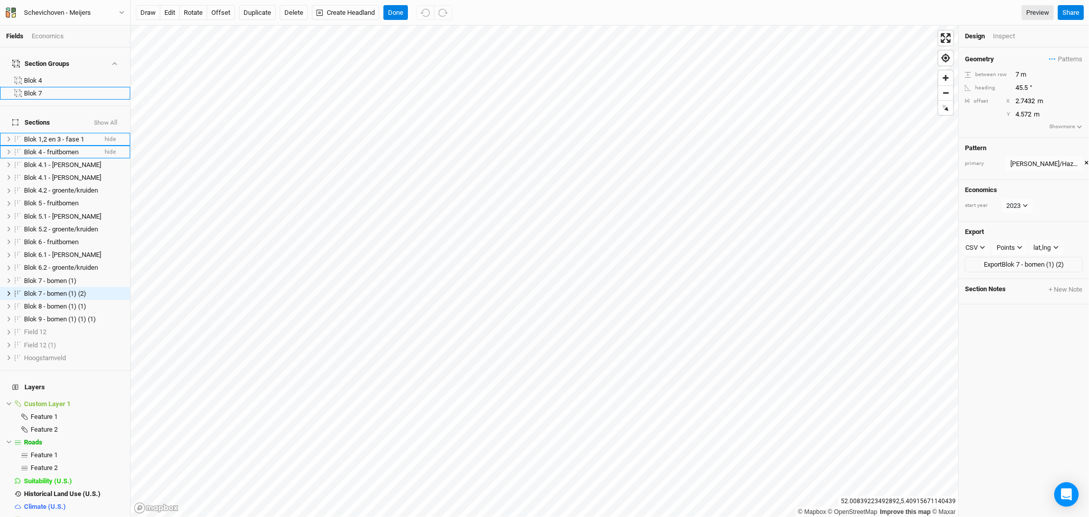
click at [1085, 162] on button "×" at bounding box center [1087, 163] width 4 height 11
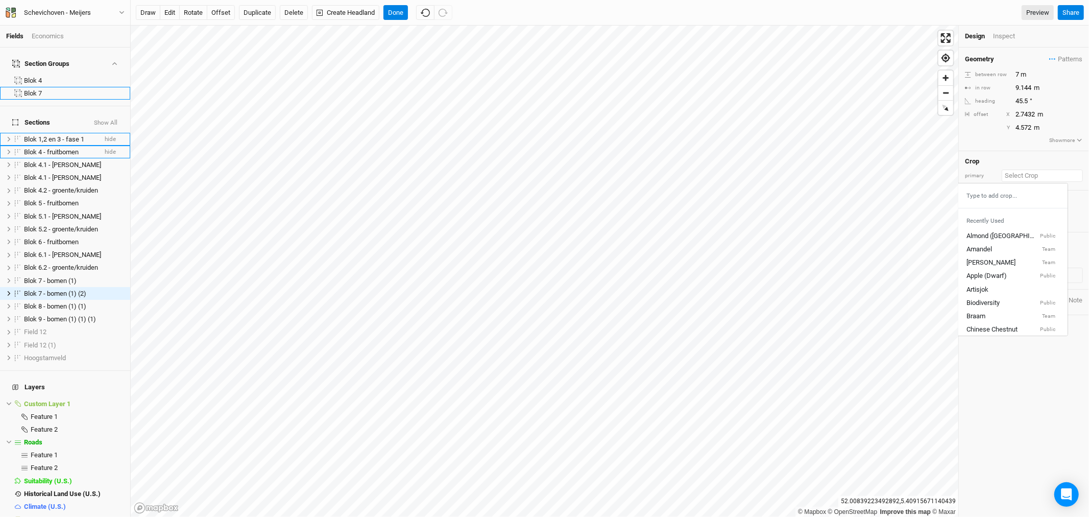
click at [1023, 176] on input "text" at bounding box center [1042, 176] width 81 height 12
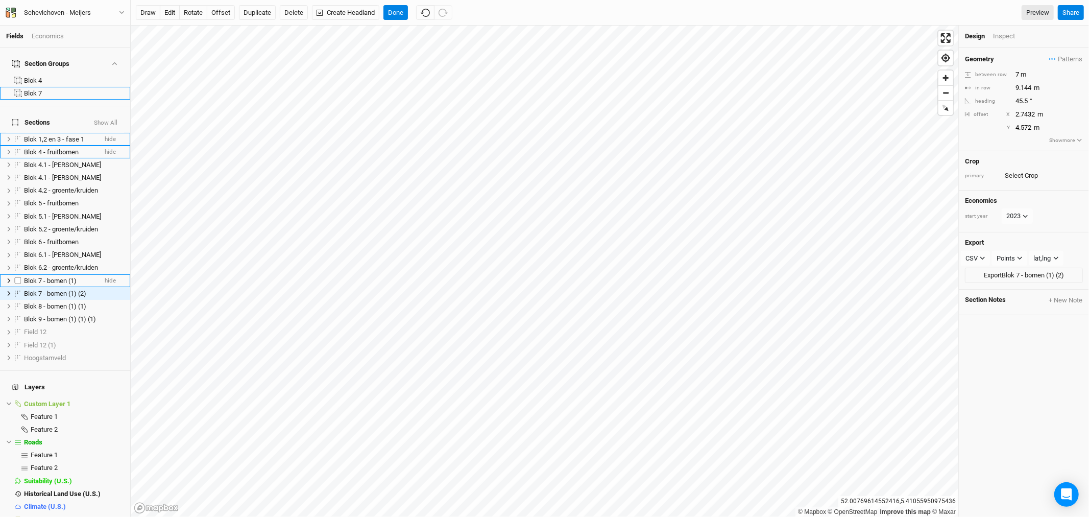
click at [42, 277] on span "Blok 7 - bomen (1)" at bounding box center [50, 281] width 53 height 8
click at [1065, 162] on button "Variety" at bounding box center [1069, 162] width 29 height 8
click at [105, 287] on span "hide" at bounding box center [110, 293] width 11 height 13
click at [10, 278] on icon at bounding box center [9, 281] width 6 height 6
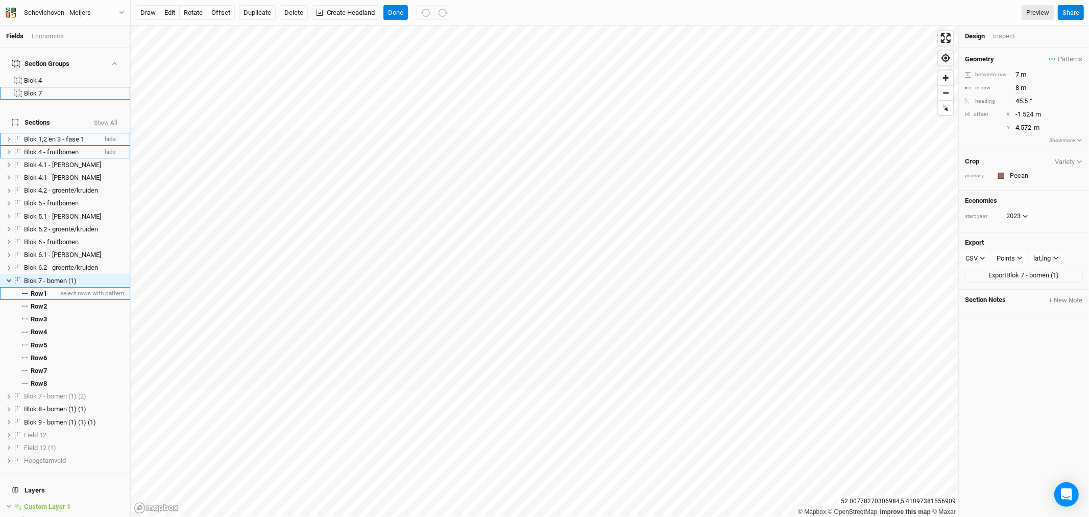
click at [36, 290] on span "Row 1" at bounding box center [39, 294] width 16 height 8
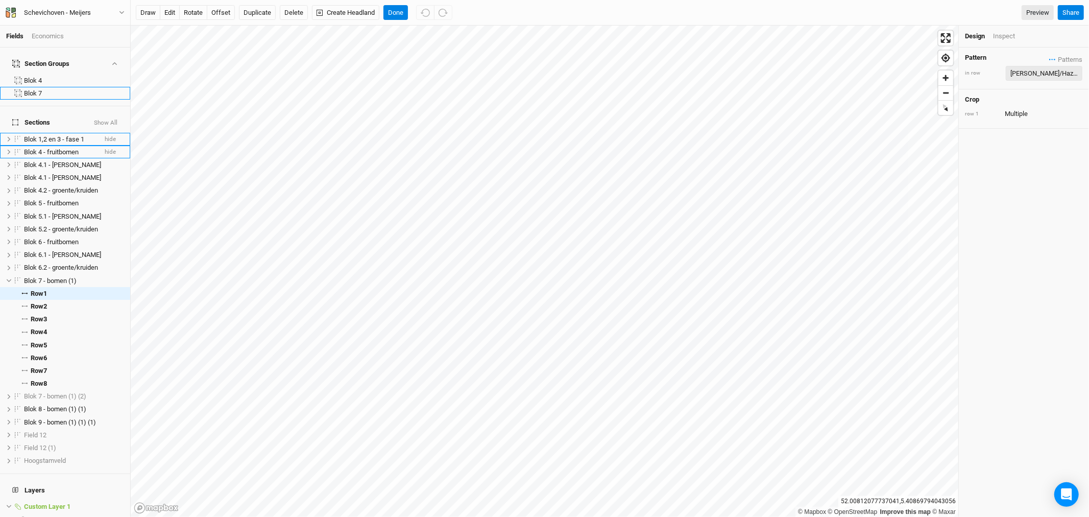
click at [1071, 73] on div "[PERSON_NAME]/Hazelnoot blok 4" at bounding box center [1044, 73] width 67 height 10
click at [1039, 323] on div "Pattern Patterns test view [PERSON_NAME] [PERSON_NAME] meijers 3 view [PERSON_N…" at bounding box center [1024, 281] width 130 height 469
click at [1055, 60] on span "Patterns" at bounding box center [1066, 60] width 33 height 10
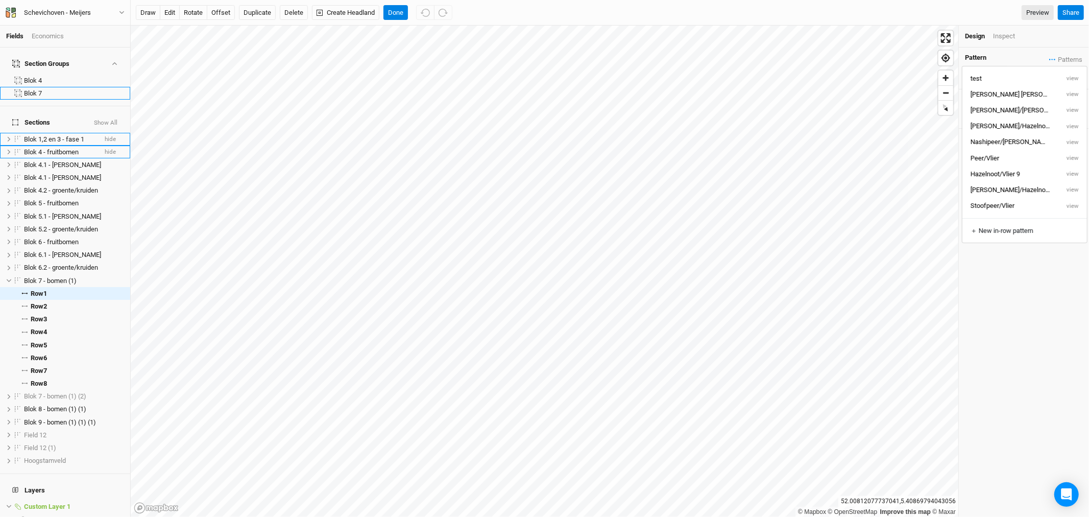
click at [1020, 260] on div "Pattern Patterns in row [PERSON_NAME]/Hazelnoot blok 4 test view [PERSON_NAME] …" at bounding box center [1024, 281] width 130 height 469
click at [998, 114] on div at bounding box center [998, 114] width 0 height 0
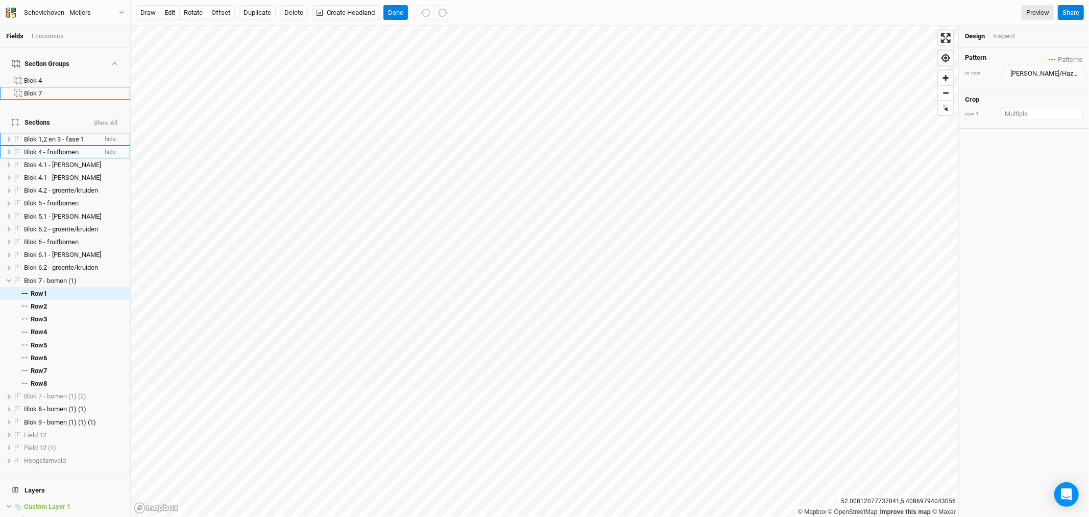
click at [1019, 113] on input "text" at bounding box center [1042, 114] width 81 height 12
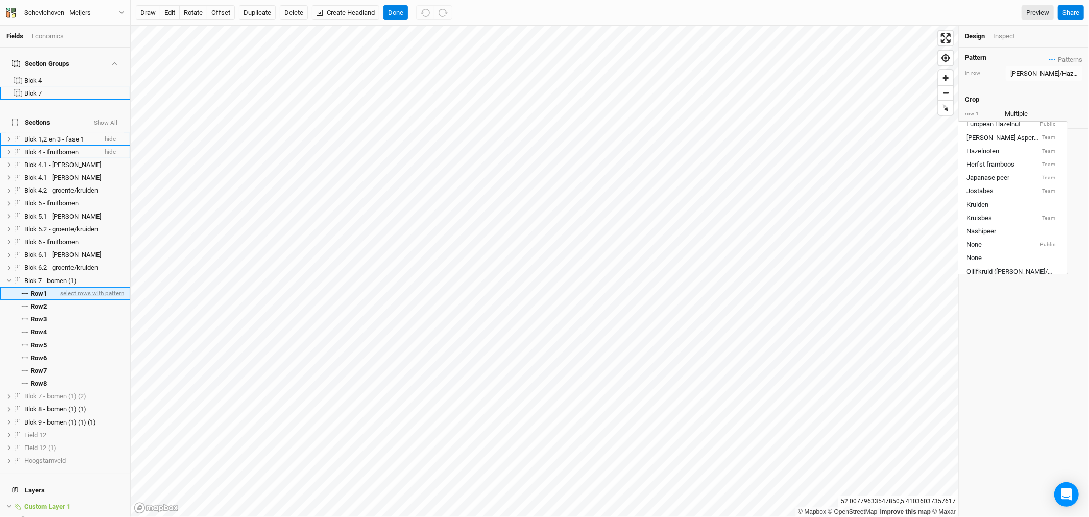
click at [65, 287] on span "select rows with pattern" at bounding box center [91, 293] width 66 height 13
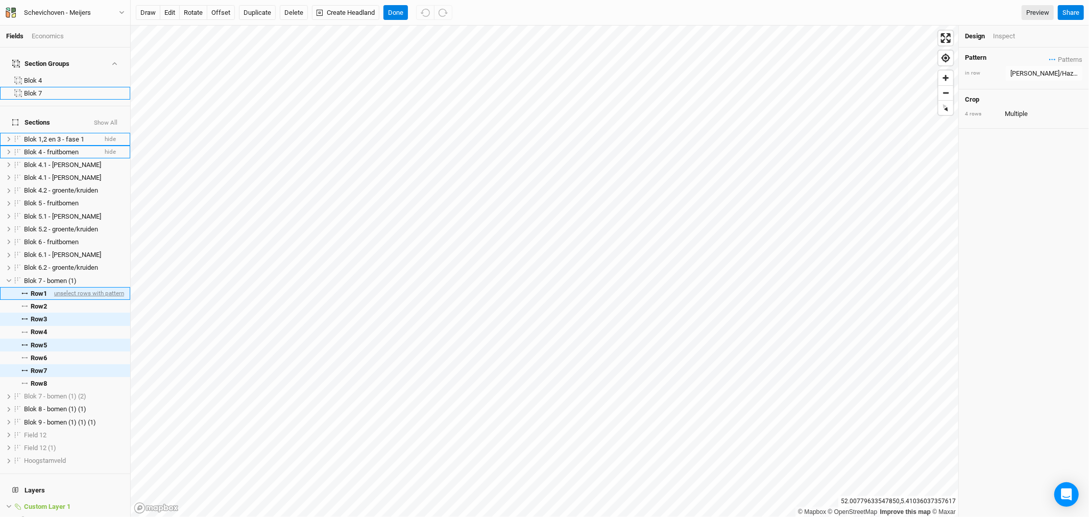
click at [75, 287] on span "unselect rows with pattern" at bounding box center [88, 293] width 72 height 13
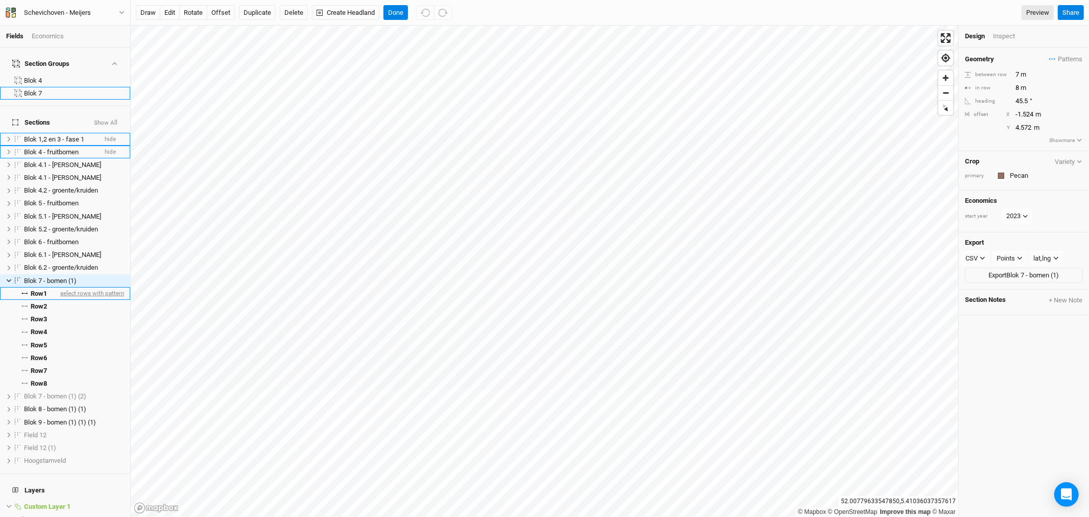
click at [82, 287] on span "select rows with pattern" at bounding box center [91, 293] width 66 height 13
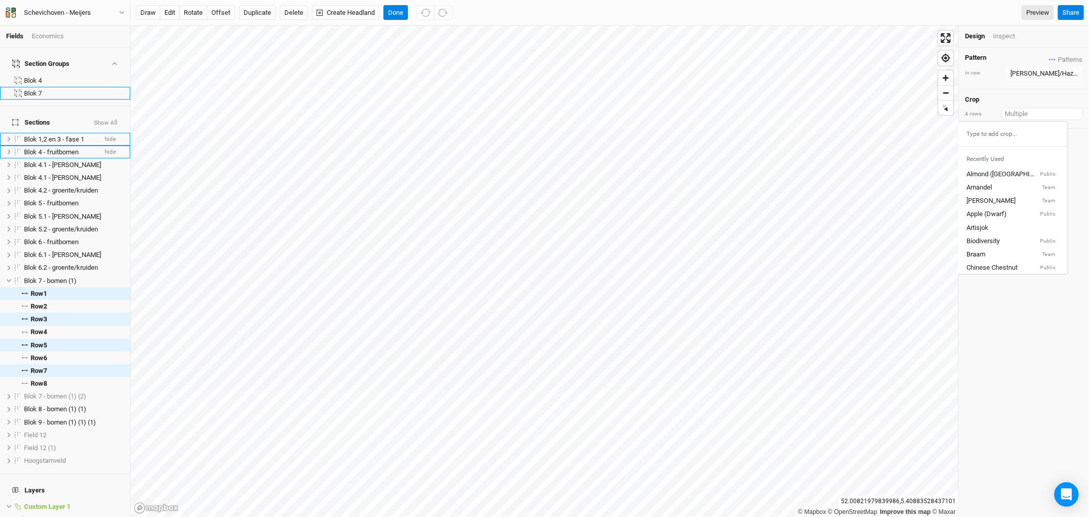
click at [1036, 116] on input "text" at bounding box center [1042, 114] width 81 height 12
type input "pec"
type input "pecan"
click at [1009, 149] on div "Pec an Public" at bounding box center [1015, 148] width 78 height 9
type input "Pecan"
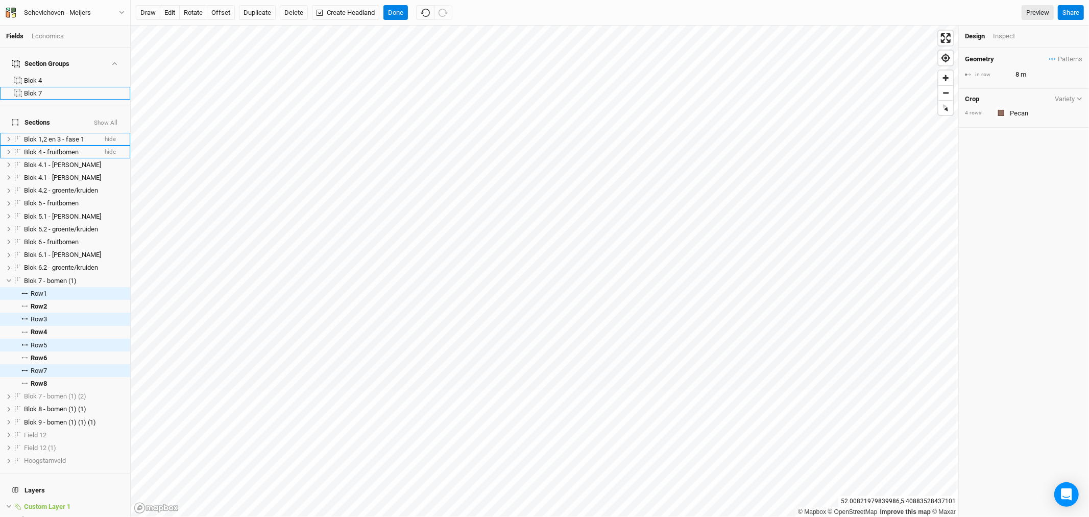
click at [1019, 170] on div "Geometry Patterns test view [PERSON_NAME] [PERSON_NAME] meijers 3 view [PERSON_…" at bounding box center [1024, 281] width 130 height 469
drag, startPoint x: 78, startPoint y: 293, endPoint x: 117, endPoint y: 295, distance: 39.4
click at [79, 300] on span "select rows with pattern" at bounding box center [91, 306] width 66 height 13
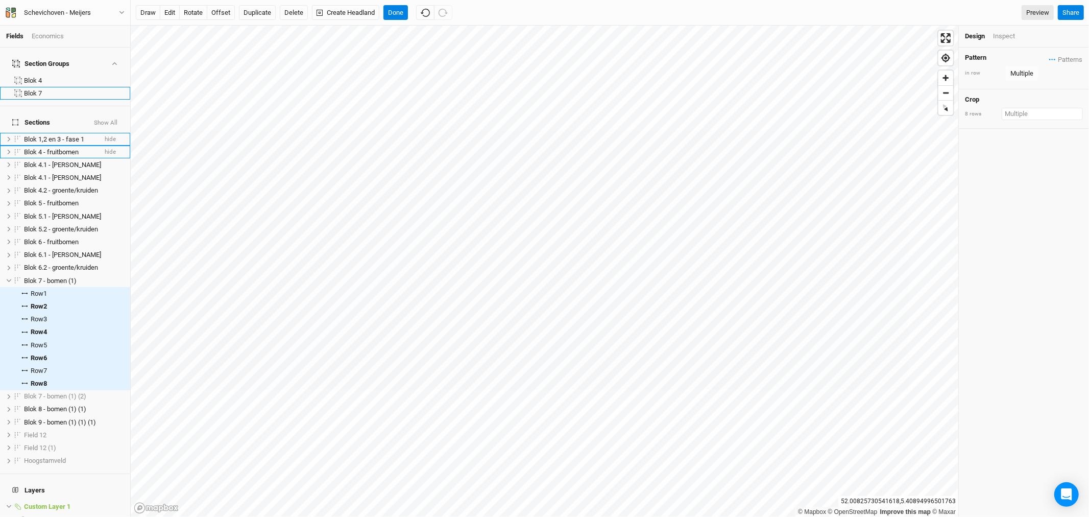
click at [1029, 110] on input "text" at bounding box center [1042, 114] width 81 height 12
type input "pec"
type input "pecan"
click at [1012, 150] on div "Peca n Public" at bounding box center [1015, 148] width 78 height 9
type input "Pecan"
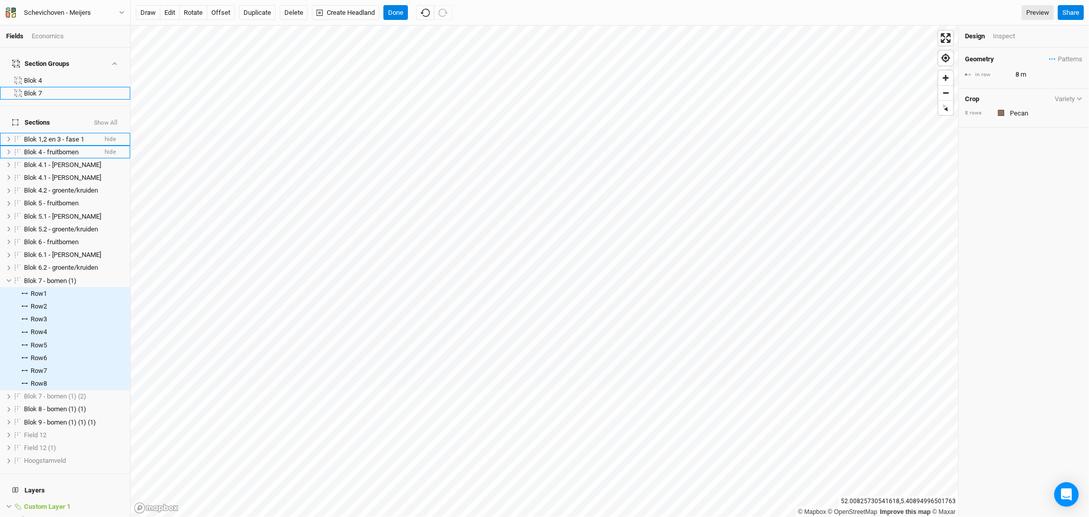
click at [1008, 172] on div "Geometry Patterns test view [PERSON_NAME] [PERSON_NAME] meijers 3 view [PERSON_…" at bounding box center [1024, 281] width 130 height 469
drag, startPoint x: 1018, startPoint y: 73, endPoint x: 1011, endPoint y: 73, distance: 7.2
click at [1011, 73] on div "in row 8 m" at bounding box center [1024, 74] width 118 height 11
type input "4"
click at [1021, 115] on input "text" at bounding box center [1045, 113] width 76 height 12
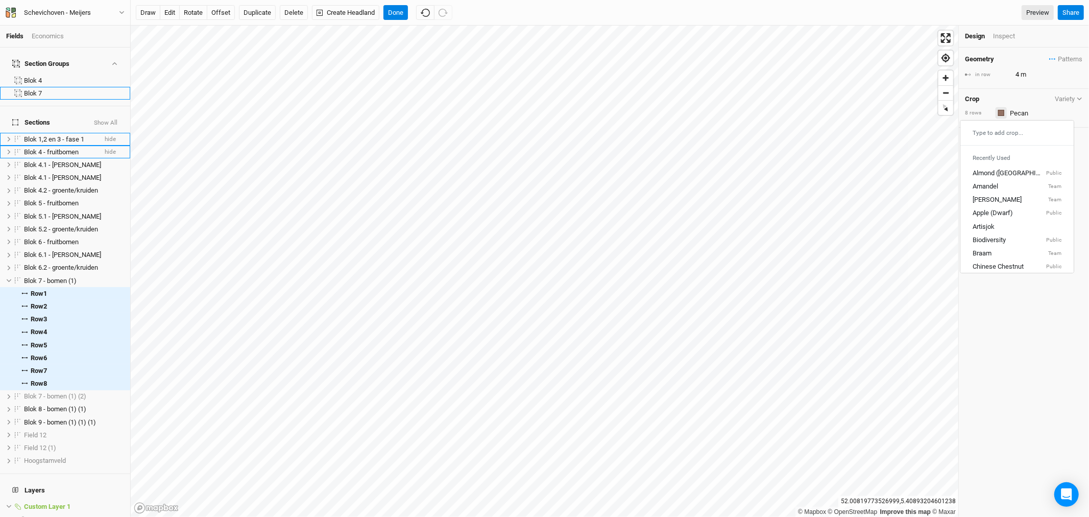
click at [1002, 112] on div "button" at bounding box center [1001, 113] width 6 height 6
click at [1005, 259] on div "button" at bounding box center [1004, 259] width 6 height 6
drag, startPoint x: 9, startPoint y: 382, endPoint x: 28, endPoint y: 384, distance: 19.5
click at [10, 394] on icon at bounding box center [9, 397] width 6 height 6
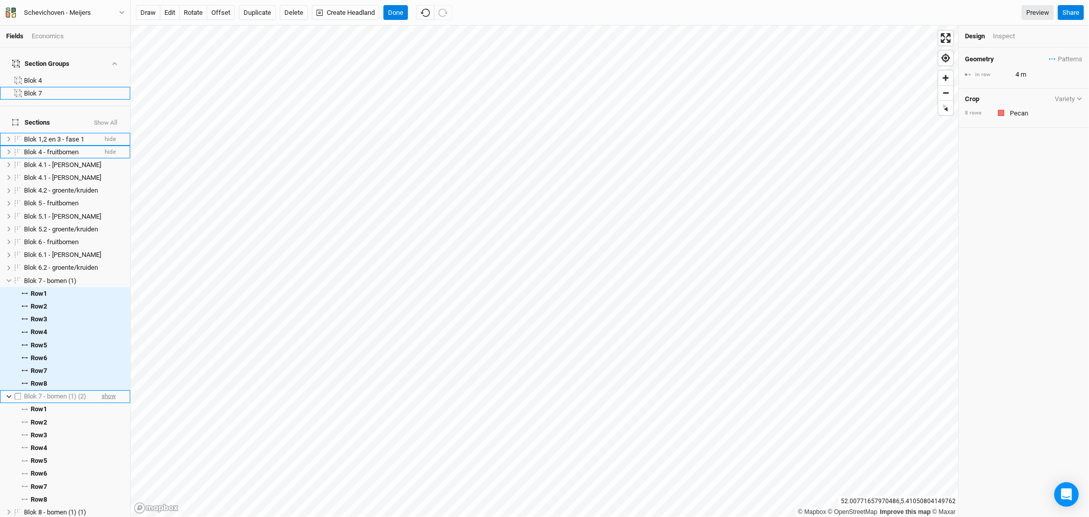
click at [103, 390] on span "show" at bounding box center [109, 396] width 14 height 13
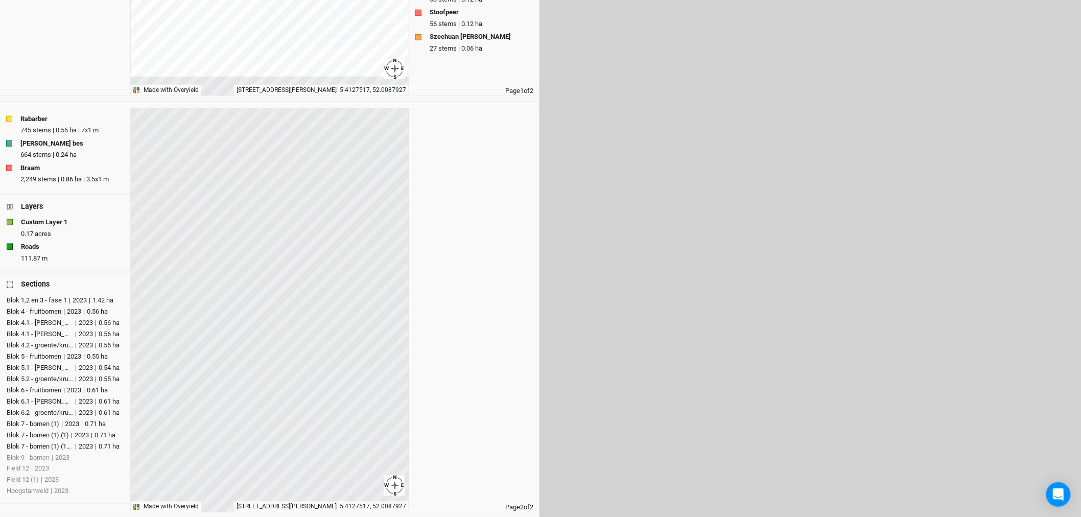
scroll to position [342, 0]
drag, startPoint x: 535, startPoint y: 361, endPoint x: 593, endPoint y: 298, distance: 85.6
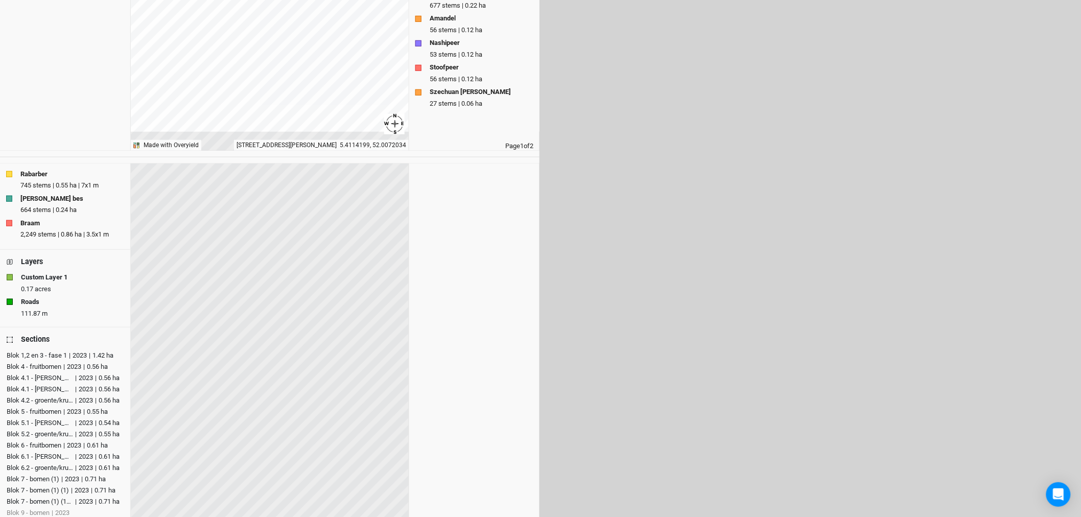
scroll to position [0, 0]
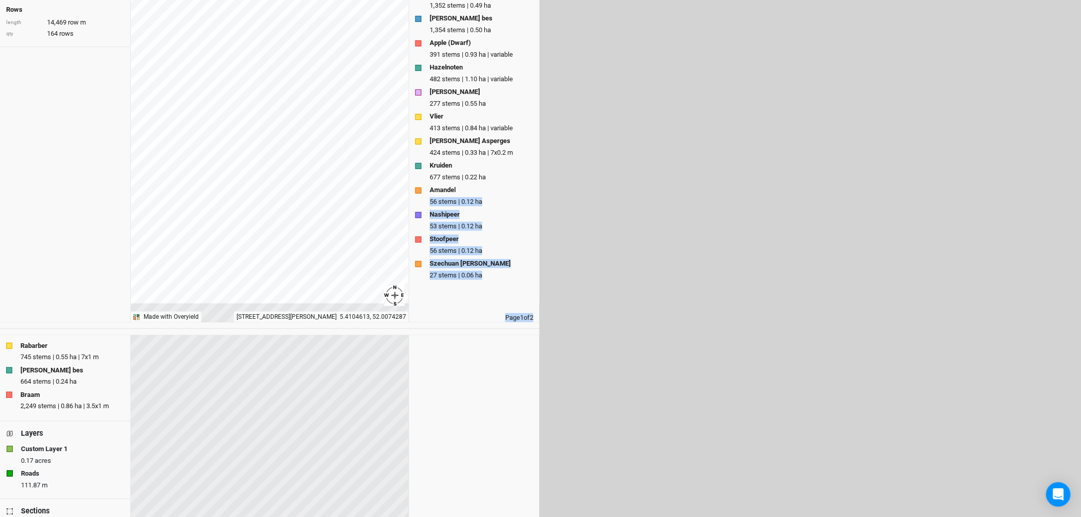
drag, startPoint x: 632, startPoint y: 191, endPoint x: 661, endPoint y: 331, distance: 142.9
click at [660, 335] on html "Double click project name to edit title. Click headers (i.e. "Crops") or indivi…" at bounding box center [540, 145] width 1081 height 517
